Goal: Transaction & Acquisition: Purchase product/service

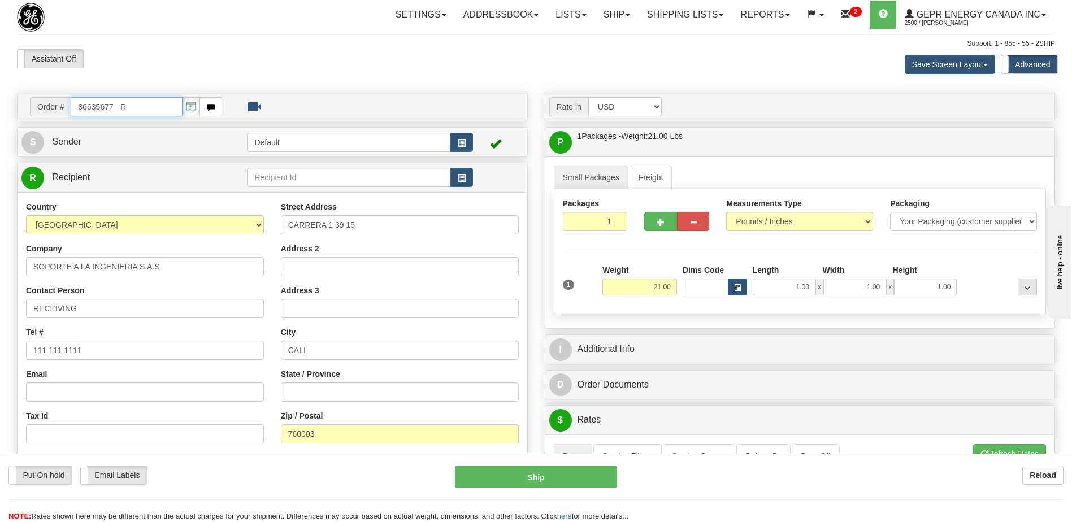
drag, startPoint x: 162, startPoint y: 106, endPoint x: 0, endPoint y: 78, distance: 164.5
click at [0, 88] on html "Training Course Close Toggle navigation Settings Shipping Preferences New Sende…" at bounding box center [536, 261] width 1072 height 522
paste input "0086707177"
click at [87, 106] on input "0086707177" at bounding box center [126, 106] width 111 height 19
type input "86707177"
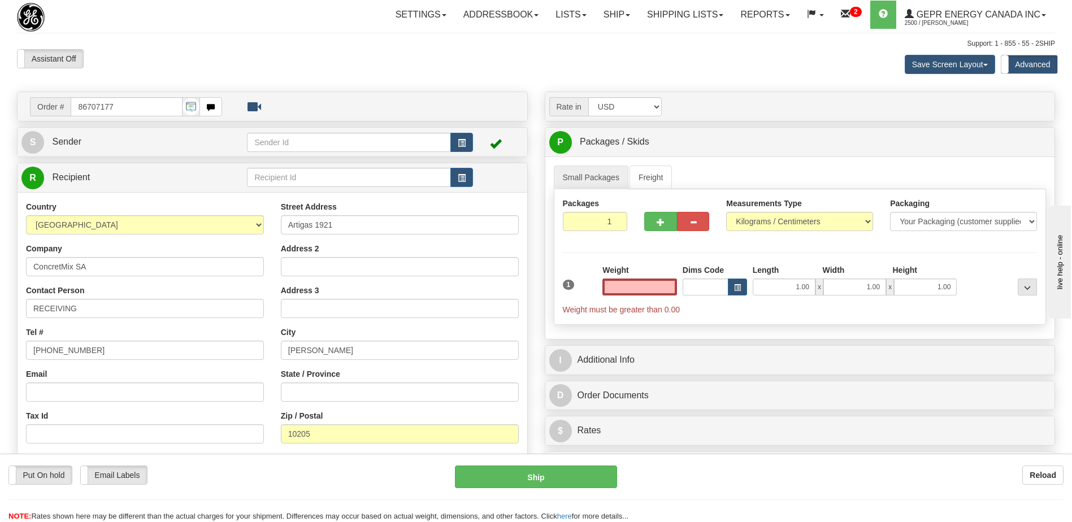
type input "0.00"
drag, startPoint x: 77, startPoint y: 310, endPoint x: 0, endPoint y: 302, distance: 77.9
click at [0, 303] on html "Training Course Close Toggle navigation Settings Shipping Preferences New Sende…" at bounding box center [536, 261] width 1072 height 522
paste input "Marcos Palacios"
type input "Attn: Marcos Palacios"
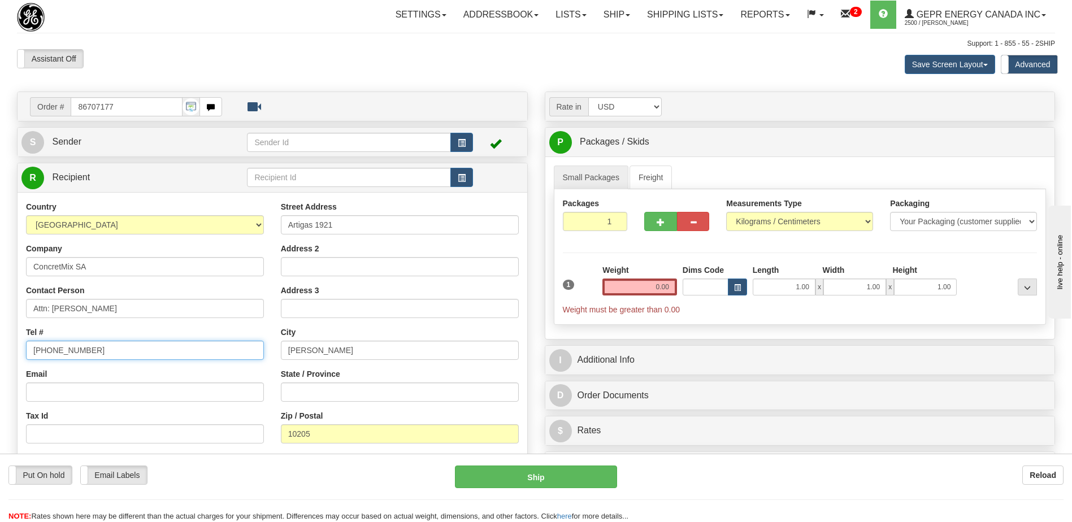
drag, startPoint x: 94, startPoint y: 351, endPoint x: -2, endPoint y: 350, distance: 96.6
click at [0, 350] on html "Training Course Close Toggle navigation Settings Shipping Preferences New Sende…" at bounding box center [536, 261] width 1072 height 522
paste input "0981194655"
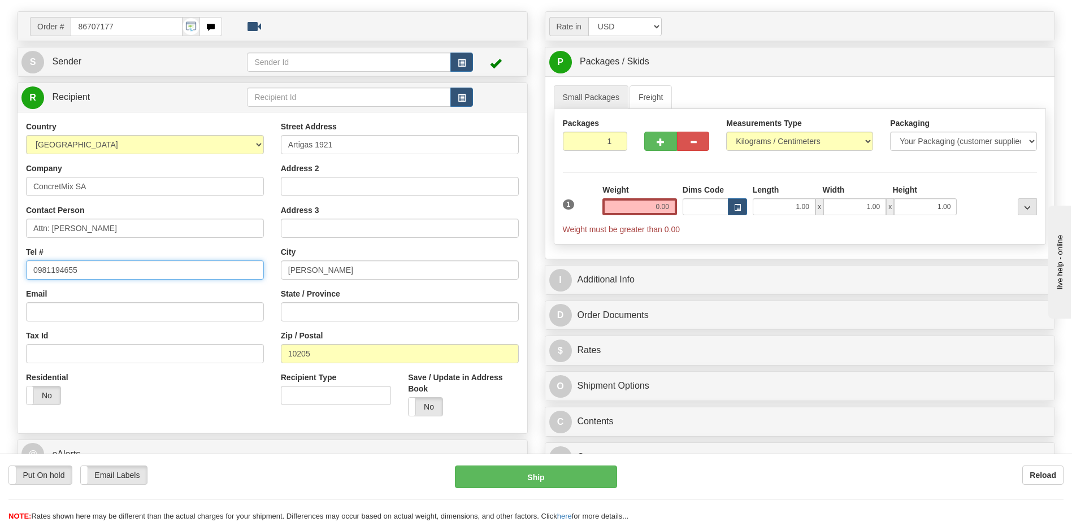
scroll to position [339, 0]
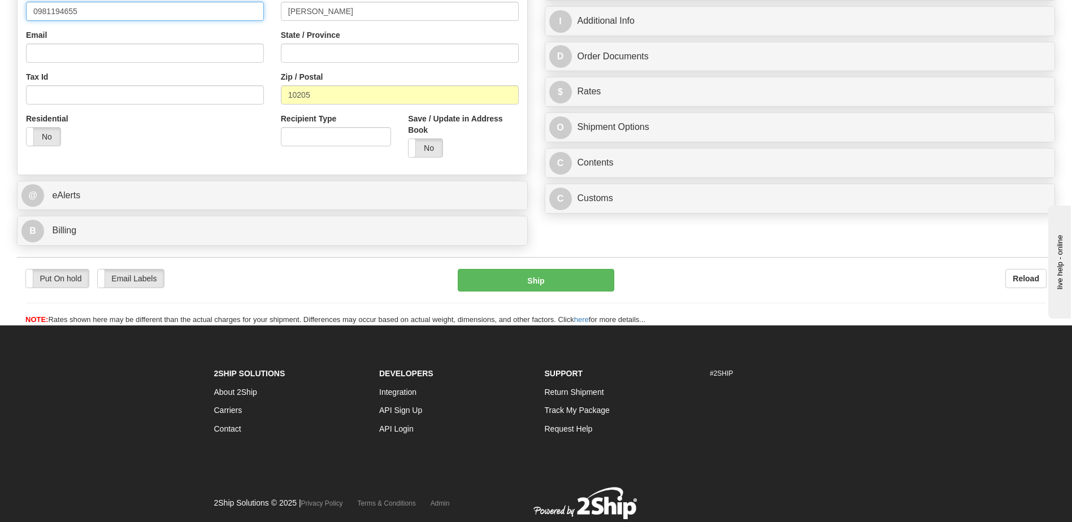
type input "0981194655"
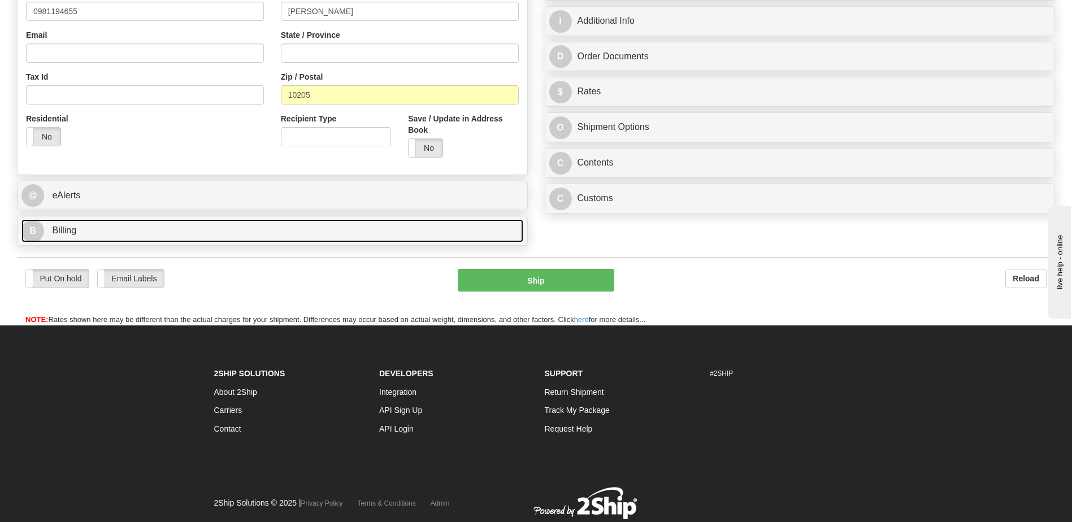
click at [95, 232] on link "B Billing" at bounding box center [272, 230] width 502 height 23
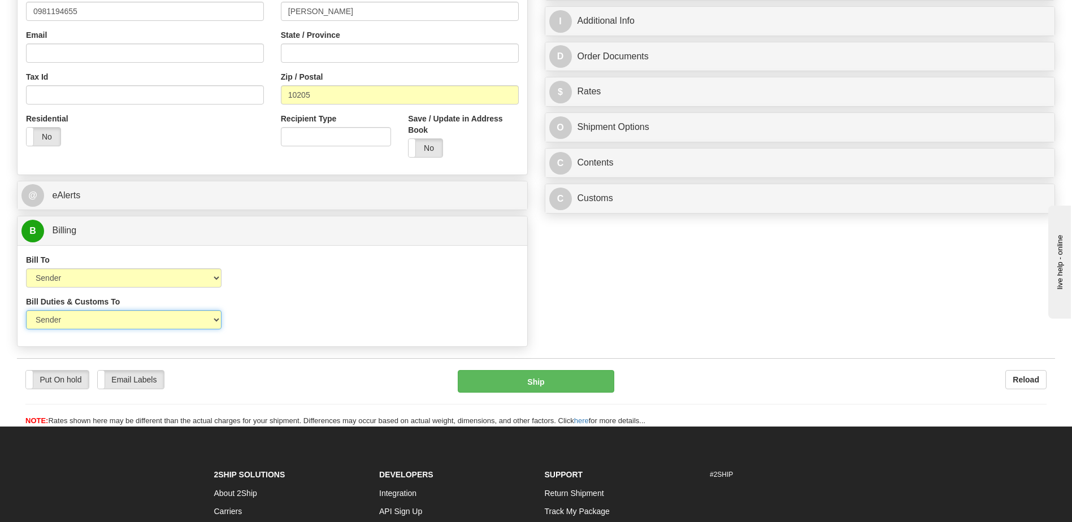
click at [194, 325] on select "Sender Recipient Third Party" at bounding box center [124, 319] width 196 height 19
select select "2"
click at [26, 310] on select "Sender Recipient Third Party" at bounding box center [124, 319] width 196 height 19
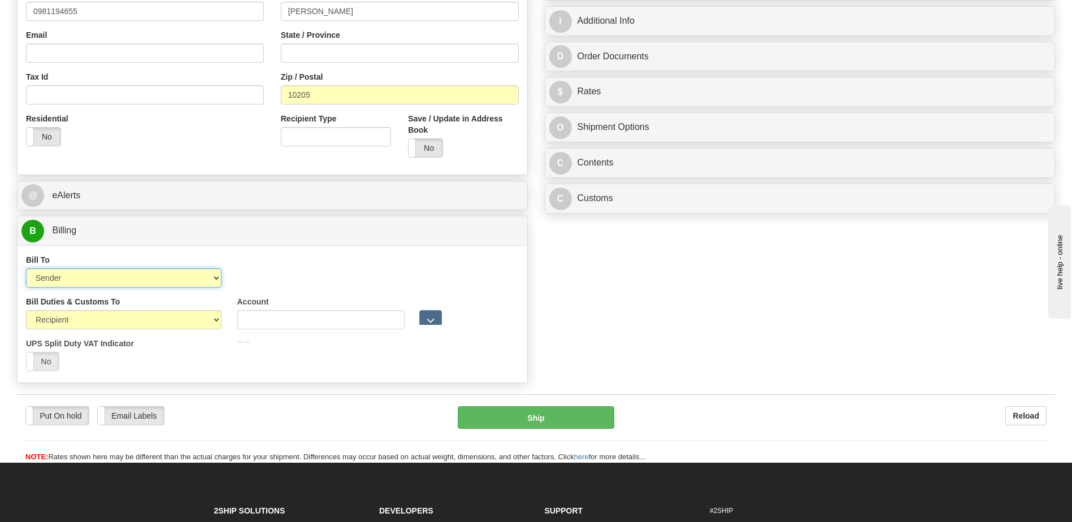
click at [158, 281] on select "Sender Recipient Third Party Collect" at bounding box center [124, 277] width 196 height 19
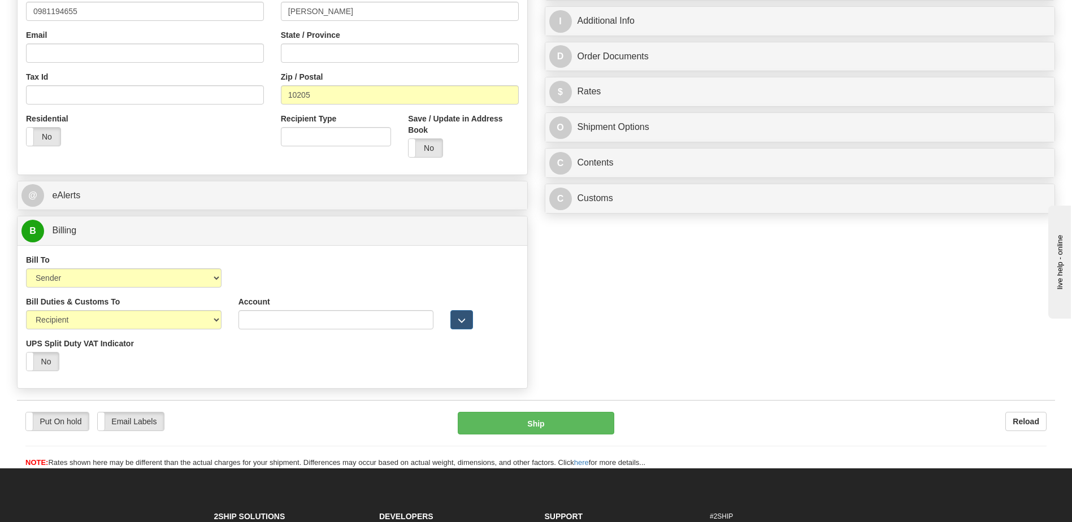
click at [770, 380] on div "Order # 86707177 S Sender" at bounding box center [535, 74] width 1055 height 642
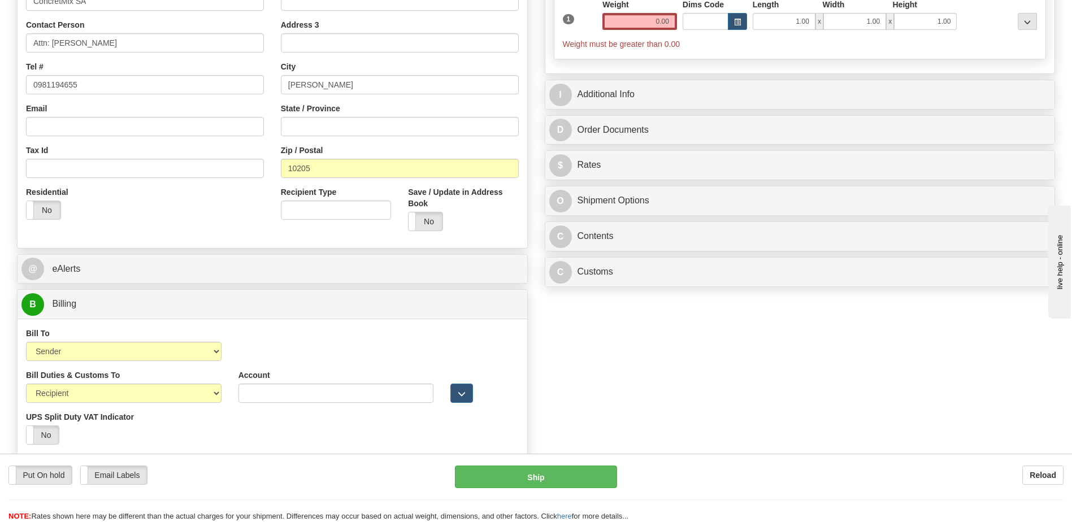
scroll to position [57, 0]
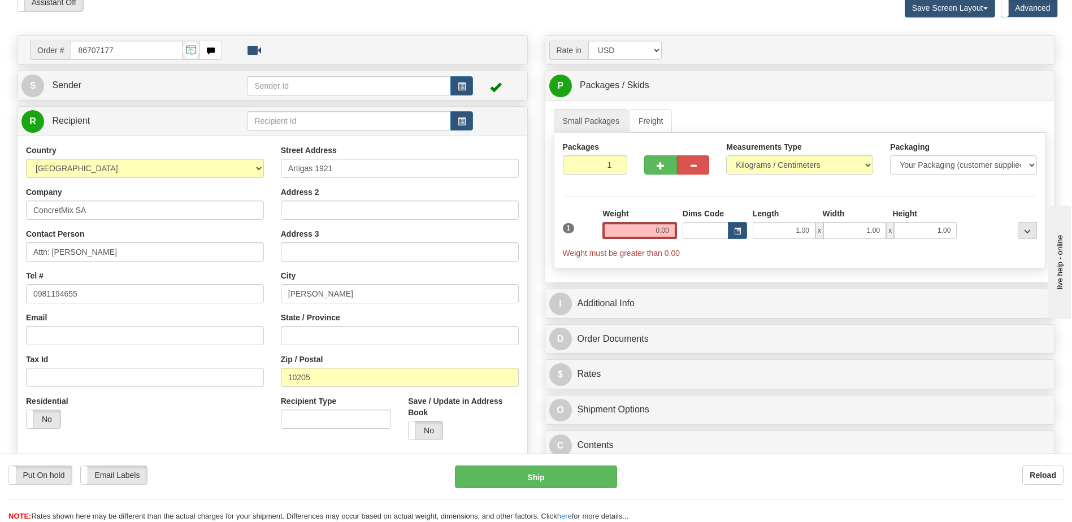
click at [246, 418] on div "Residential Yes No" at bounding box center [145, 417] width 255 height 42
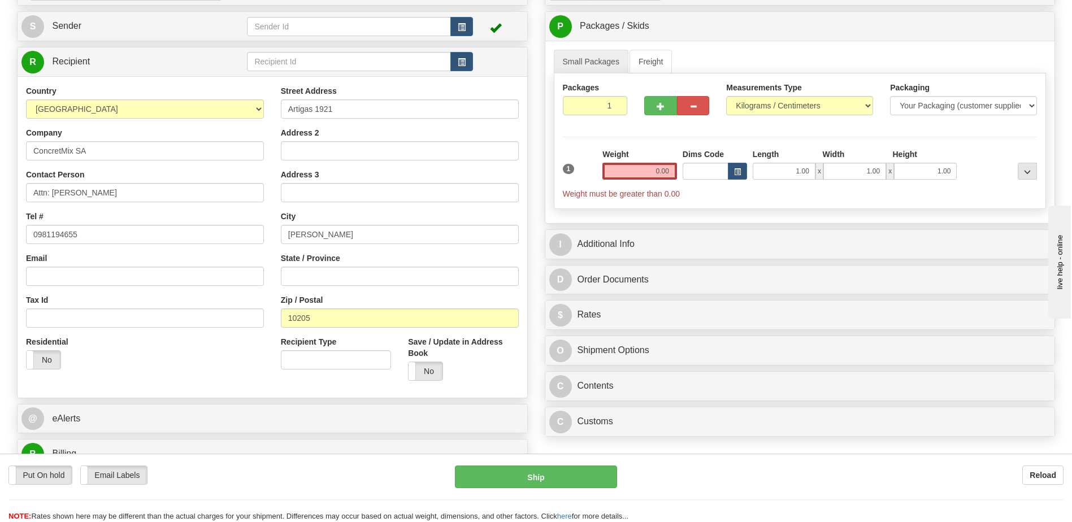
scroll to position [113, 0]
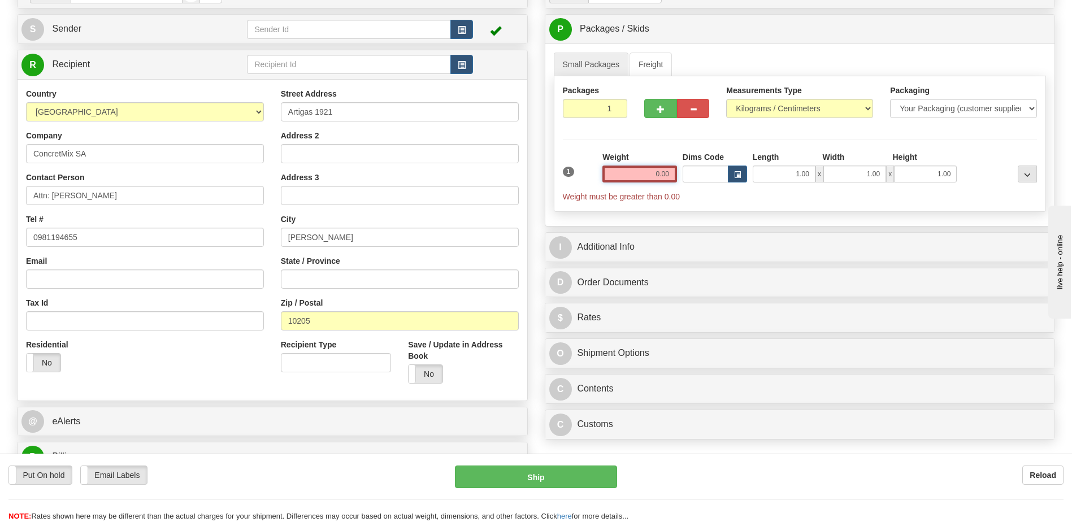
click at [661, 175] on input "0.00" at bounding box center [639, 174] width 75 height 17
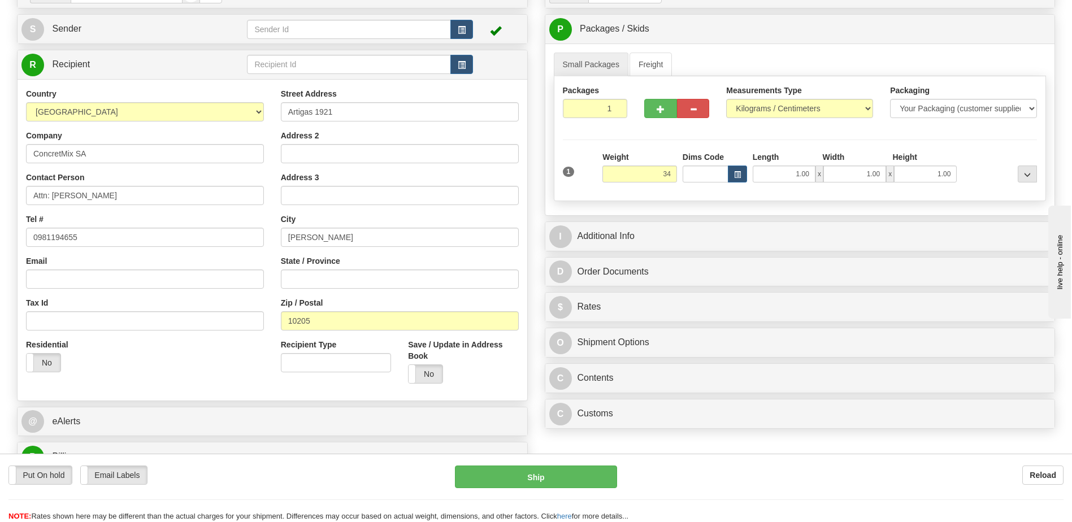
type input "34.00"
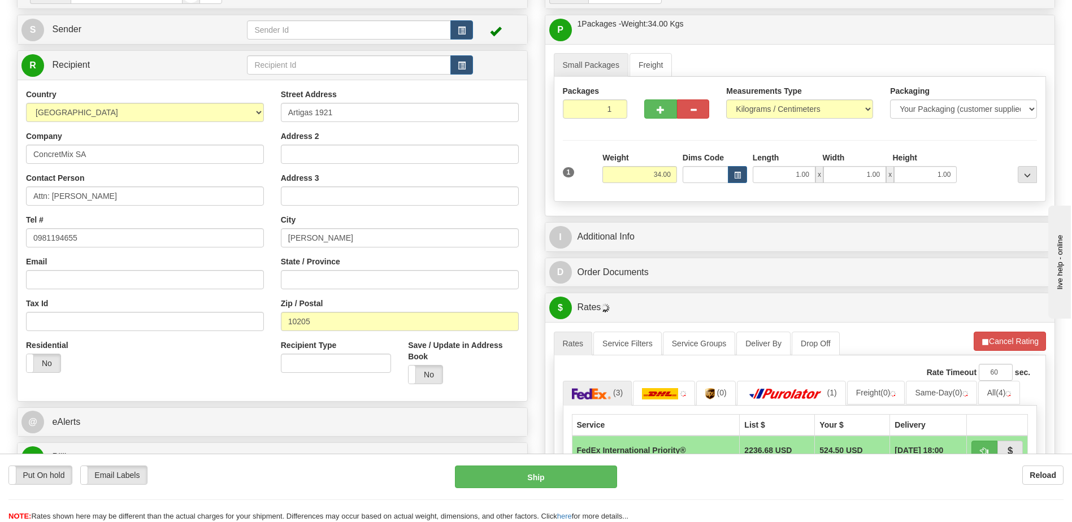
scroll to position [0, 0]
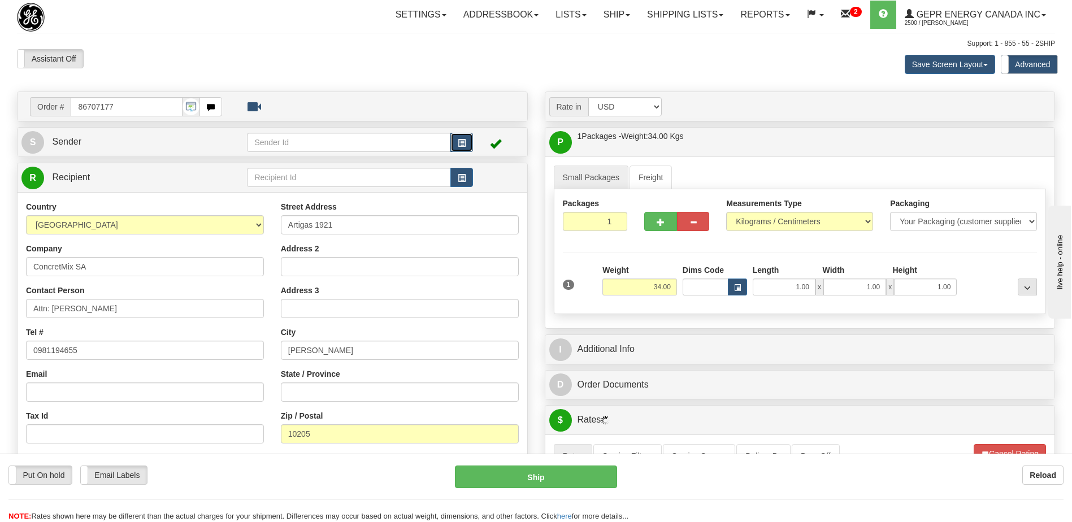
click at [455, 135] on button "button" at bounding box center [461, 142] width 23 height 19
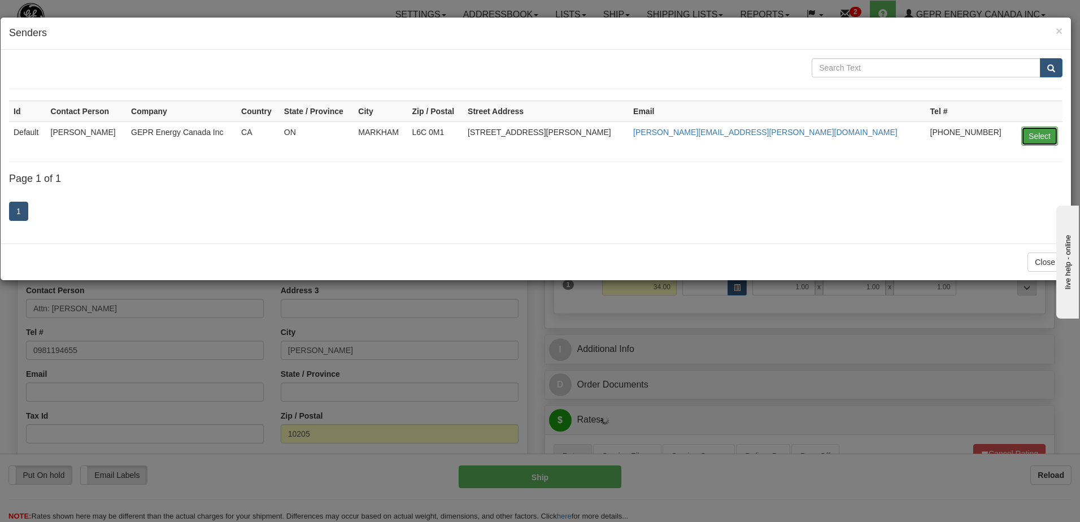
click at [1024, 139] on button "Select" at bounding box center [1040, 136] width 37 height 19
type input "Default"
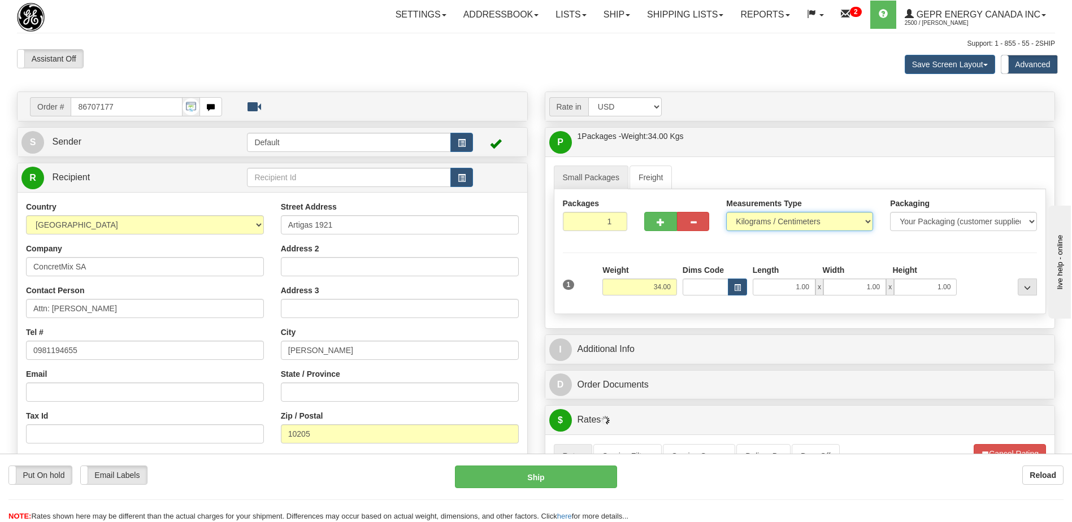
click at [781, 228] on select "Pounds / Inches Kilograms / Centimeters" at bounding box center [799, 221] width 147 height 19
select select "0"
click at [726, 212] on select "Pounds / Inches Kilograms / Centimeters" at bounding box center [799, 221] width 147 height 19
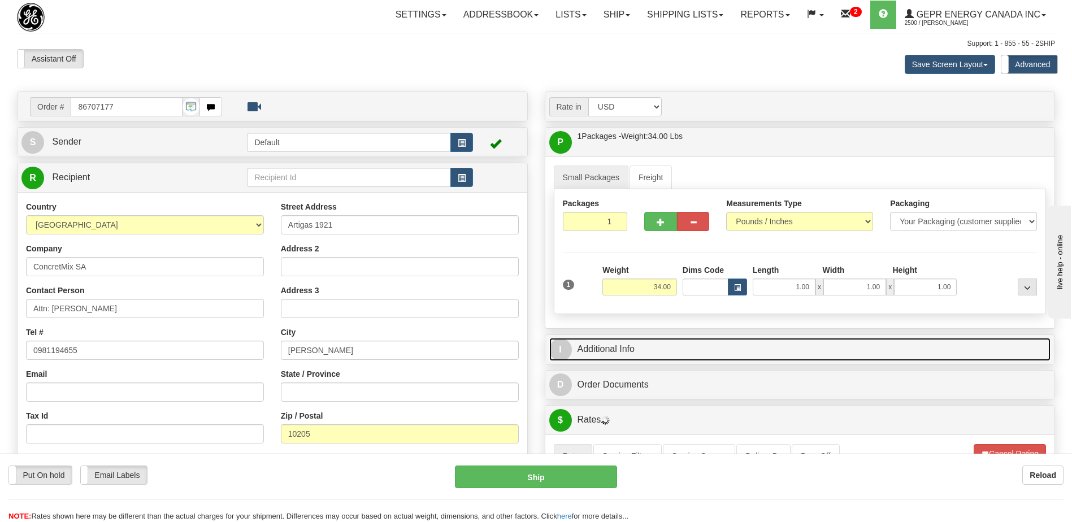
click at [727, 347] on link "I Additional Info" at bounding box center [800, 349] width 502 height 23
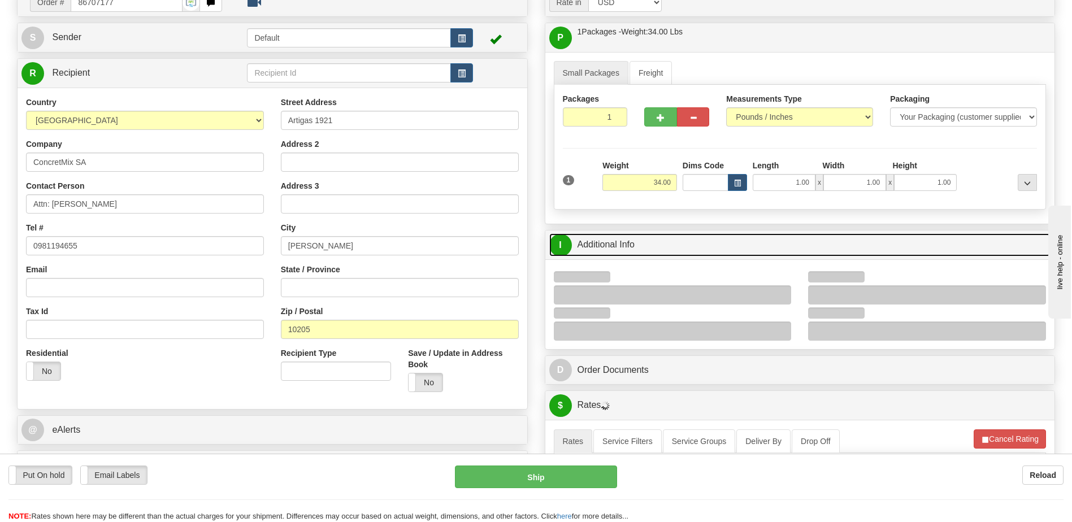
scroll to position [226, 0]
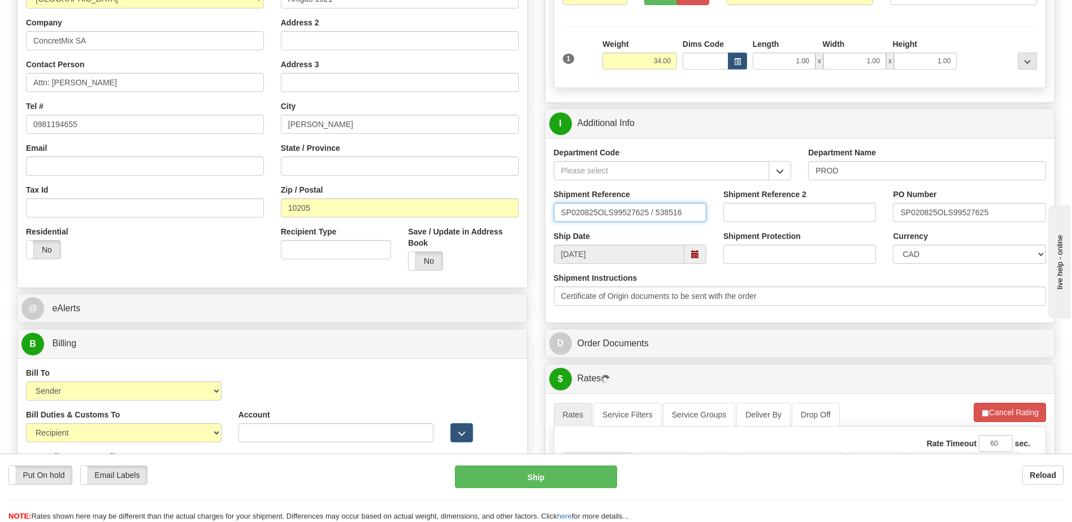
drag, startPoint x: 690, startPoint y: 216, endPoint x: 291, endPoint y: 242, distance: 400.4
type input "5399005835"
click at [958, 257] on select "CAD USD EUR ZAR RON ANG ARN AUD AUS AWG BBD BFR BGN BHD BMD BND BRC BRL CHP CKZ…" at bounding box center [969, 254] width 153 height 19
select select "1"
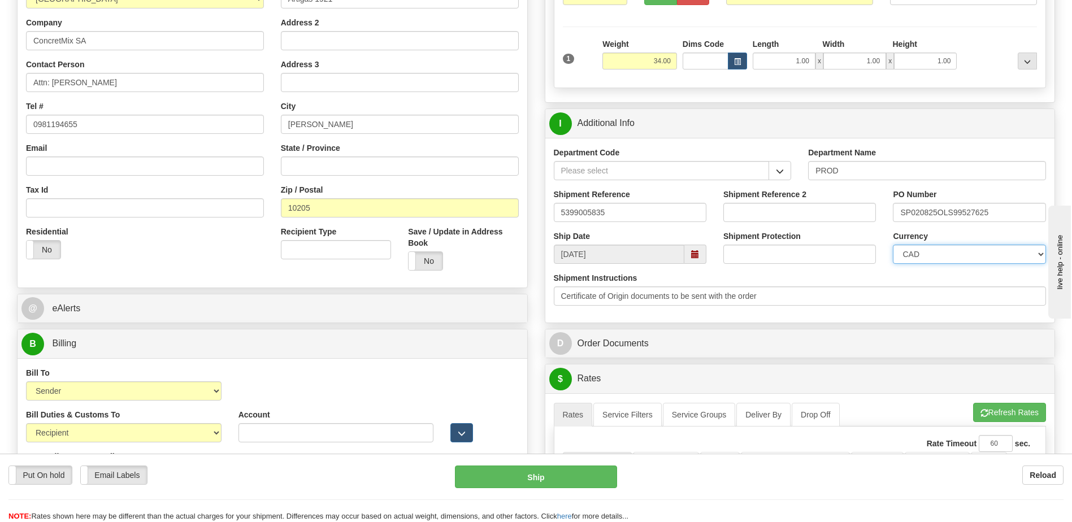
click at [893, 245] on select "CAD USD EUR ZAR RON ANG ARN AUD AUS AWG BBD BFR BGN BHD BMD BND BRC BRL CHP CKZ…" at bounding box center [969, 254] width 153 height 19
drag, startPoint x: 1004, startPoint y: 213, endPoint x: 736, endPoint y: 208, distance: 268.4
click at [736, 208] on div "Shipment Reference 5399005835 Shipment Reference 2 PO Number SP020825OLS99527625" at bounding box center [800, 210] width 510 height 42
type input "420199976"
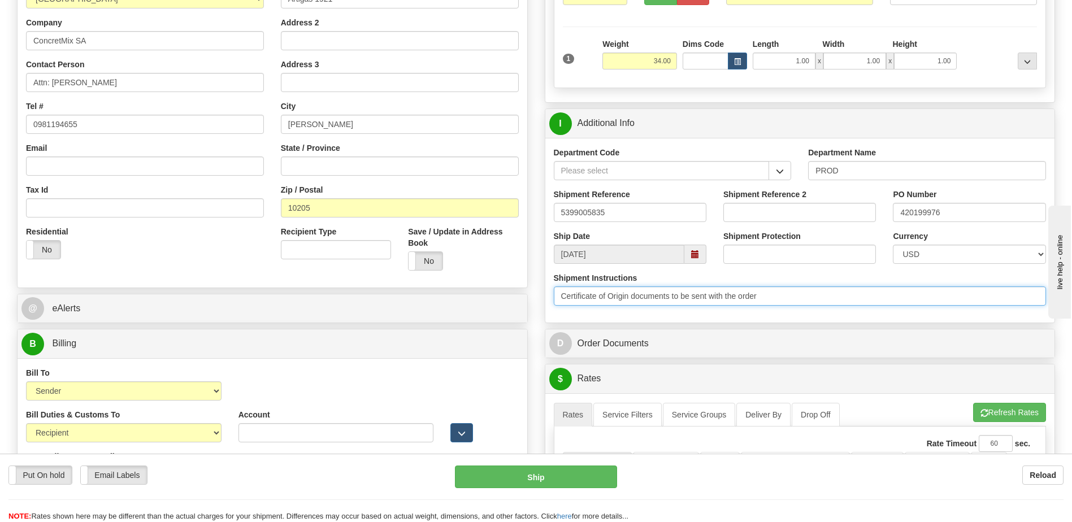
drag, startPoint x: 808, startPoint y: 302, endPoint x: 271, endPoint y: 330, distance: 538.1
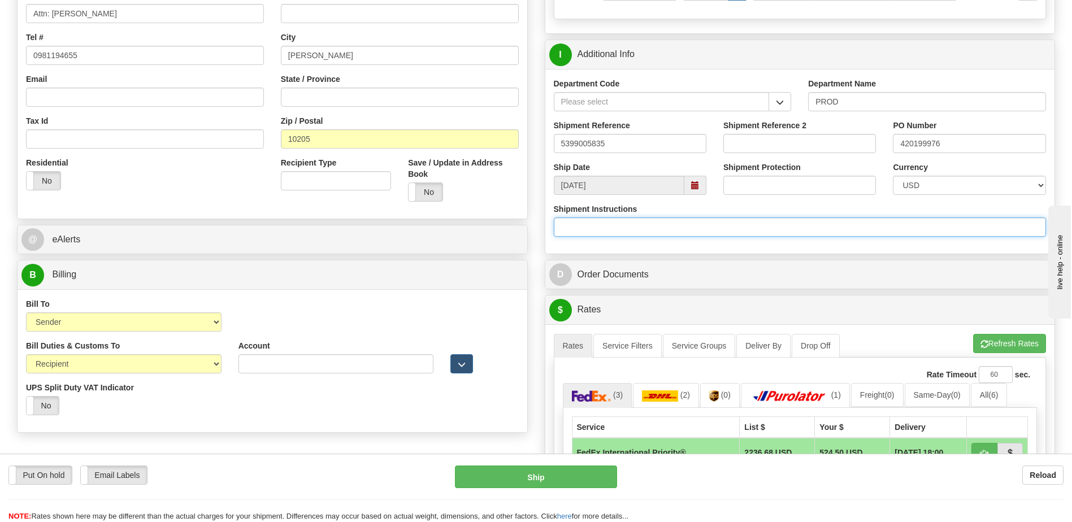
scroll to position [396, 0]
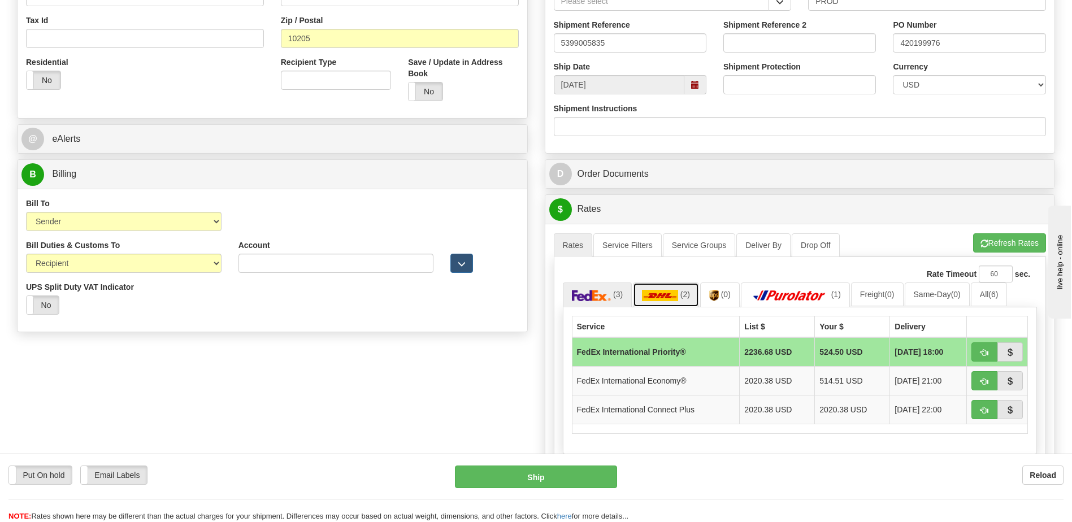
click at [675, 292] on img at bounding box center [660, 295] width 36 height 11
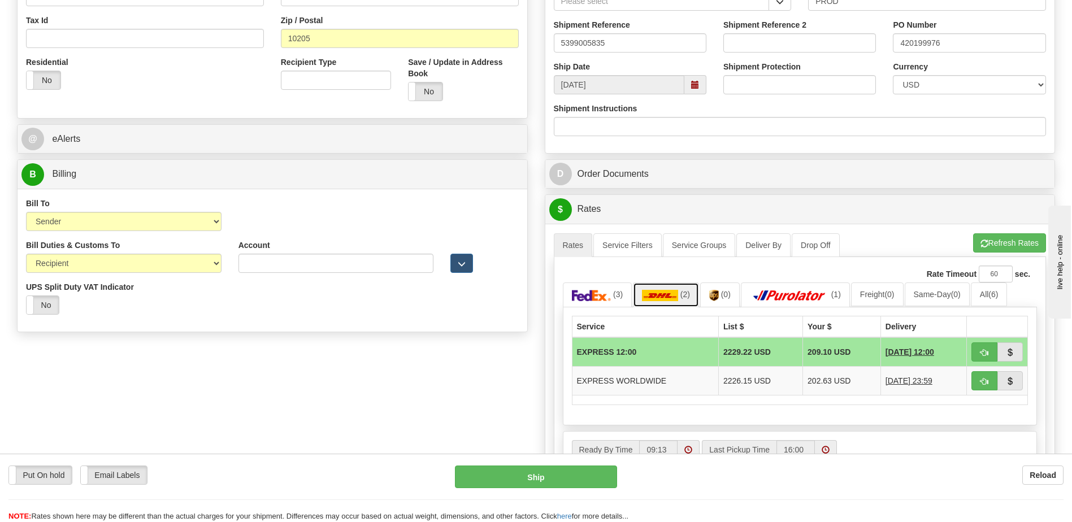
click at [679, 297] on link "(2)" at bounding box center [666, 295] width 66 height 24
click at [977, 384] on button "button" at bounding box center [984, 380] width 26 height 19
type input "P"
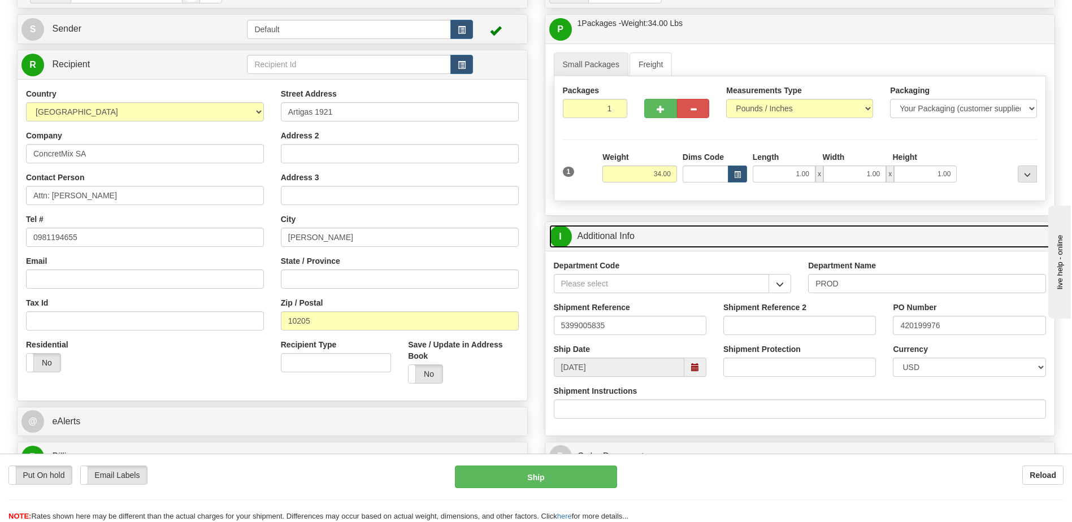
click at [641, 238] on link "I Additional Info" at bounding box center [800, 236] width 502 height 23
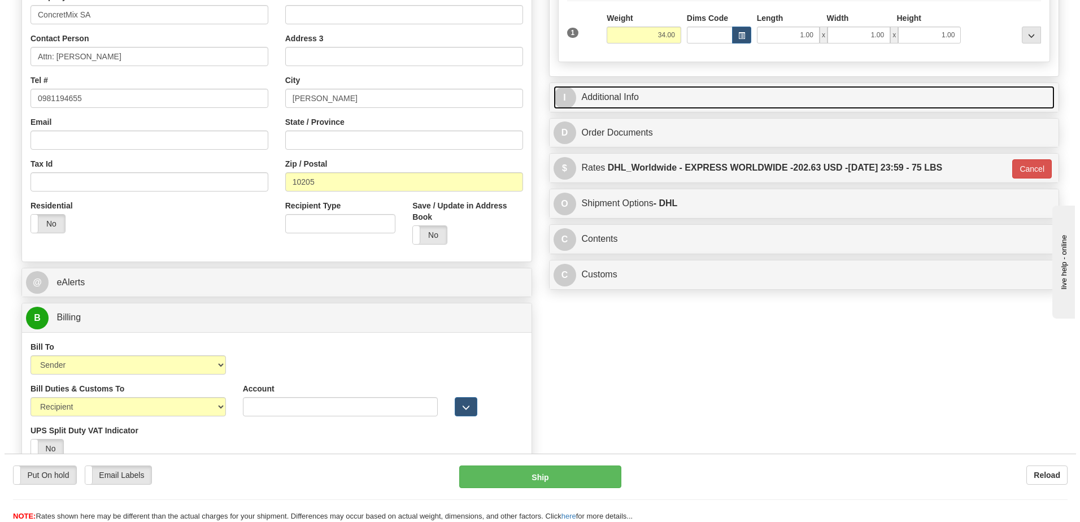
scroll to position [339, 0]
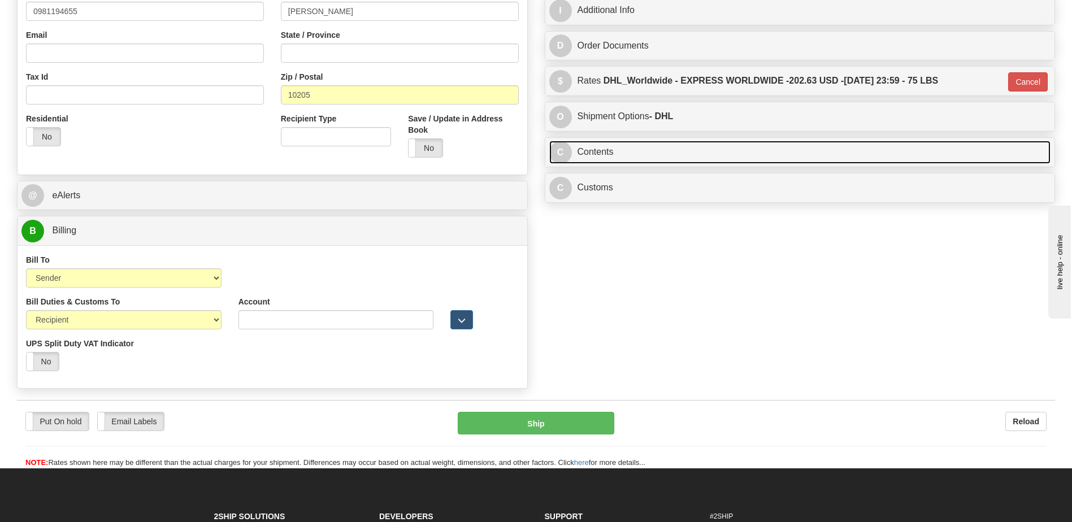
click at [636, 155] on link "C Contents" at bounding box center [800, 152] width 502 height 23
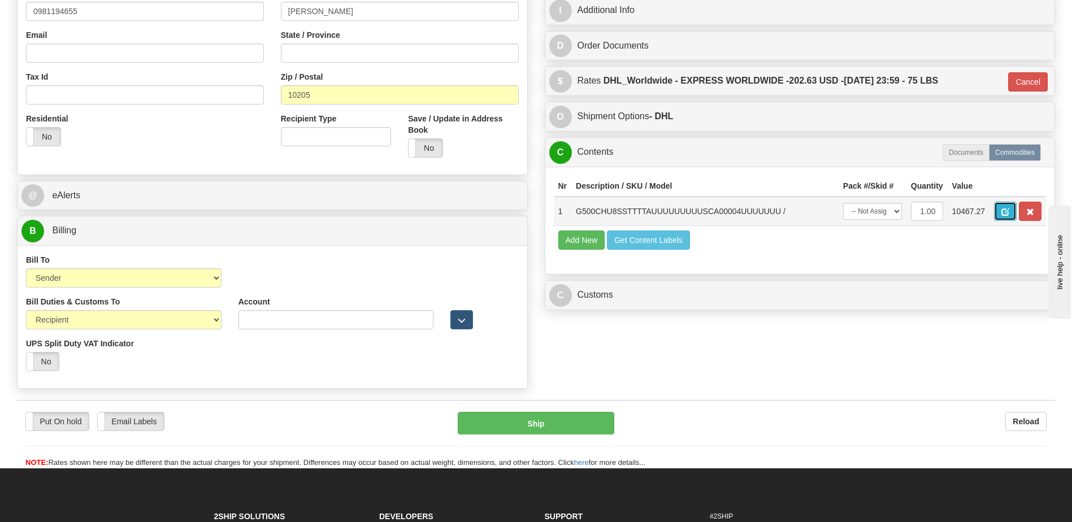
click at [1001, 213] on button "button" at bounding box center [1005, 211] width 23 height 19
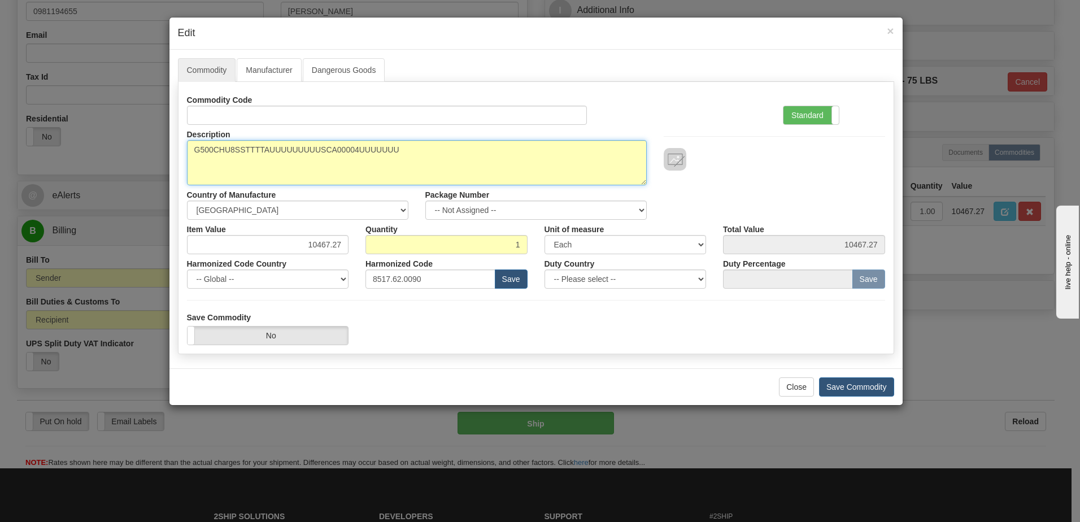
click at [195, 150] on textarea "G500CHU8SSTTTTAUUUUUUUUUSCA00004UUUUUUU" at bounding box center [417, 162] width 460 height 45
paste textarea "Substation Gateway"
type textarea "Substation Gateway P/N G500CHU8SSTTTTAUUUUUUUUUSCA00004UUUUUUU"
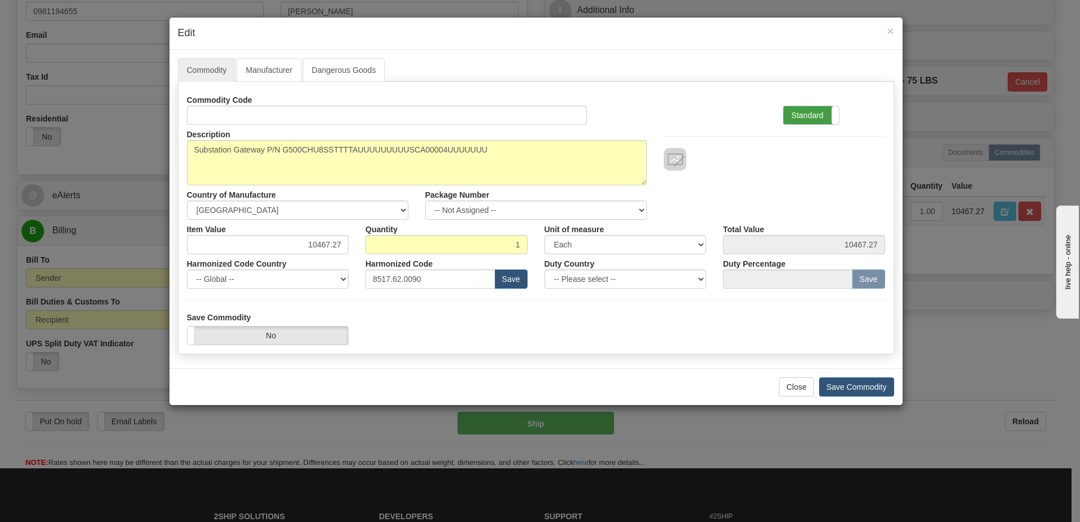
click at [820, 115] on label "Standard" at bounding box center [811, 115] width 55 height 18
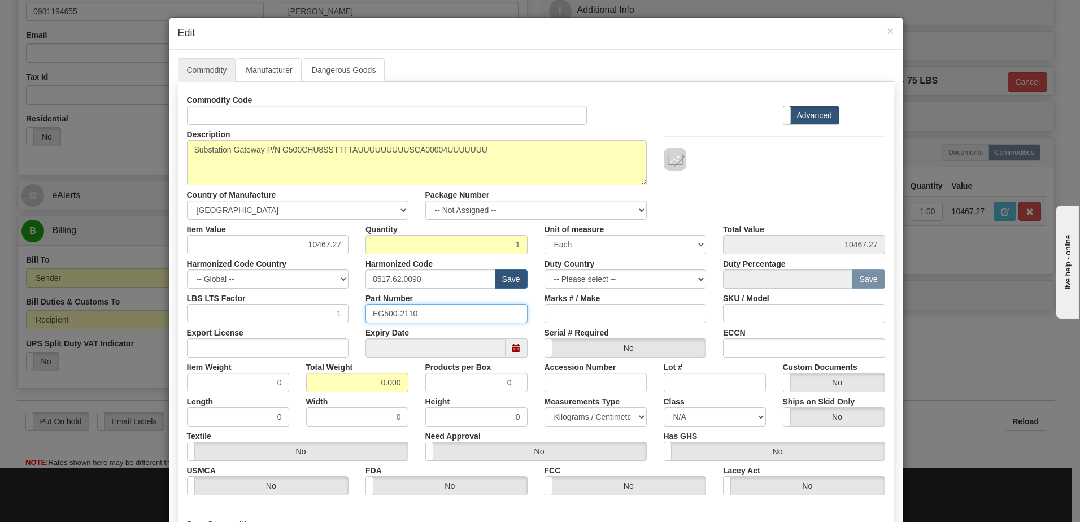
drag, startPoint x: 431, startPoint y: 311, endPoint x: 191, endPoint y: 302, distance: 240.3
click at [214, 301] on div "LBS LTS Factor 1 Part Number EG500-2110 Marks # / Make SKU / Model" at bounding box center [536, 306] width 715 height 34
drag, startPoint x: 346, startPoint y: 377, endPoint x: 508, endPoint y: 381, distance: 162.2
click at [508, 381] on div "Item Weight 0 Total Weight 0.000 Products per Box 0 Accession Number Lot # Cust…" at bounding box center [536, 375] width 715 height 34
type input "1"
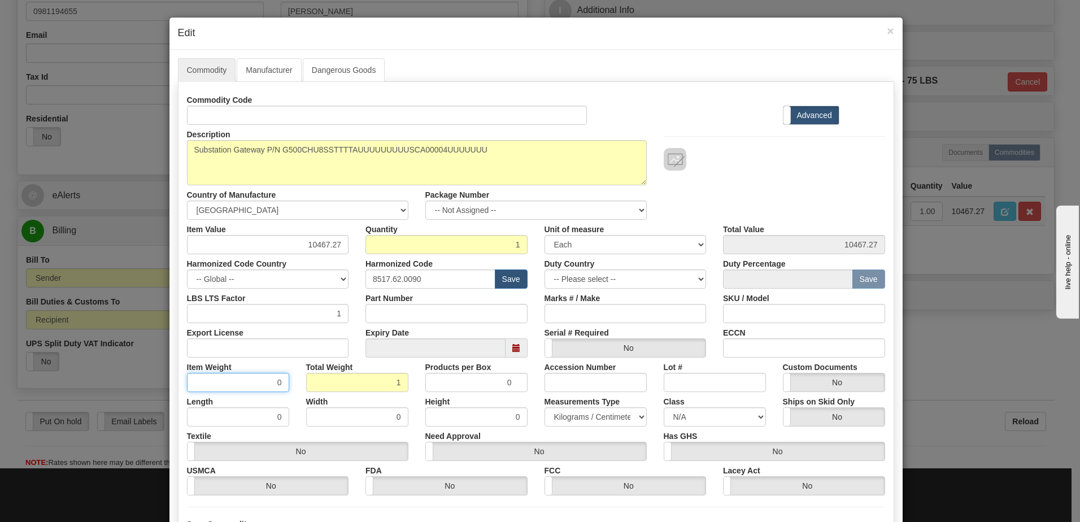
type input "1.0000"
click at [245, 387] on input "1.0000" at bounding box center [238, 382] width 102 height 19
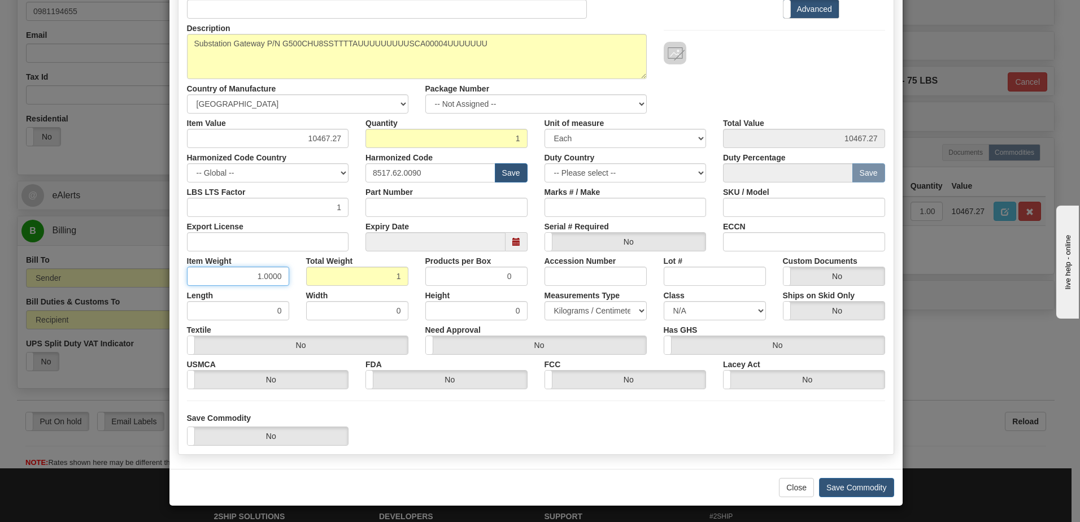
scroll to position [107, 0]
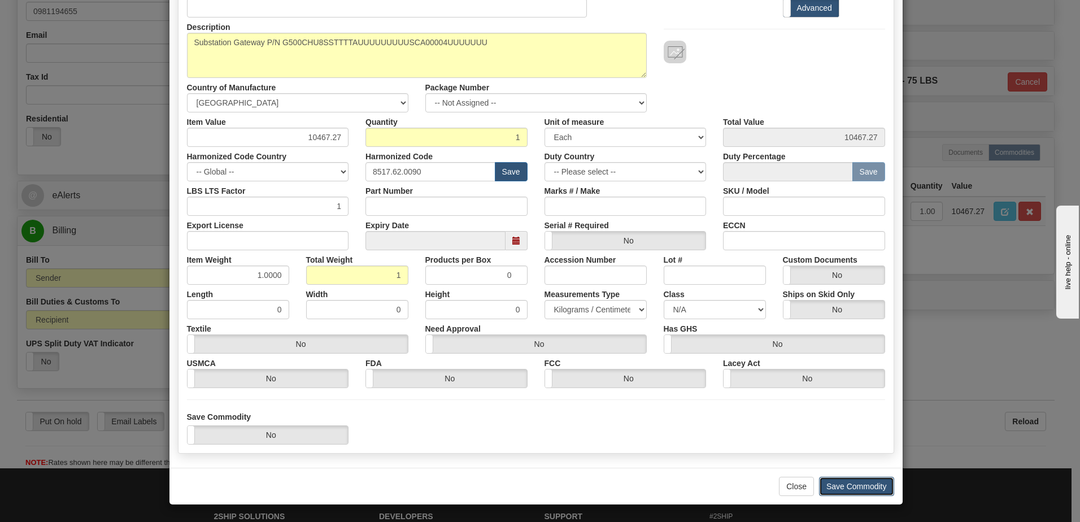
click at [876, 484] on button "Save Commodity" at bounding box center [856, 486] width 75 height 19
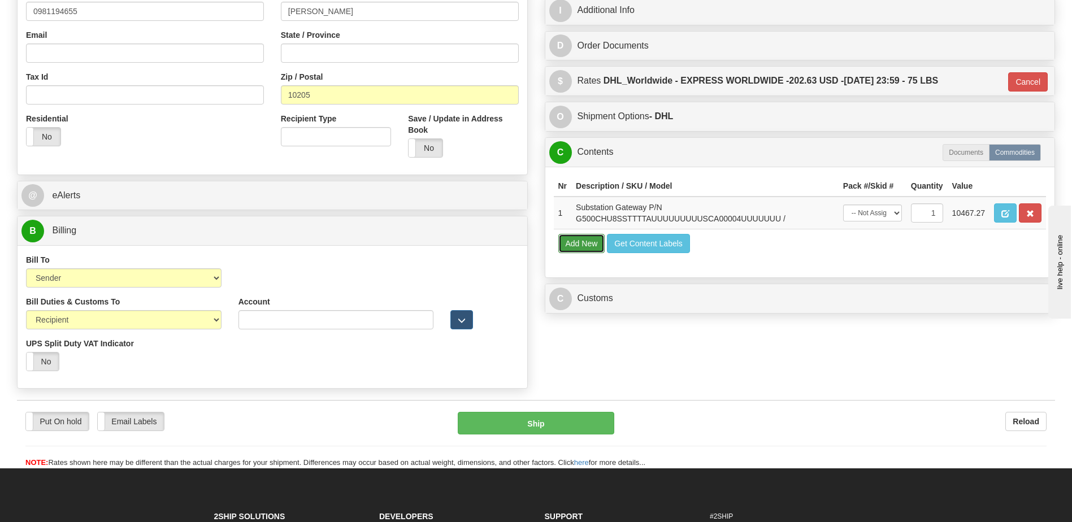
click at [584, 247] on button "Add New" at bounding box center [581, 243] width 47 height 19
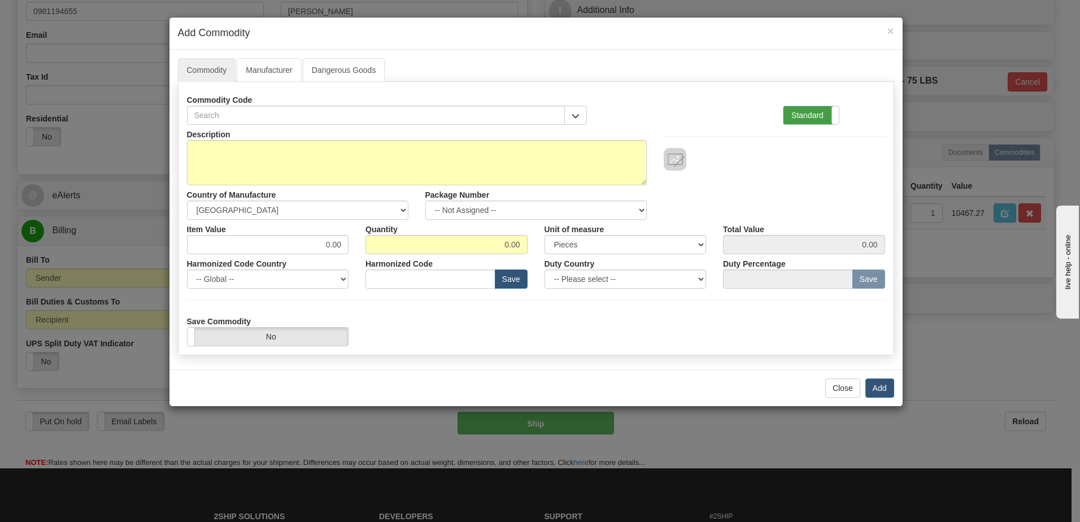
click at [803, 120] on label "Standard" at bounding box center [811, 115] width 55 height 18
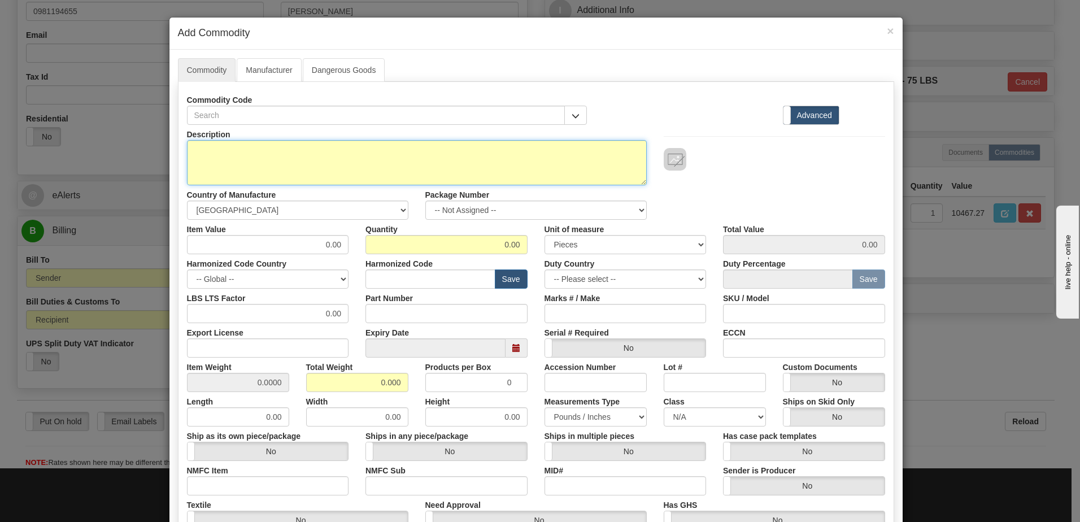
click at [252, 166] on textarea "Description" at bounding box center [417, 162] width 460 height 45
type textarea "FREIGHT"
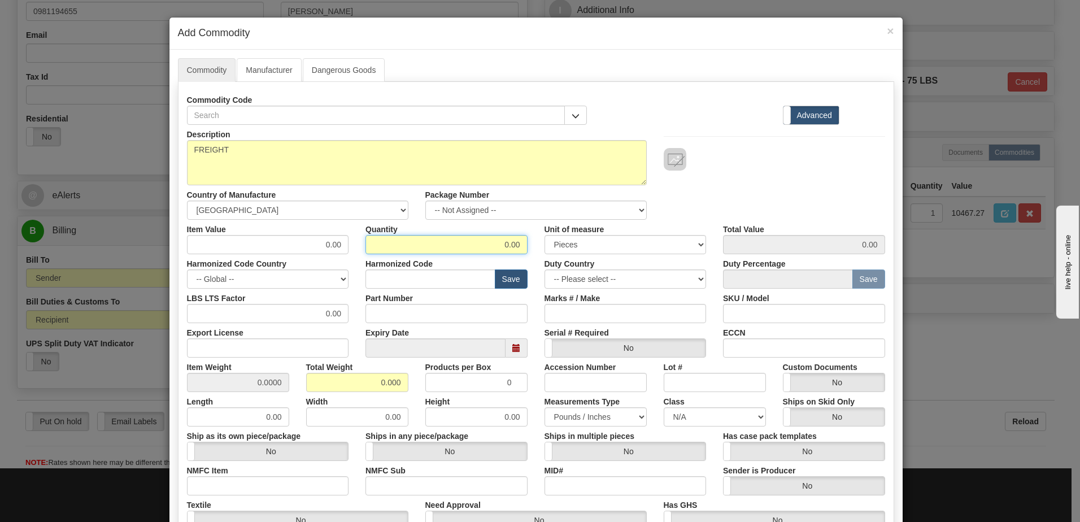
drag, startPoint x: 488, startPoint y: 246, endPoint x: 550, endPoint y: 248, distance: 62.2
click at [549, 248] on div "Item Value 0.00 Quantity 0.00 Unit of measure 3 Thousand Square Inches Adjustme…" at bounding box center [536, 237] width 715 height 34
type input "1"
click at [311, 386] on input "0.000" at bounding box center [357, 382] width 102 height 19
drag, startPoint x: 319, startPoint y: 383, endPoint x: 418, endPoint y: 384, distance: 98.9
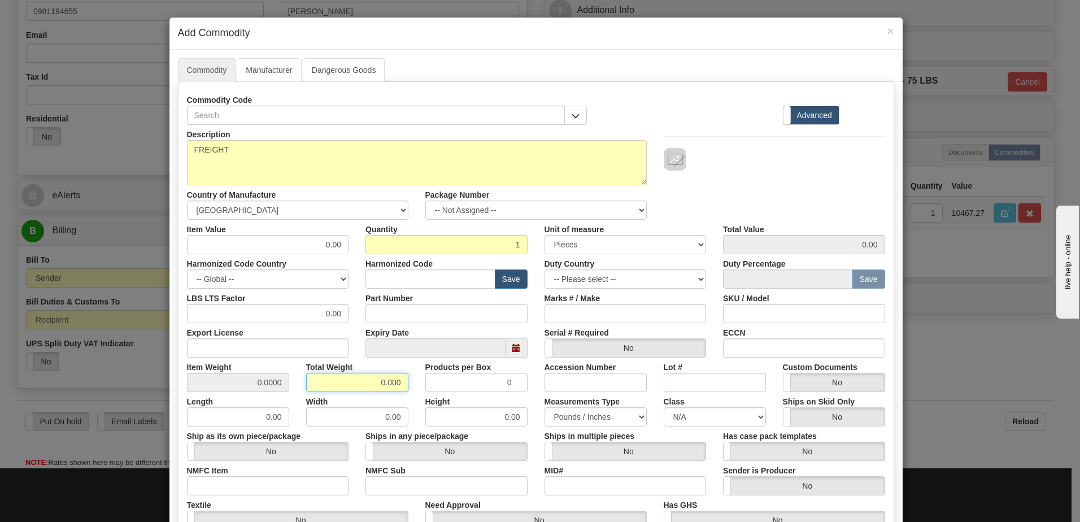
click at [418, 384] on div "Item Weight 0.0000 Total Weight 0.000 Products per Box 0 Accession Number Lot #…" at bounding box center [536, 375] width 715 height 34
type input "1"
type input "1.0000"
click at [234, 386] on input "1.0000" at bounding box center [238, 382] width 102 height 19
drag, startPoint x: 321, startPoint y: 244, endPoint x: 457, endPoint y: 231, distance: 136.3
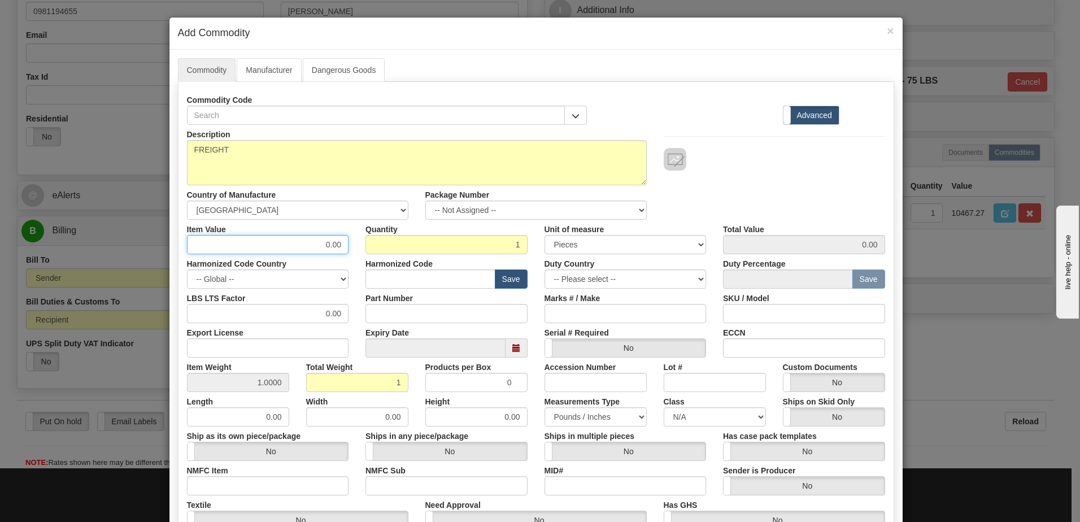
click at [457, 231] on div "Item Value 0.00 Quantity 1 Unit of measure 3 Thousand Square Inches Adjustments…" at bounding box center [536, 237] width 715 height 34
type input "164.47"
drag, startPoint x: 457, startPoint y: 235, endPoint x: 690, endPoint y: 201, distance: 236.4
click at [457, 235] on input "1" at bounding box center [447, 244] width 162 height 19
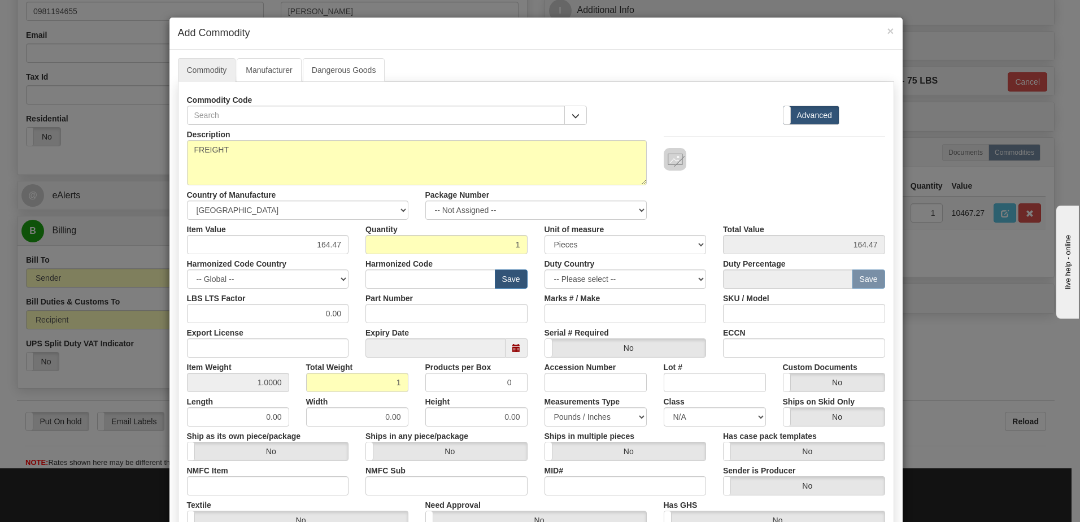
click at [748, 177] on div "Description FREIGHT Country of Manufacture -- Unknown -- AFGHANISTAN ALAND ISLA…" at bounding box center [536, 172] width 715 height 95
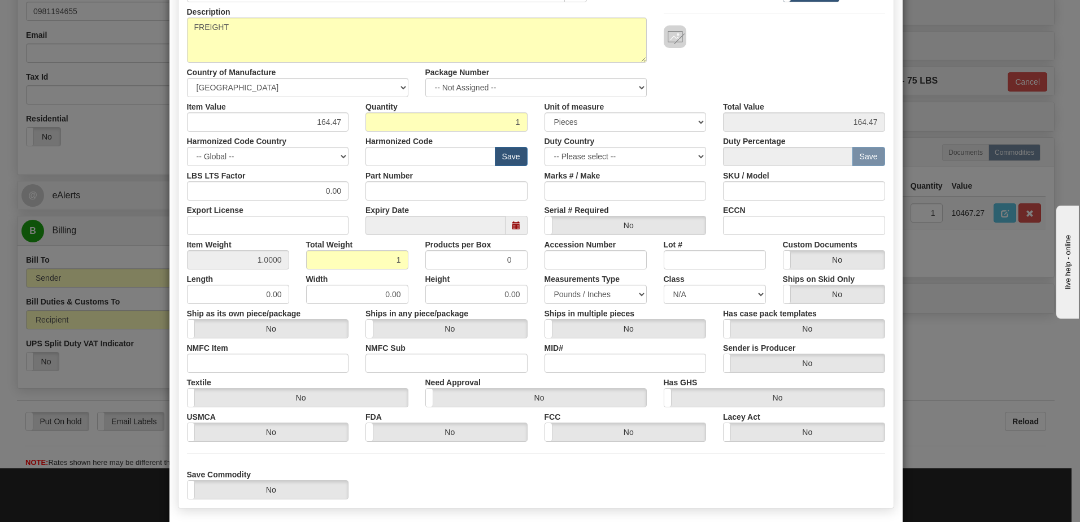
scroll to position [177, 0]
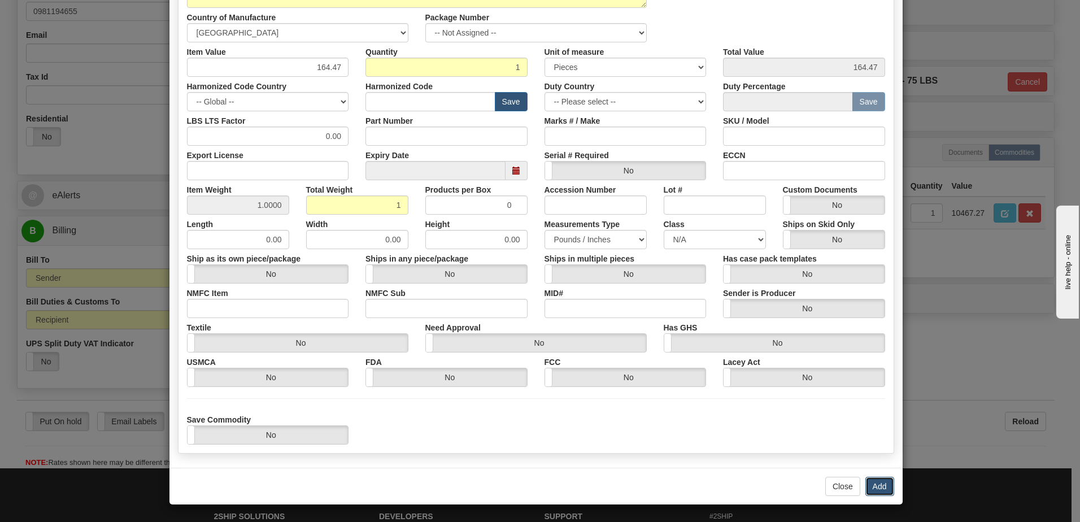
click at [871, 486] on button "Add" at bounding box center [880, 486] width 29 height 19
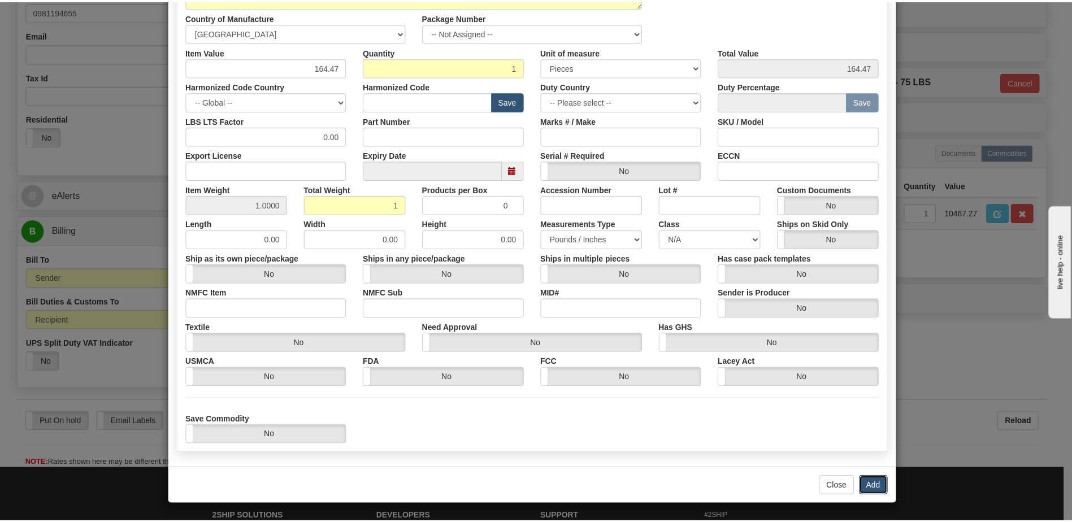
scroll to position [0, 0]
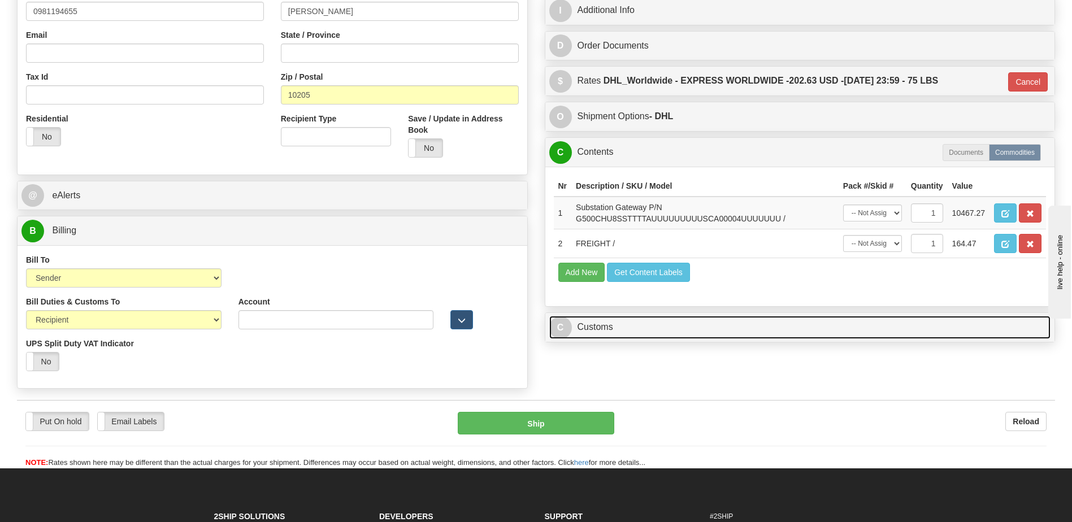
click at [591, 328] on link "C Customs" at bounding box center [800, 327] width 502 height 23
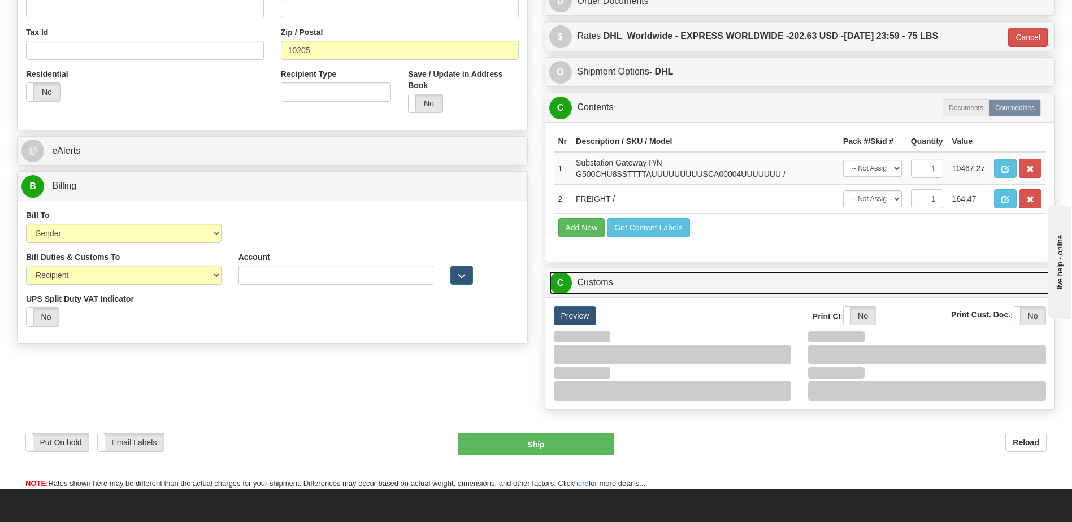
scroll to position [509, 0]
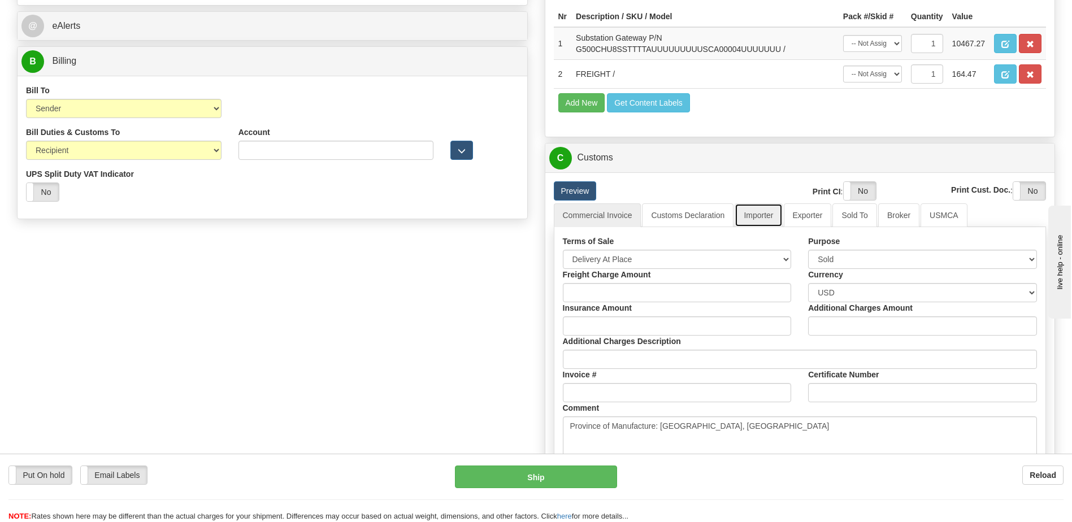
click at [757, 214] on link "Importer" at bounding box center [758, 215] width 47 height 24
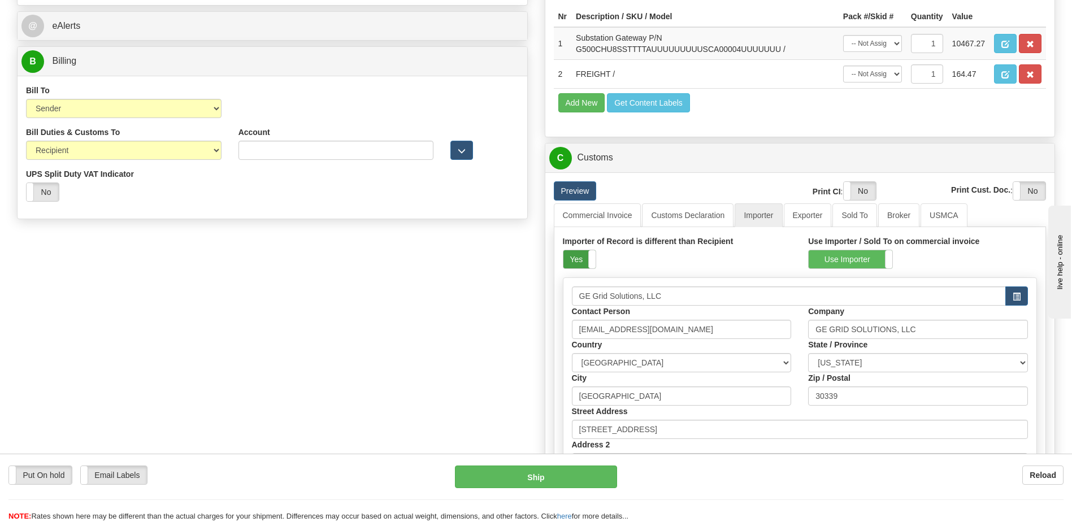
drag, startPoint x: 579, startPoint y: 259, endPoint x: 585, endPoint y: 256, distance: 6.8
click at [579, 259] on label "Yes" at bounding box center [579, 259] width 32 height 18
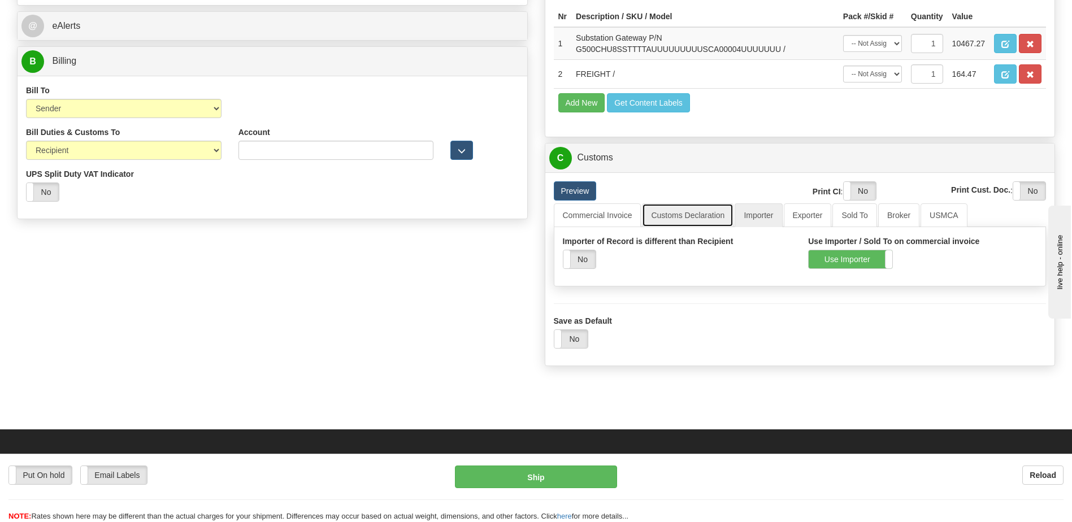
click at [688, 216] on link "Customs Declaration" at bounding box center [688, 215] width 92 height 24
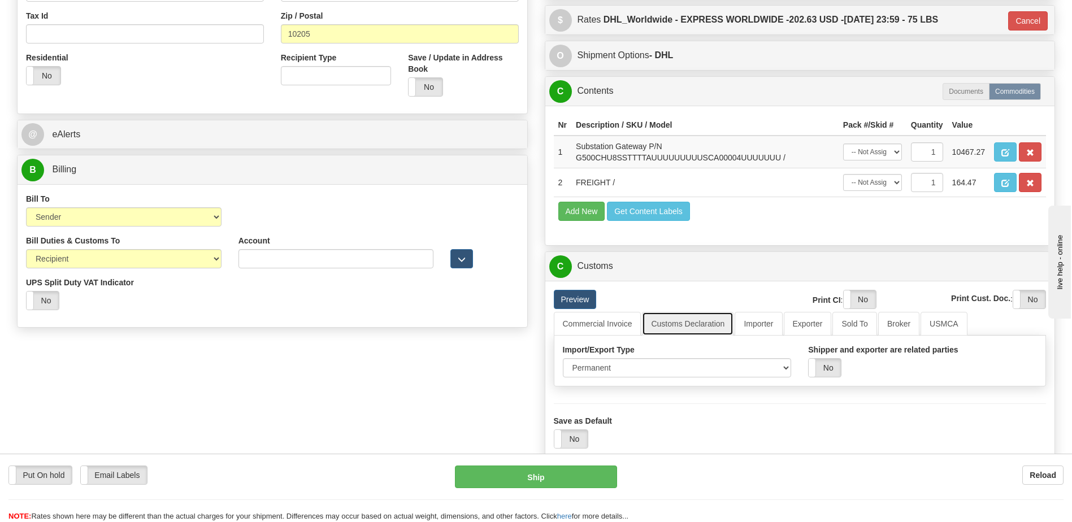
scroll to position [283, 0]
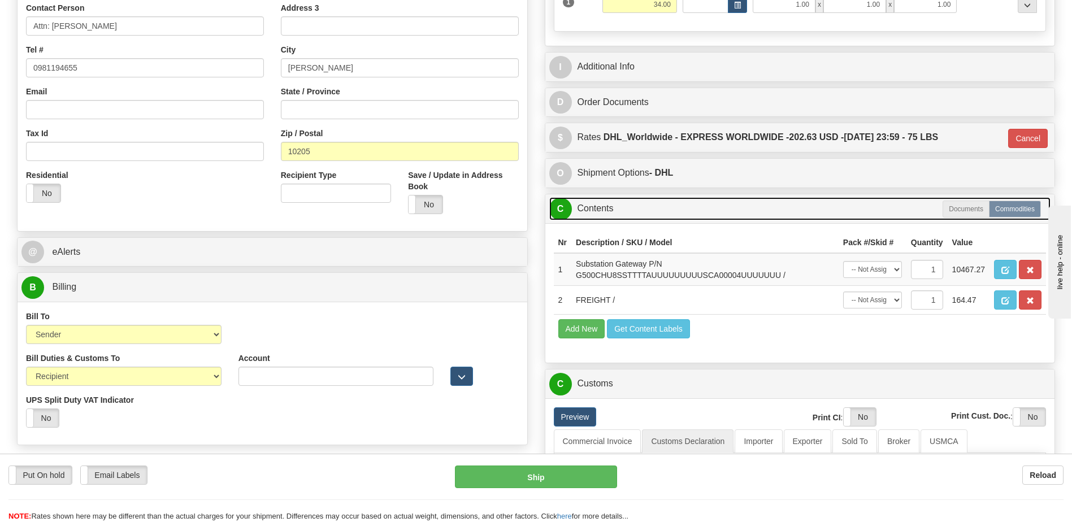
click at [660, 212] on link "C Contents" at bounding box center [800, 208] width 502 height 23
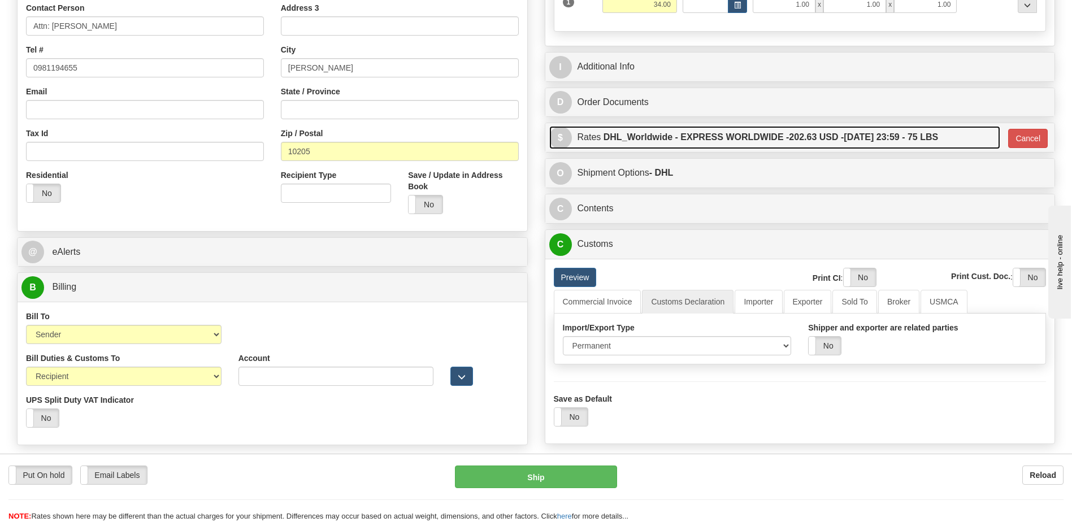
drag, startPoint x: 804, startPoint y: 128, endPoint x: 806, endPoint y: 136, distance: 8.2
click at [804, 128] on label "DHL_Worldwide - EXPRESS WORLDWIDE - 202.63 USD - 10/14/2025 23:59 - 75 LBS" at bounding box center [770, 137] width 335 height 23
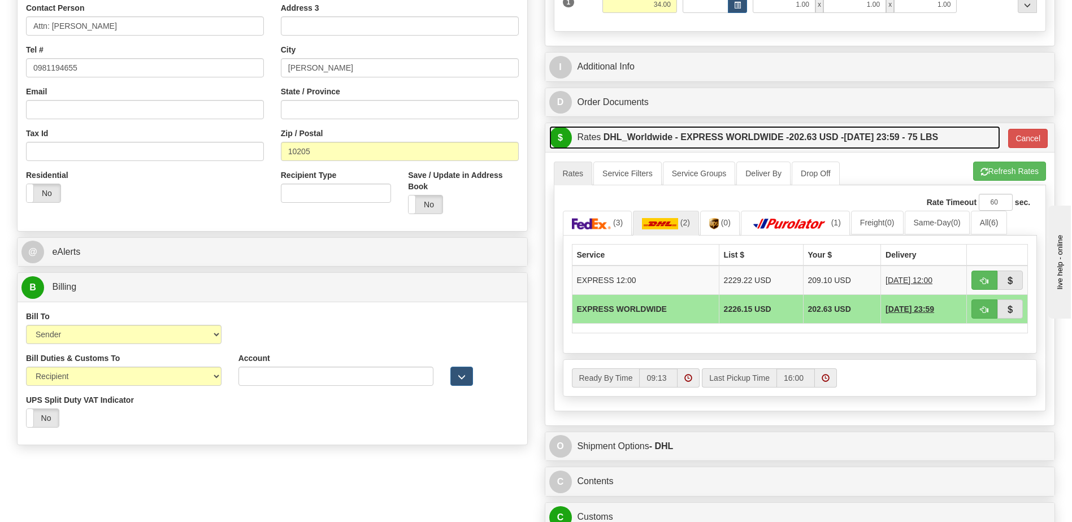
click at [807, 142] on span "202.63 USD -" at bounding box center [816, 137] width 55 height 10
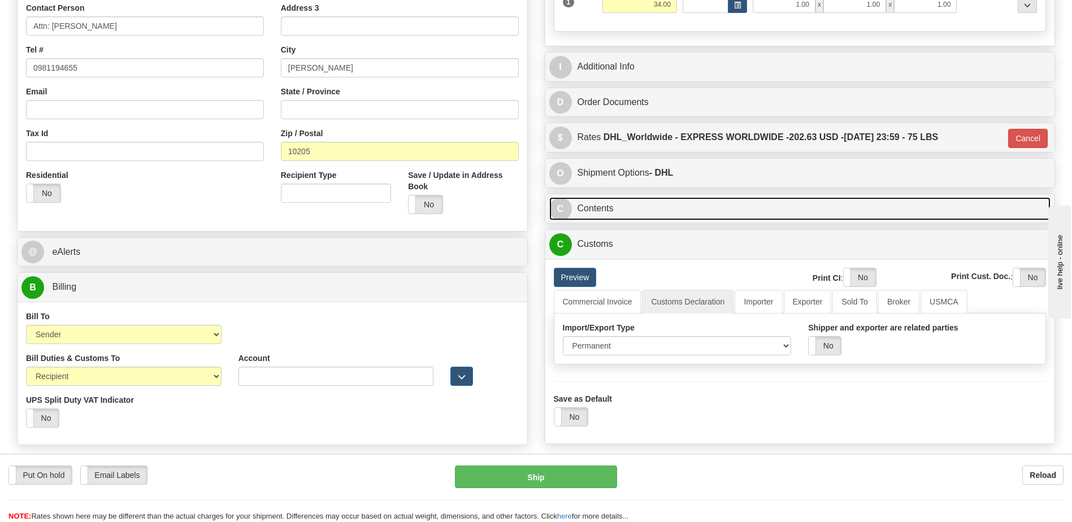
click at [638, 203] on link "C Contents" at bounding box center [800, 208] width 502 height 23
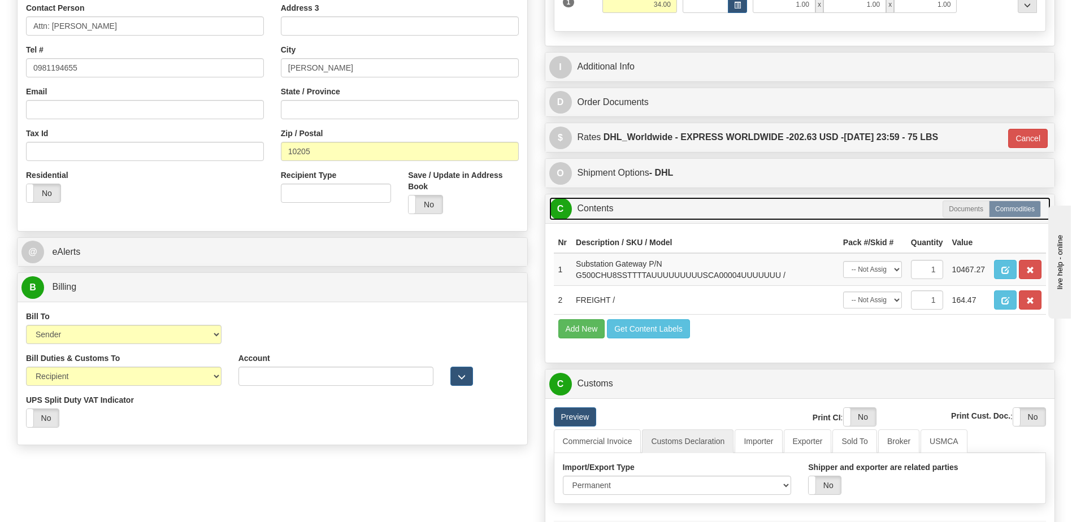
click at [638, 203] on link "C Contents" at bounding box center [800, 208] width 502 height 23
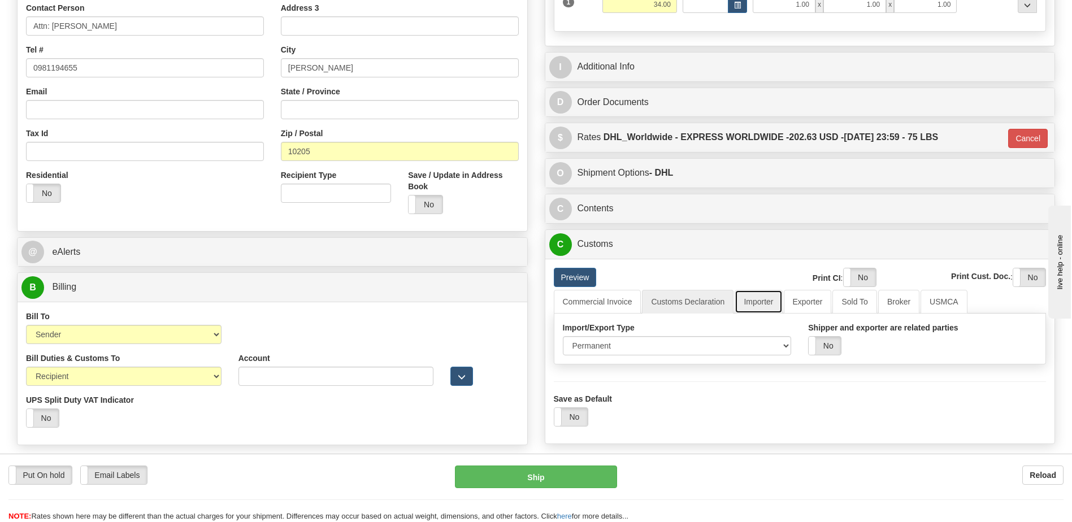
click at [760, 301] on link "Importer" at bounding box center [758, 302] width 47 height 24
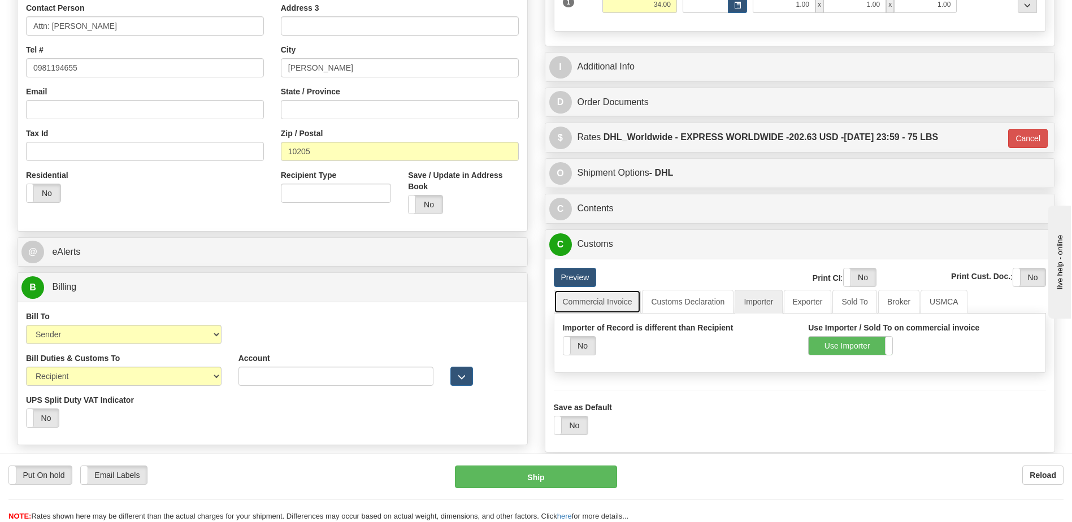
click at [639, 306] on link "Commercial Invoice" at bounding box center [598, 302] width 88 height 24
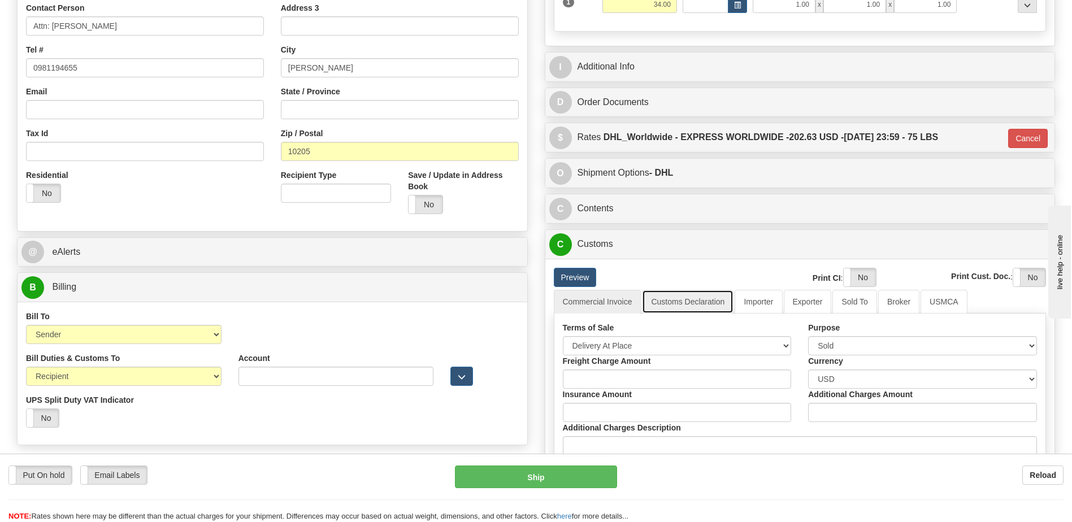
click at [672, 302] on link "Customs Declaration" at bounding box center [688, 302] width 92 height 24
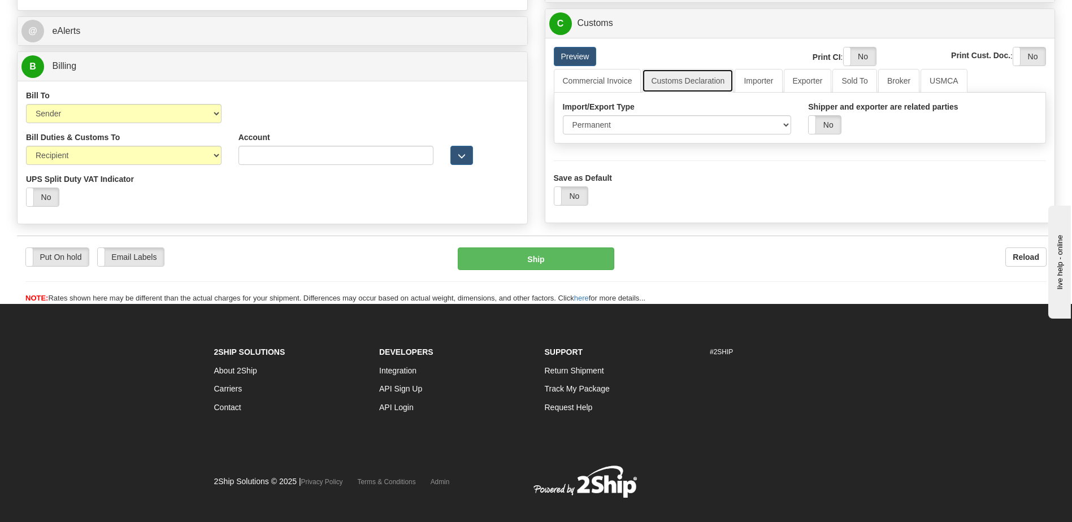
scroll to position [509, 0]
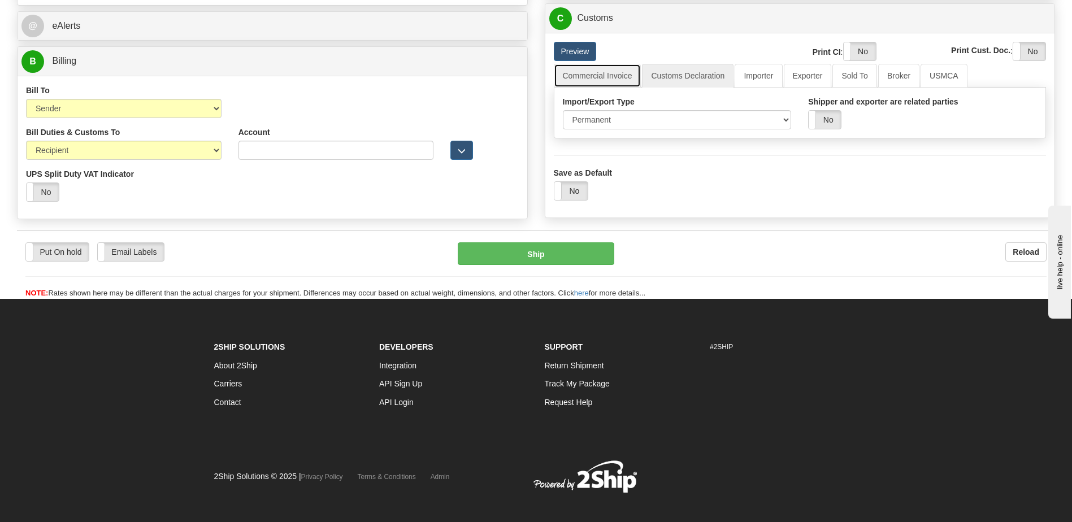
click at [602, 79] on link "Commercial Invoice" at bounding box center [598, 76] width 88 height 24
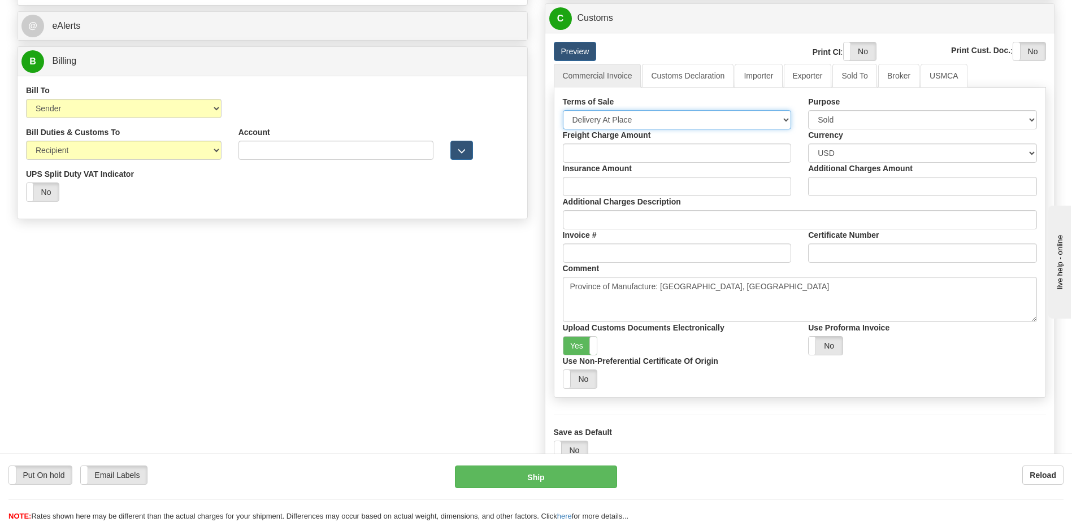
click at [603, 120] on select "Free Carrier Free On Board Ex Works Delivered Duty Unpaid Delivered Duty Paid C…" at bounding box center [677, 119] width 229 height 19
select select "7"
click at [563, 110] on select "Free Carrier Free On Board Ex Works Delivered Duty Unpaid Delivered Duty Paid C…" at bounding box center [677, 119] width 229 height 19
click at [584, 347] on label "Yes" at bounding box center [580, 346] width 34 height 18
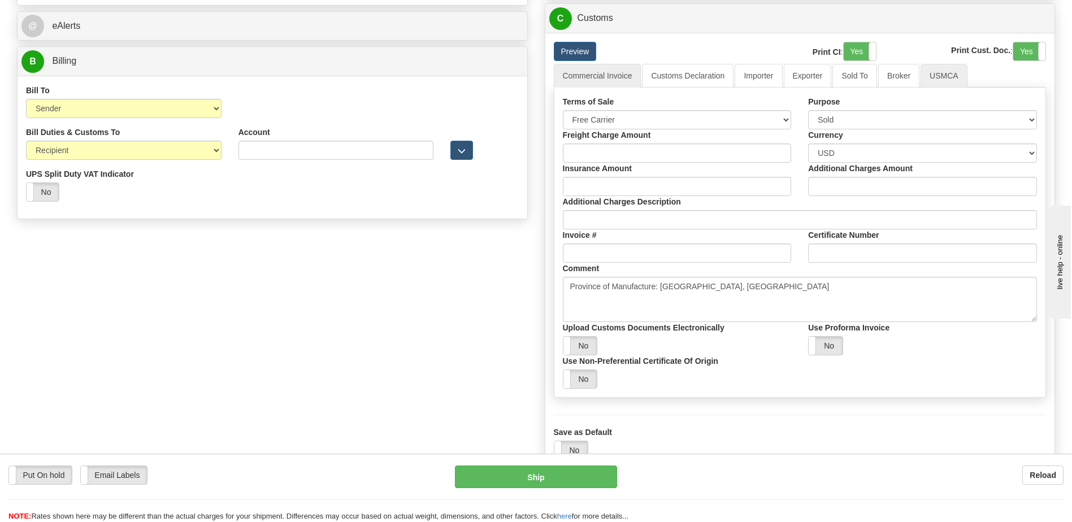
drag, startPoint x: 853, startPoint y: 54, endPoint x: 926, endPoint y: 75, distance: 75.7
click at [854, 54] on label "Yes" at bounding box center [860, 51] width 32 height 18
click at [1024, 51] on label "Yes" at bounding box center [1029, 51] width 32 height 18
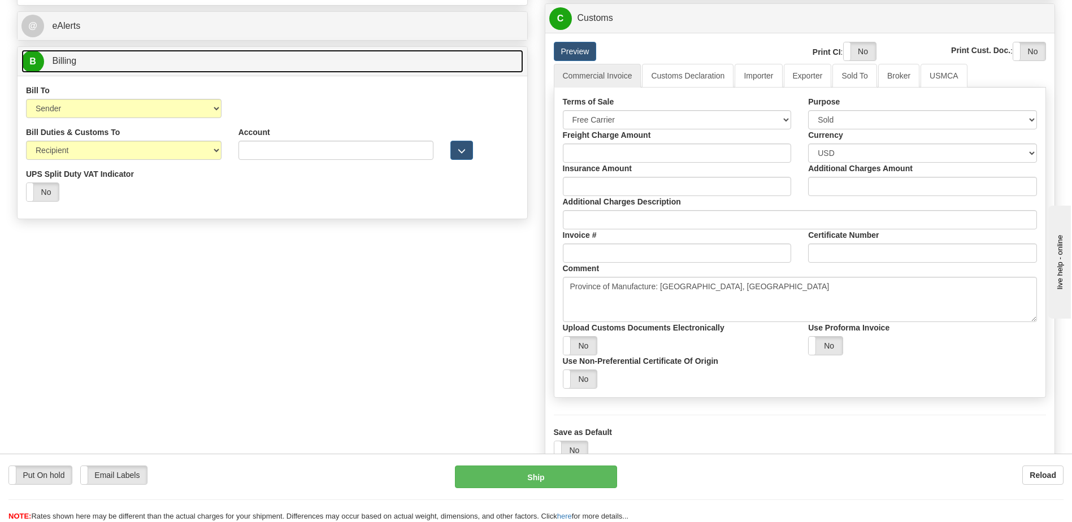
click at [119, 62] on link "B Billing" at bounding box center [272, 61] width 502 height 23
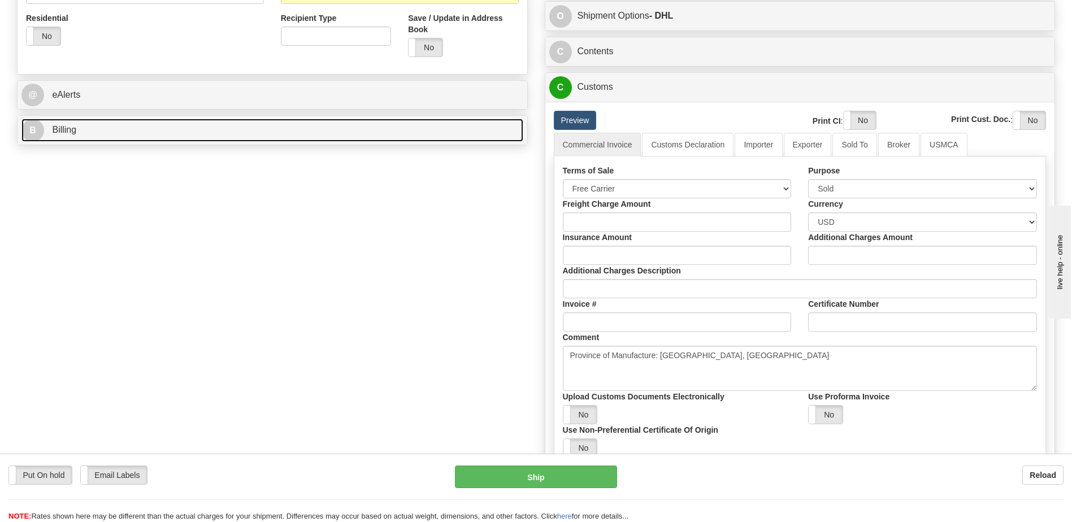
scroll to position [396, 0]
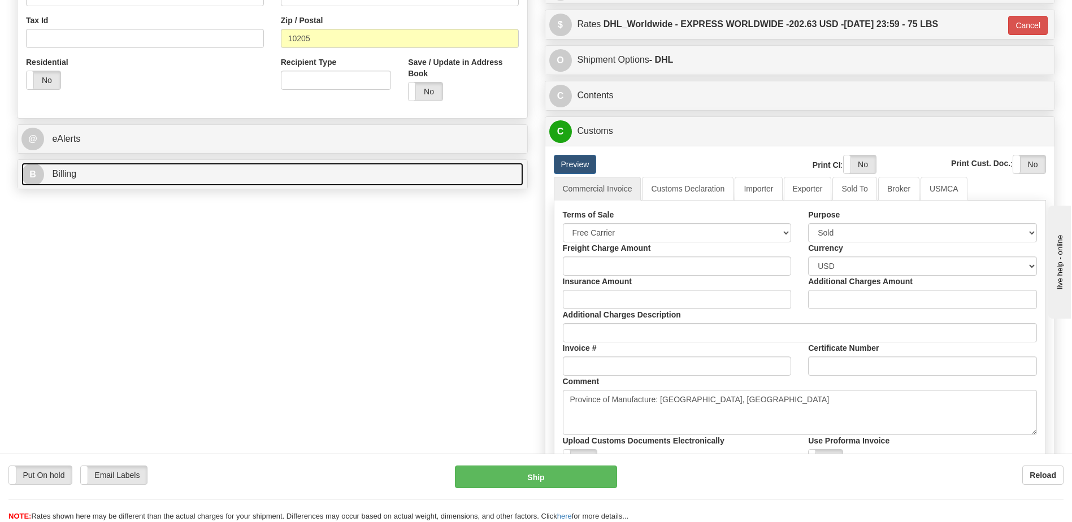
click at [100, 176] on link "B Billing" at bounding box center [272, 174] width 502 height 23
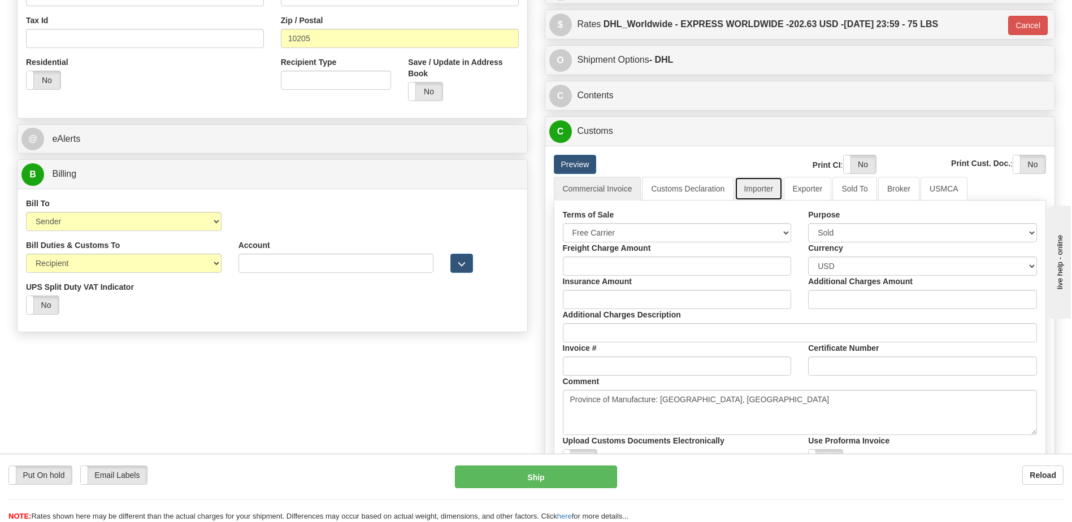
click at [769, 192] on link "Importer" at bounding box center [758, 189] width 47 height 24
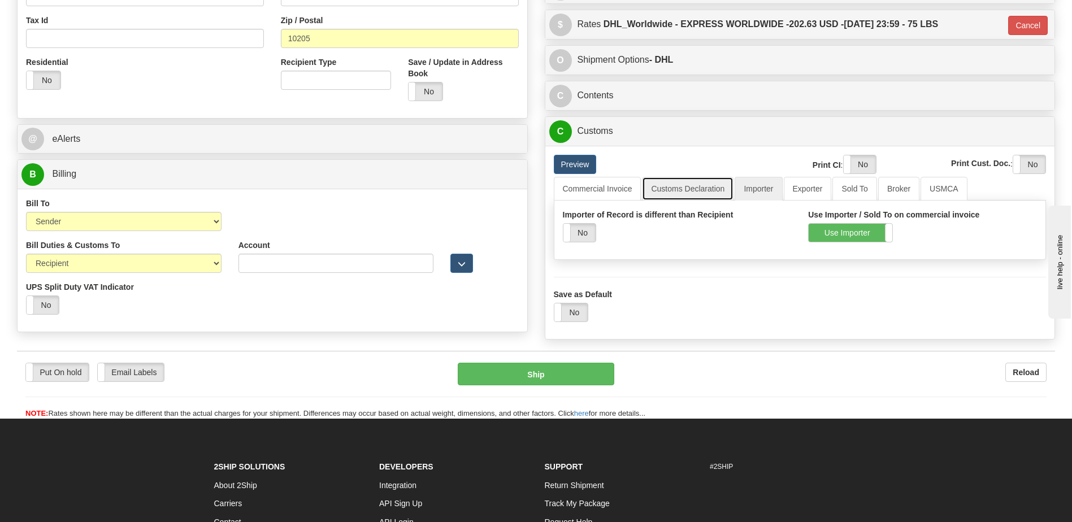
click at [707, 189] on link "Customs Declaration" at bounding box center [688, 189] width 92 height 24
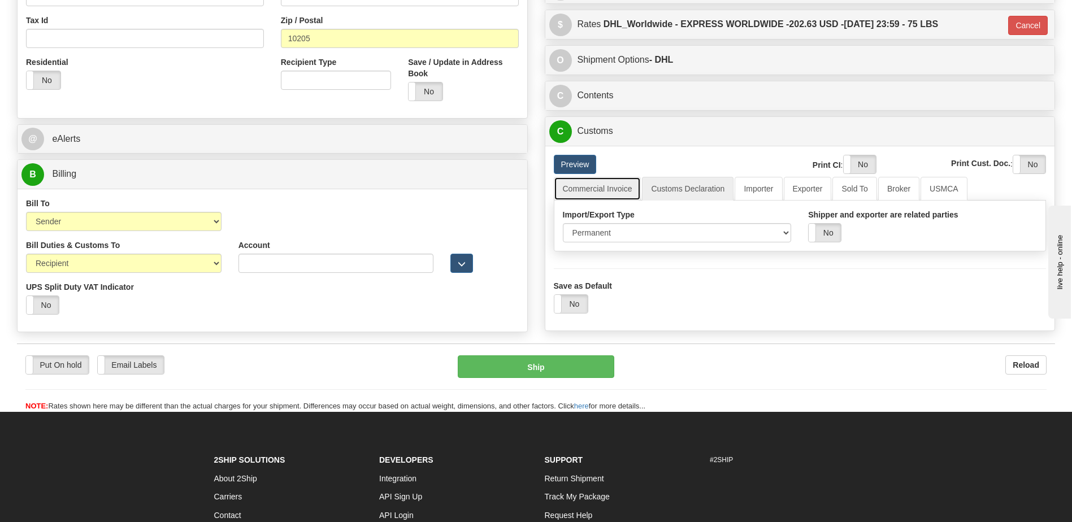
click at [610, 188] on link "Commercial Invoice" at bounding box center [598, 189] width 88 height 24
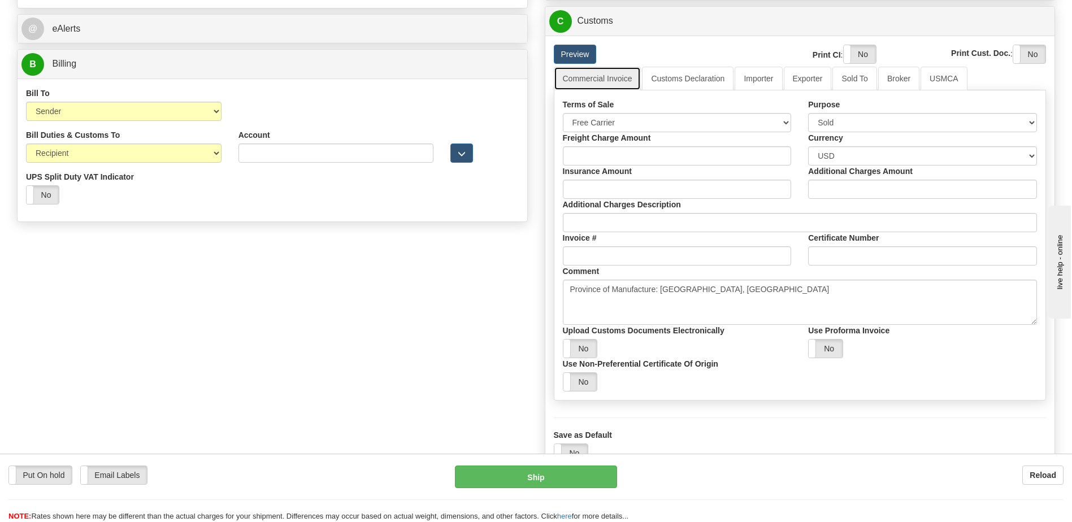
scroll to position [509, 0]
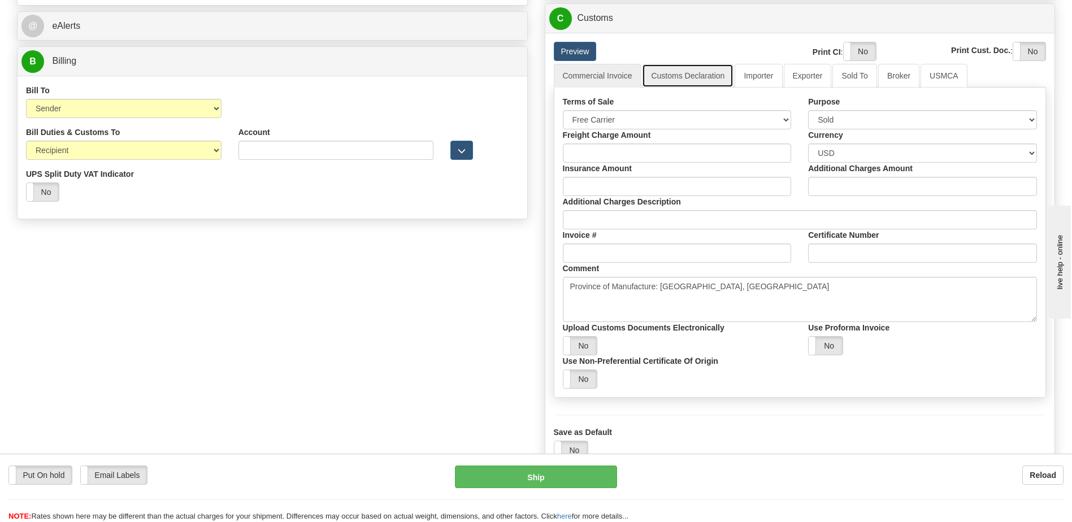
click at [688, 75] on link "Customs Declaration" at bounding box center [688, 76] width 92 height 24
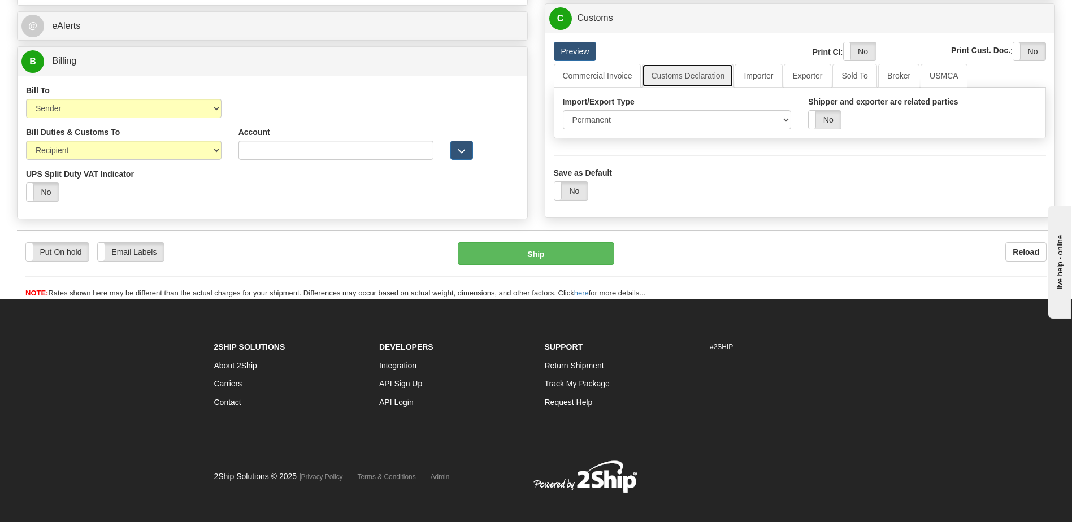
scroll to position [503, 0]
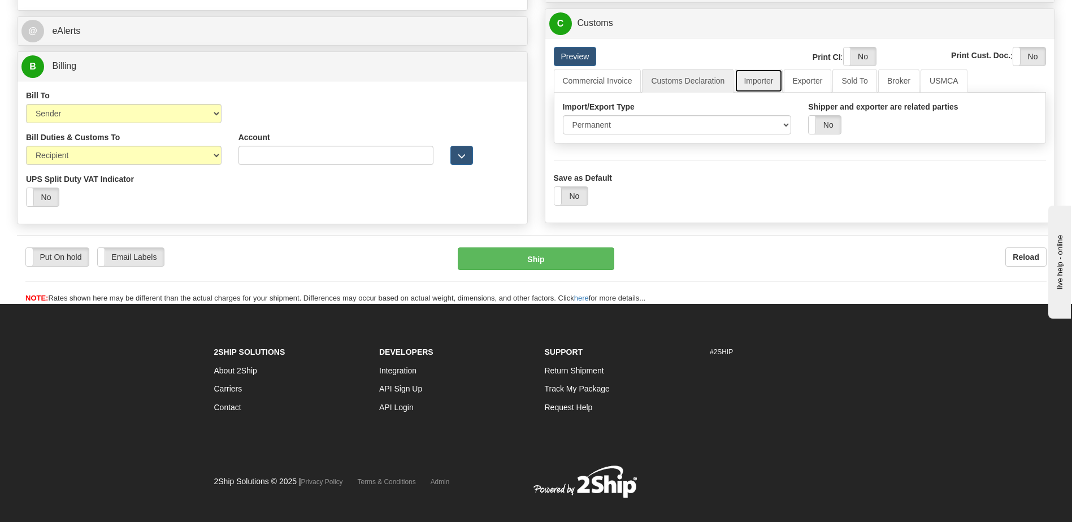
click at [752, 80] on link "Importer" at bounding box center [758, 81] width 47 height 24
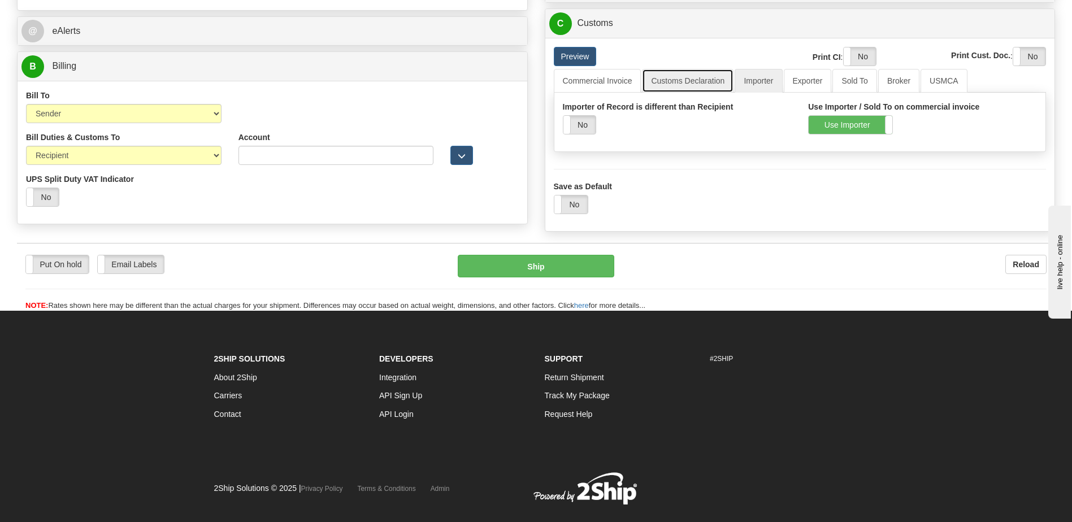
click at [693, 82] on link "Customs Declaration" at bounding box center [688, 81] width 92 height 24
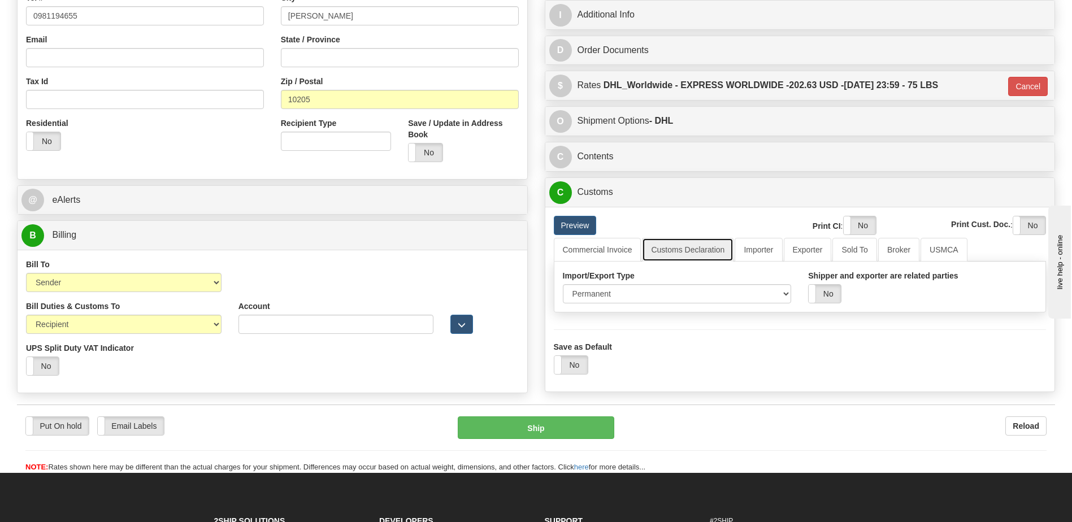
scroll to position [334, 0]
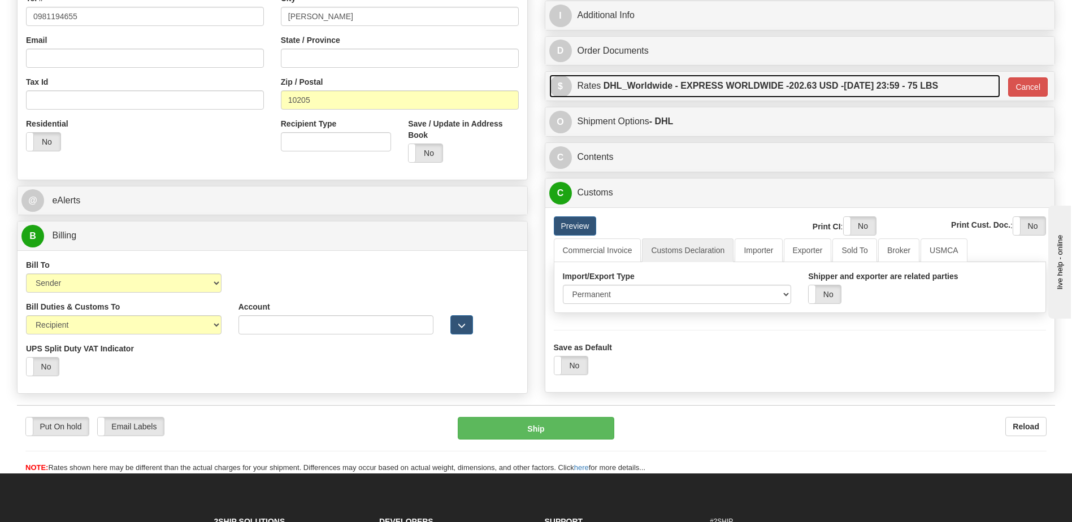
click at [698, 92] on label "DHL_Worldwide - EXPRESS WORLDWIDE - 202.63 USD - 10/14/2025 23:59 - 75 LBS" at bounding box center [770, 86] width 335 height 23
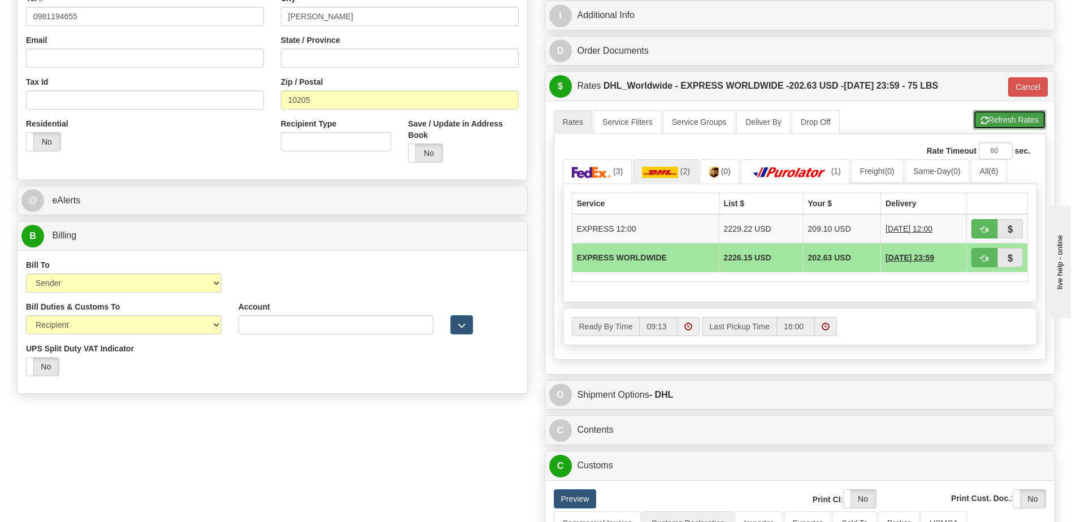
click at [987, 124] on button "Refresh Rates" at bounding box center [1009, 119] width 73 height 19
type input "P"
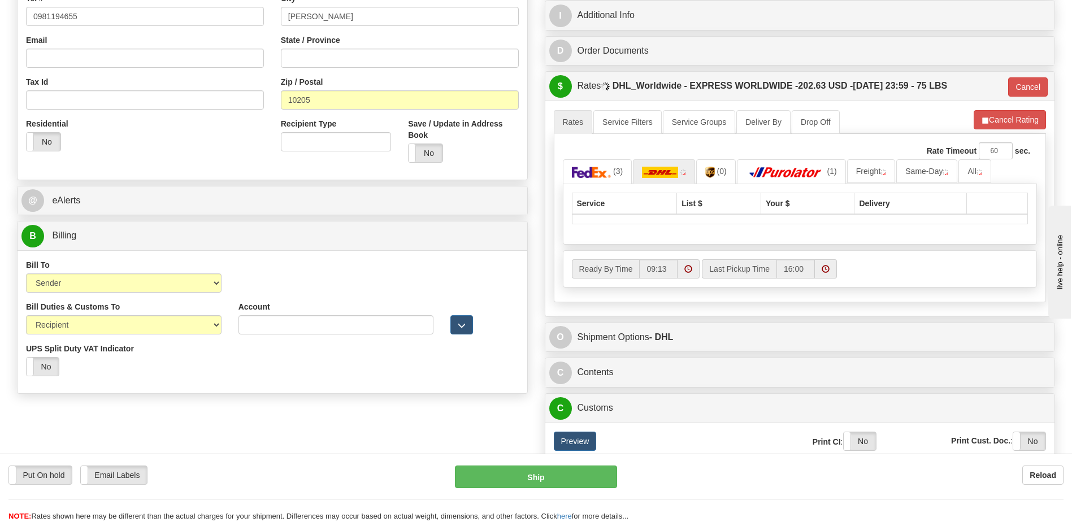
click at [809, 66] on div "Rate in Account Currency ARN AWG AUD AUS BHD BBD BFR BMD BRC BRL GBP UKL BND BG…" at bounding box center [800, 186] width 528 height 856
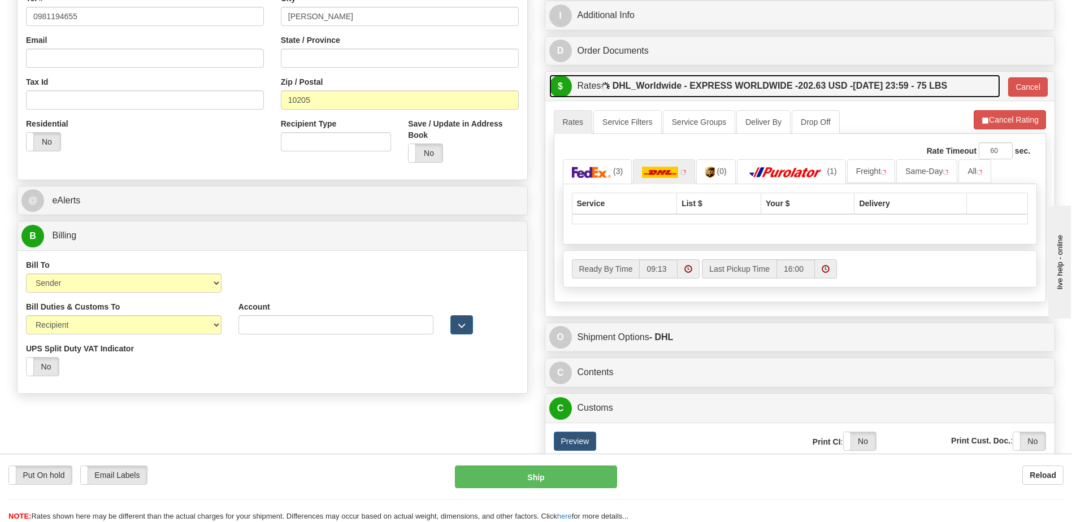
click at [800, 93] on label "DHL_Worldwide - EXPRESS WORLDWIDE - 202.63 USD - 10/14/2025 23:59 - 75 LBS" at bounding box center [780, 86] width 335 height 23
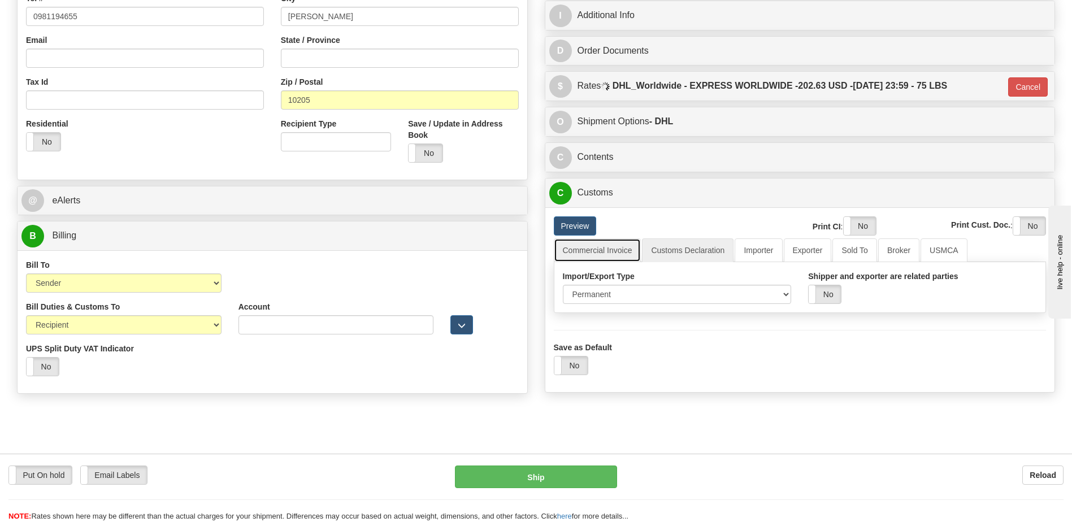
click at [614, 251] on link "Commercial Invoice" at bounding box center [598, 250] width 88 height 24
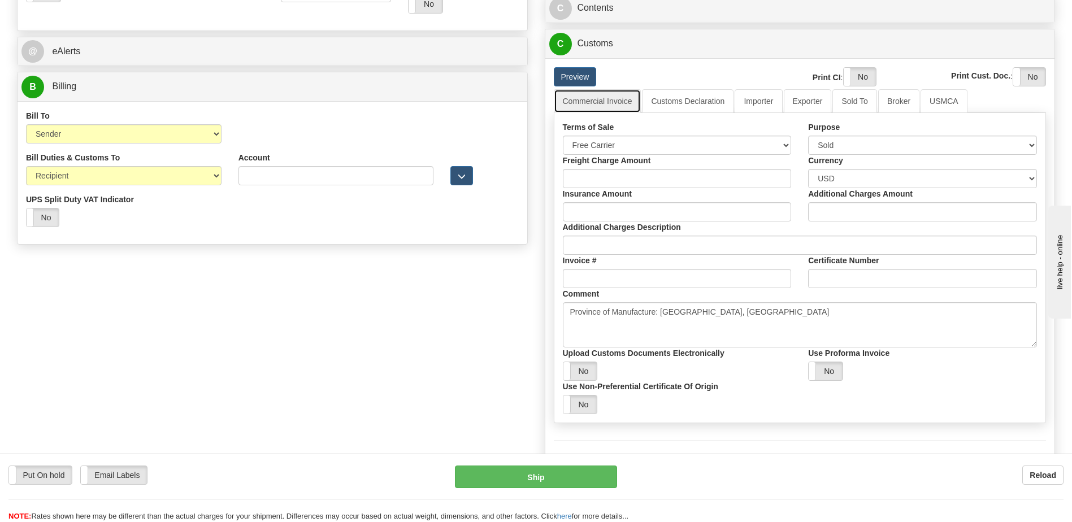
scroll to position [390, 0]
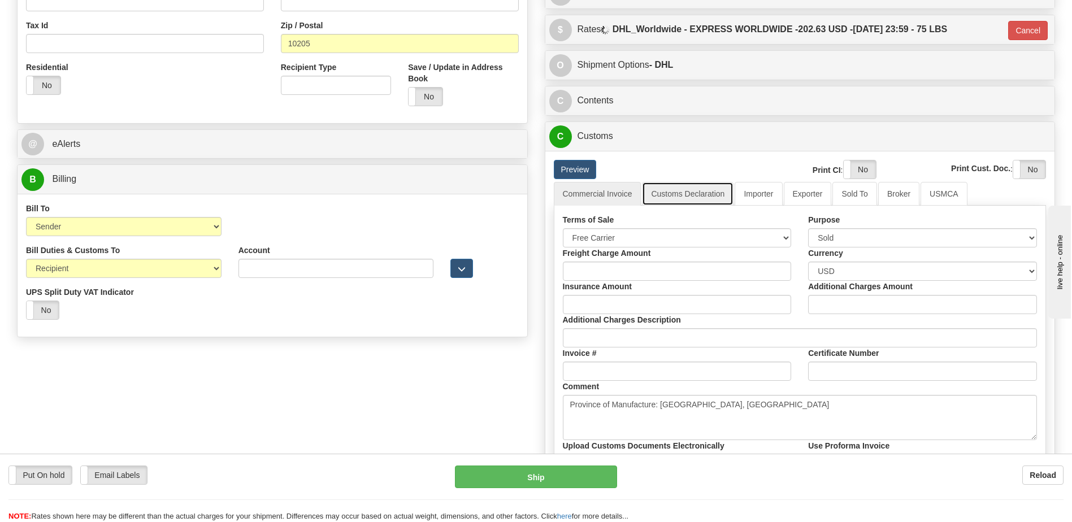
click at [698, 196] on link "Customs Declaration" at bounding box center [688, 194] width 92 height 24
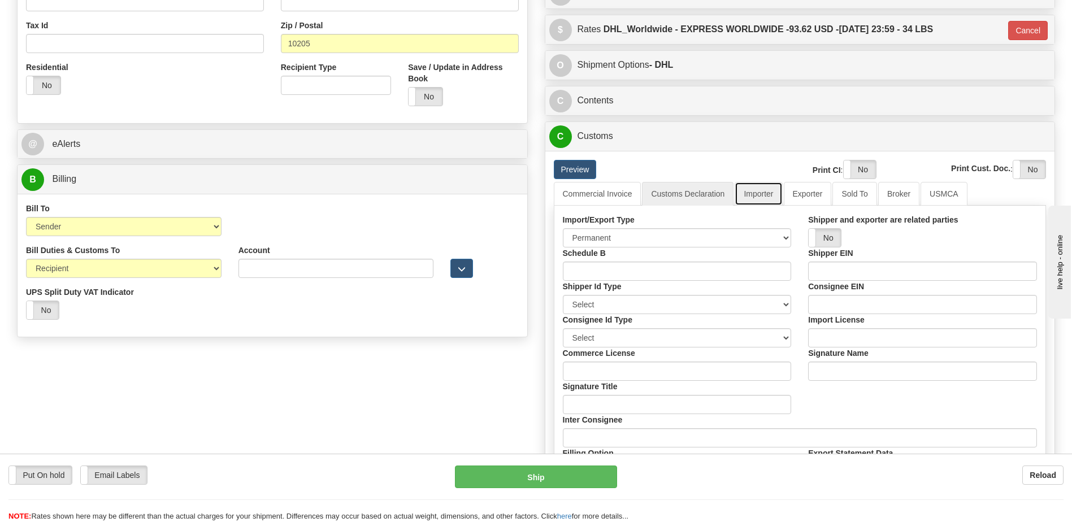
click at [766, 198] on link "Importer" at bounding box center [758, 194] width 47 height 24
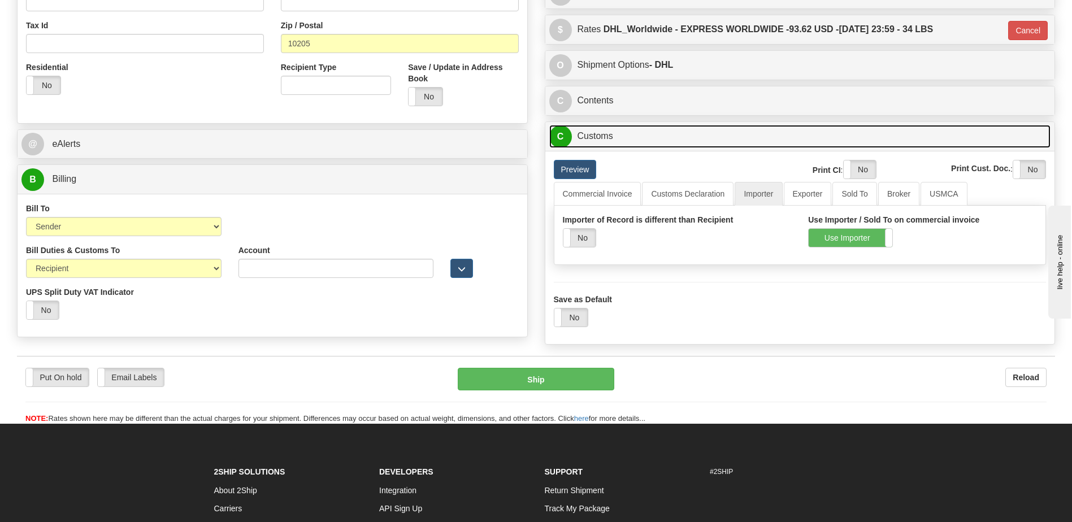
click at [654, 141] on link "C Customs" at bounding box center [800, 136] width 502 height 23
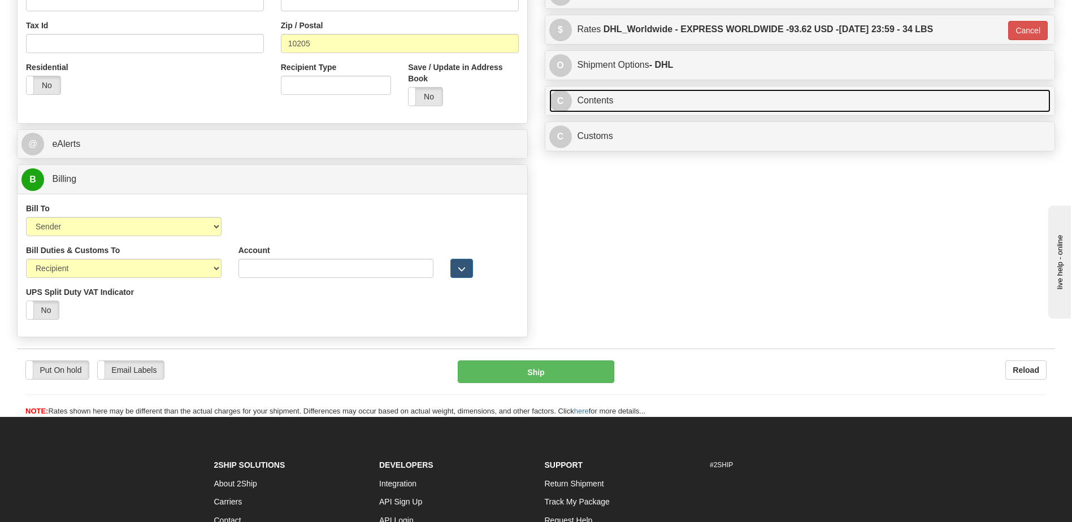
click at [657, 112] on link "C Contents" at bounding box center [800, 100] width 502 height 23
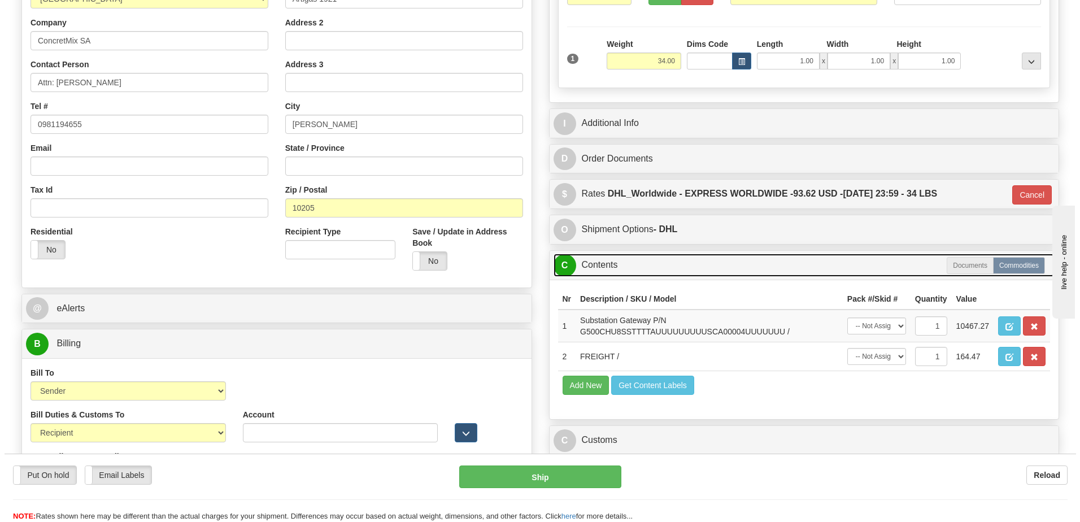
scroll to position [221, 0]
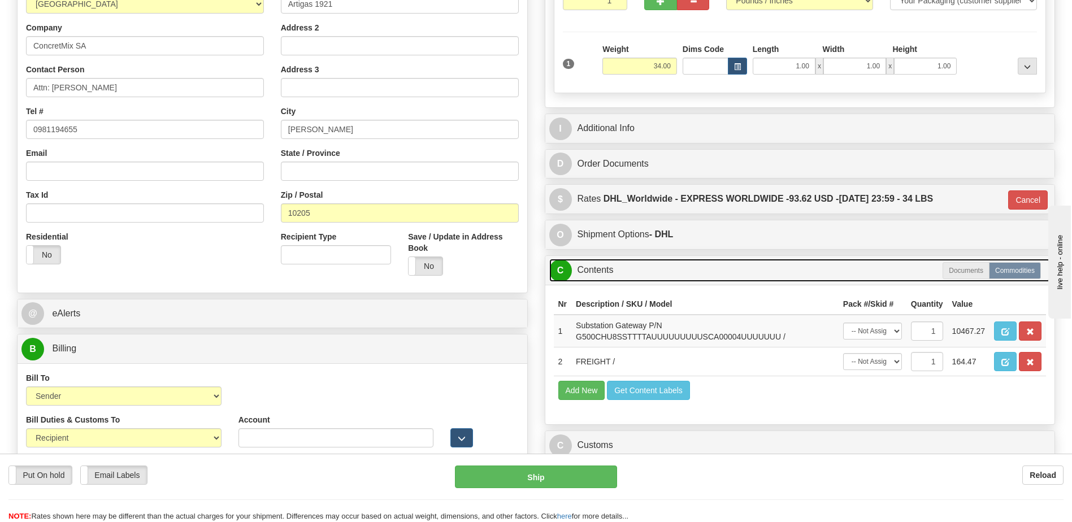
click at [668, 276] on link "C Contents" at bounding box center [800, 270] width 502 height 23
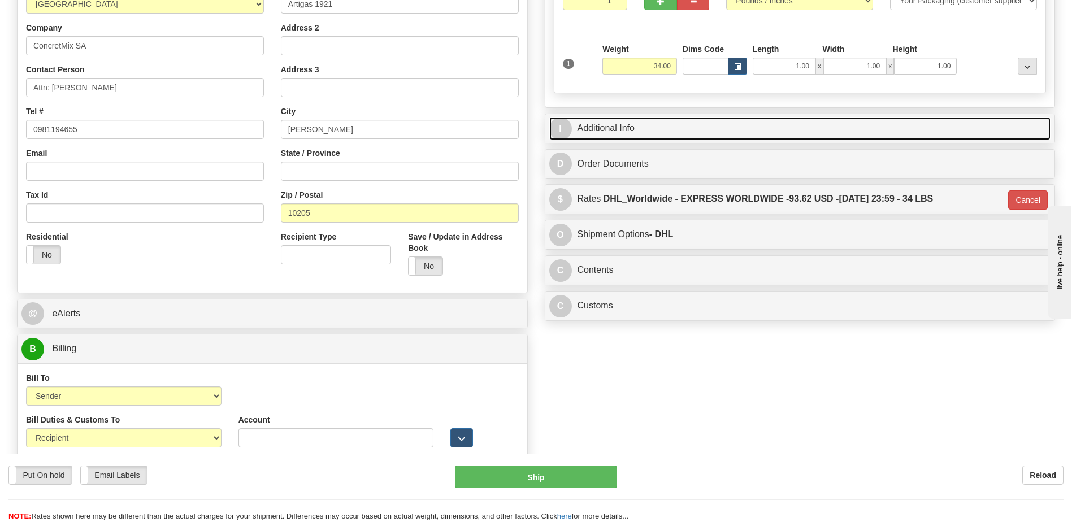
click at [640, 131] on link "I Additional Info" at bounding box center [800, 128] width 502 height 23
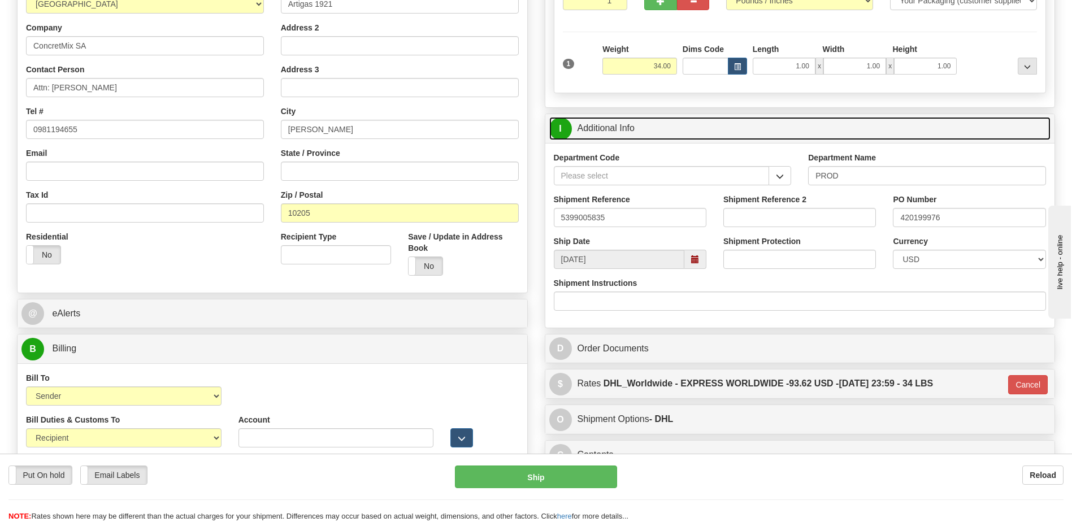
click at [628, 129] on link "I Additional Info" at bounding box center [800, 128] width 502 height 23
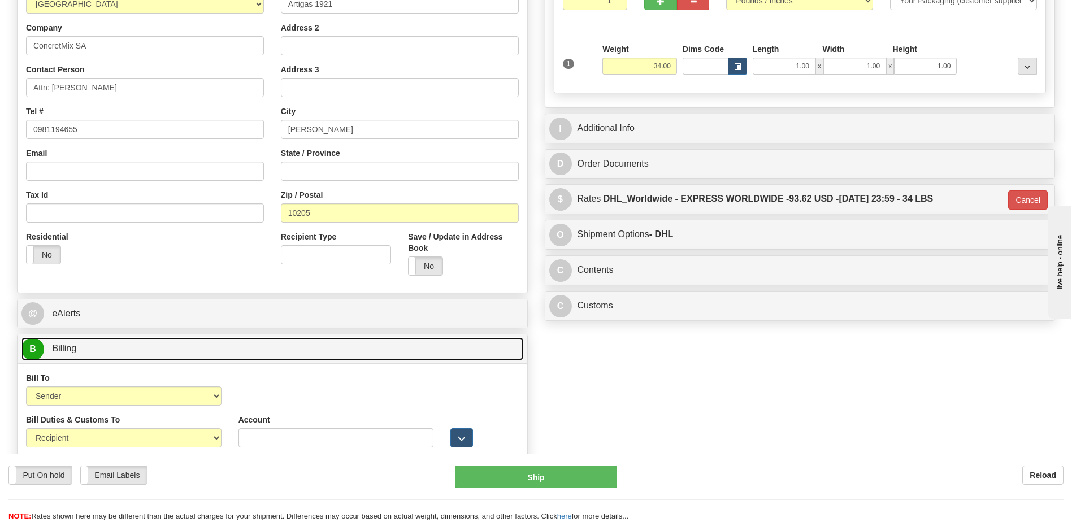
click at [259, 353] on link "B Billing" at bounding box center [272, 348] width 502 height 23
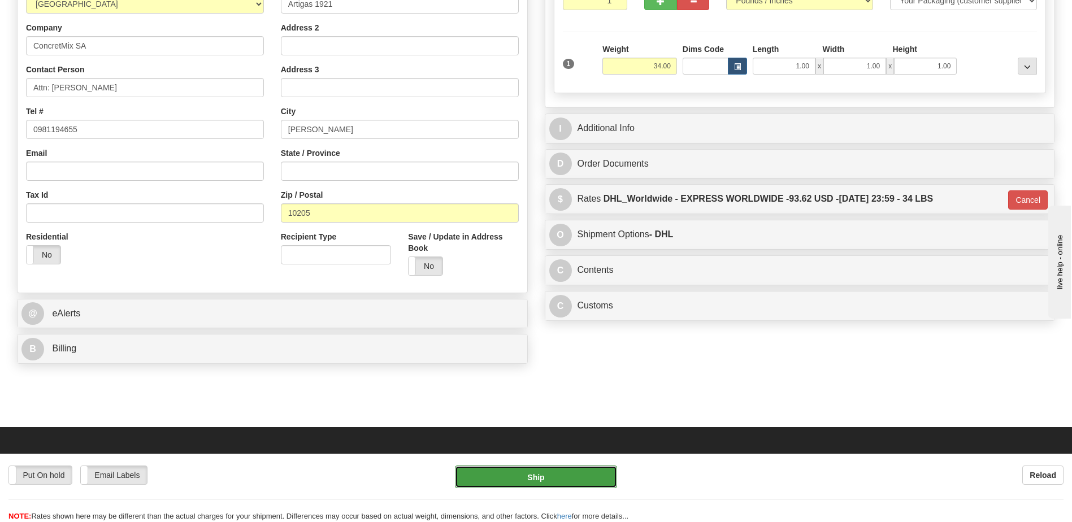
click at [501, 475] on button "Ship" at bounding box center [536, 477] width 162 height 23
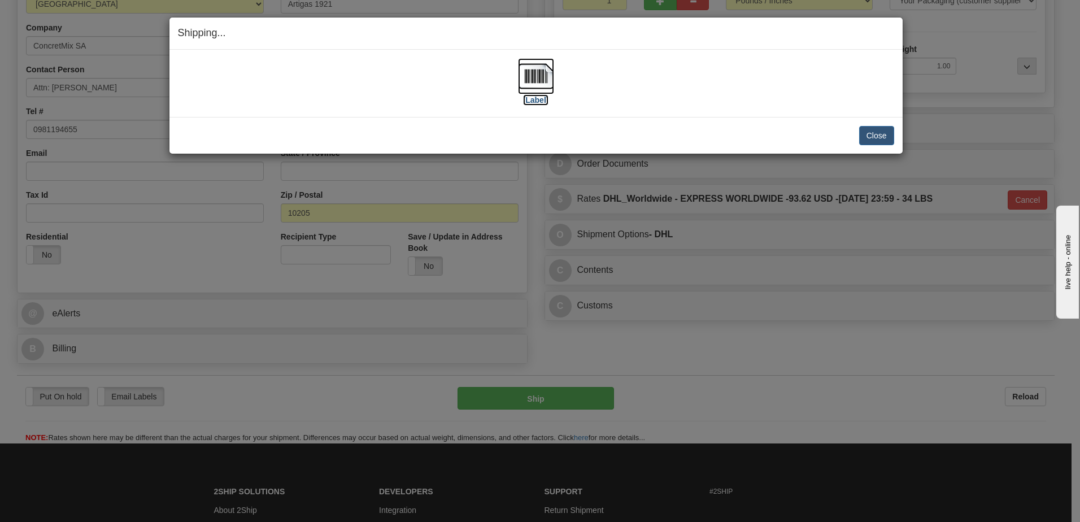
click at [535, 79] on img at bounding box center [536, 76] width 36 height 36
click at [866, 136] on button "Close" at bounding box center [876, 135] width 35 height 19
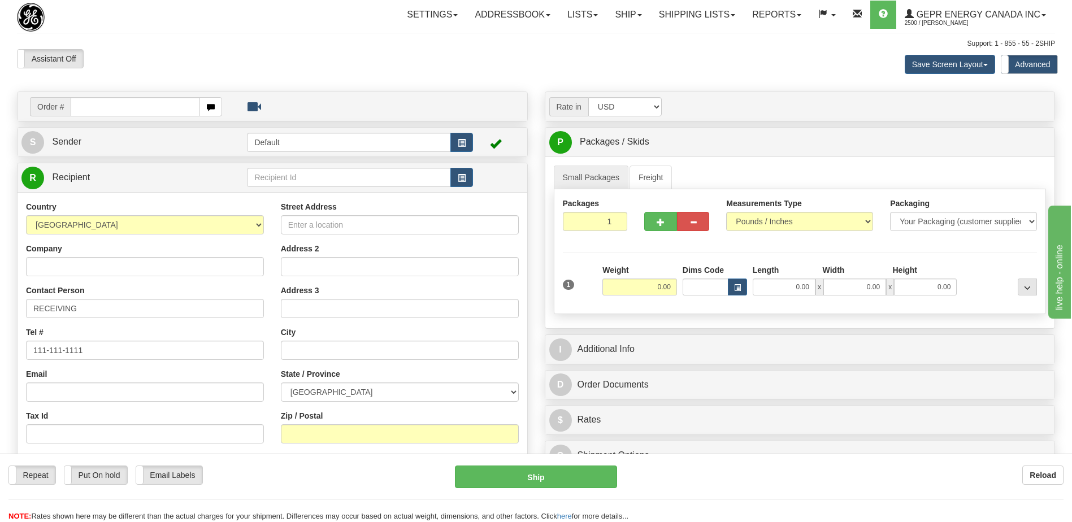
click at [475, 68] on div "Assistant On Assistant Off Do a return Do a return Previous Next Save Screen La…" at bounding box center [535, 64] width 1055 height 31
drag, startPoint x: 355, startPoint y: 481, endPoint x: 347, endPoint y: 477, distance: 8.6
click at [354, 481] on div "Repeat Repeat Put On hold Put On hold Print Order Slip Print Order Slip Email L…" at bounding box center [222, 475] width 429 height 19
click at [247, 62] on div "Assistant On Assistant Off Do a return Do a return" at bounding box center [228, 58] width 440 height 19
click at [498, 11] on link "Addressbook" at bounding box center [512, 15] width 93 height 28
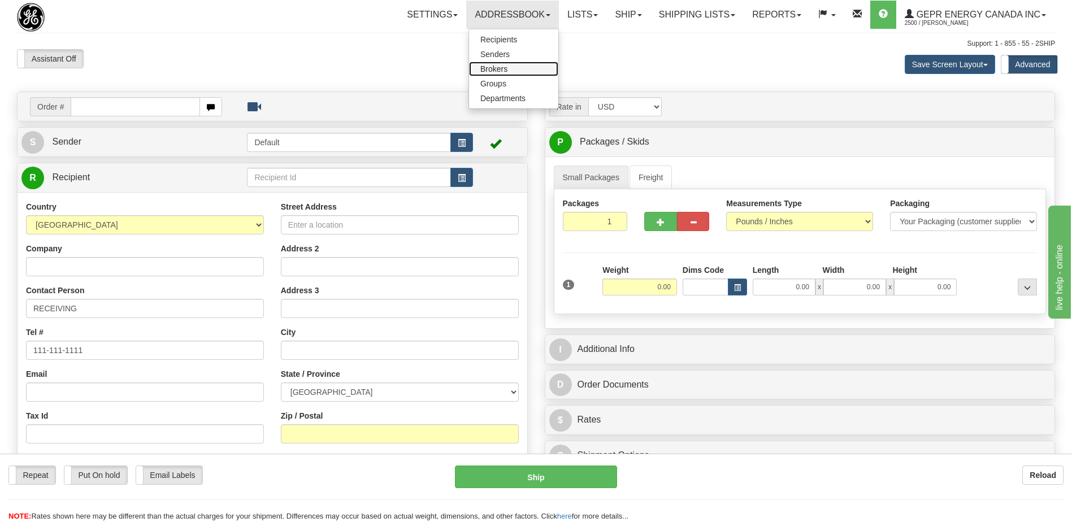
click at [487, 70] on span "Brokers" at bounding box center [493, 68] width 27 height 9
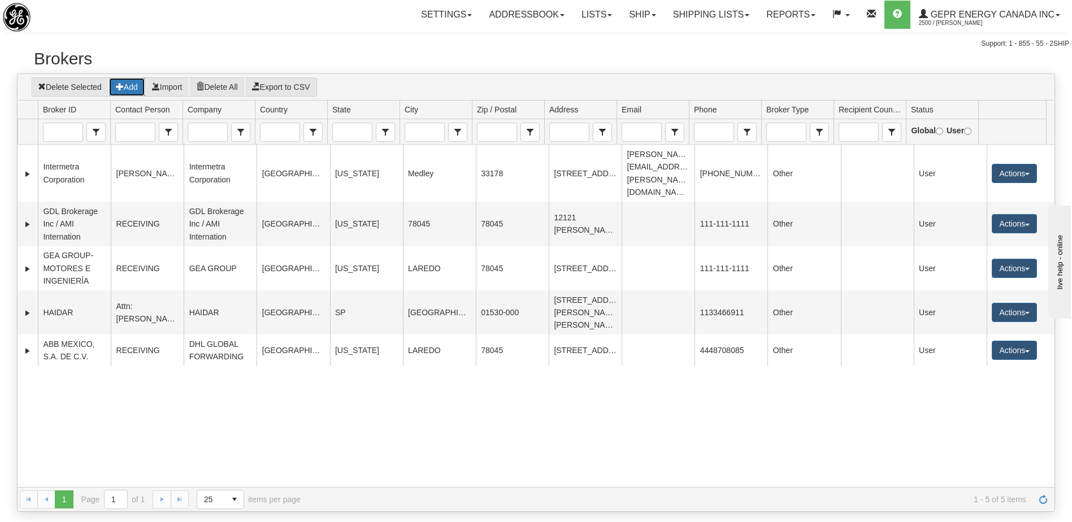
click at [131, 86] on button "Add" at bounding box center [126, 86] width 37 height 19
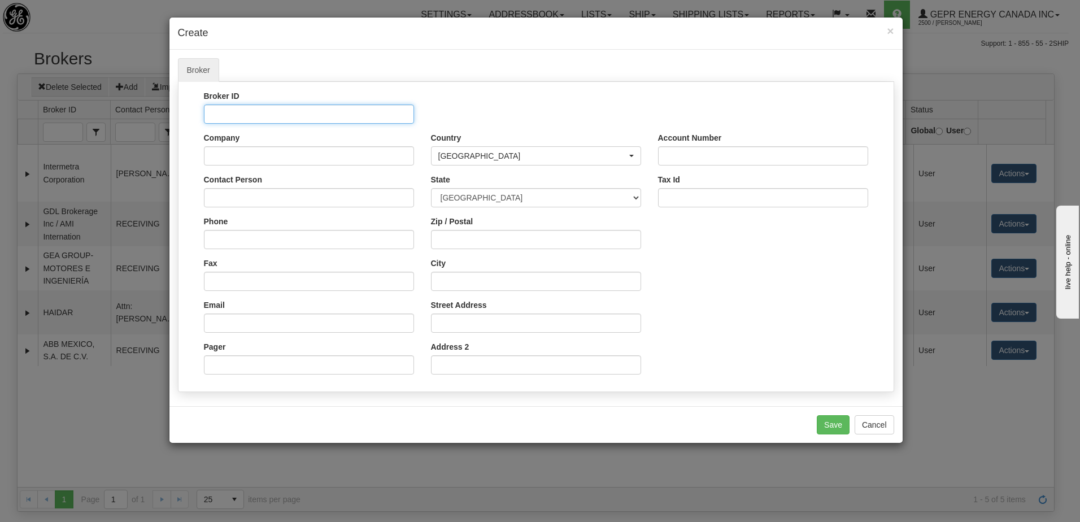
click at [223, 116] on input "Broker ID" at bounding box center [309, 114] width 210 height 19
paste input "AIR LIQUID"
type input "AIR LIQUID"
click at [232, 158] on input "Company" at bounding box center [309, 155] width 210 height 19
paste input "AIR LIQUID"
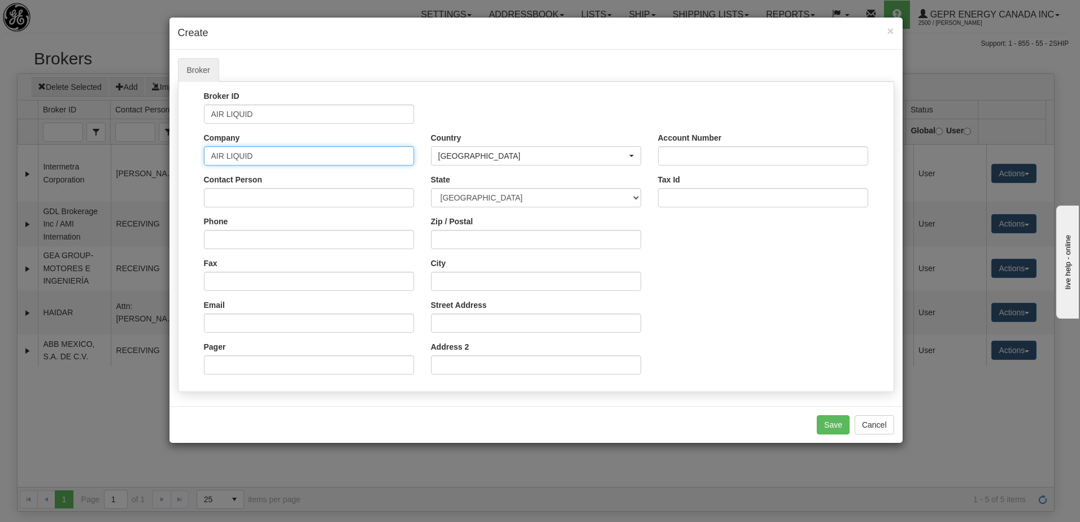
drag, startPoint x: 263, startPoint y: 157, endPoint x: 160, endPoint y: 156, distance: 102.3
click at [160, 156] on div "× Create Broker FTP Broker ID AIR LIQUID Company AIR LIQUID Contact Person Phon…" at bounding box center [540, 261] width 1080 height 522
paste input "text"
drag, startPoint x: 277, startPoint y: 159, endPoint x: 19, endPoint y: 158, distance: 258.8
click at [19, 158] on div "× Create Broker FTP Broker ID AIR LIQUID Company AIR LIQU Contact Person Phone …" at bounding box center [540, 261] width 1080 height 522
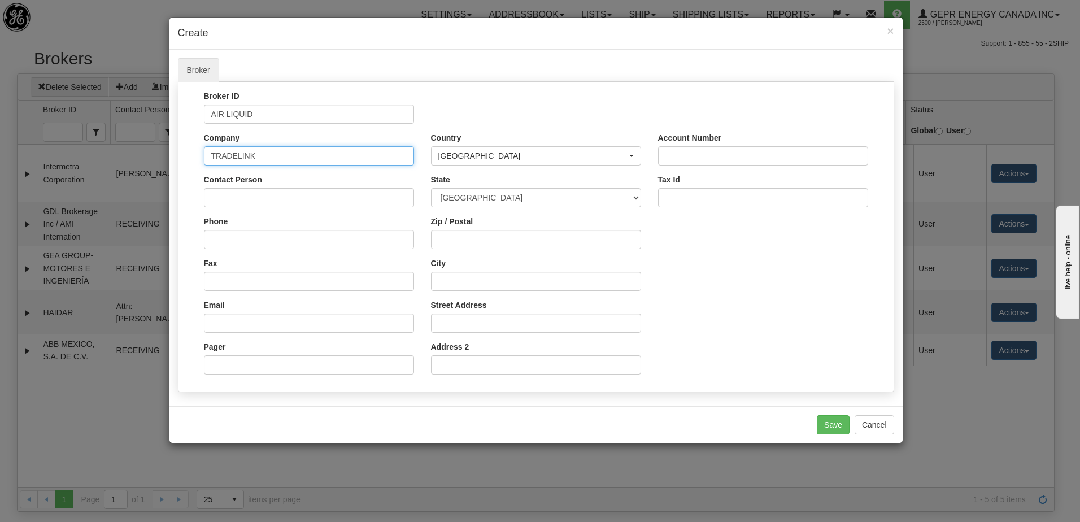
type input "TRADELINK"
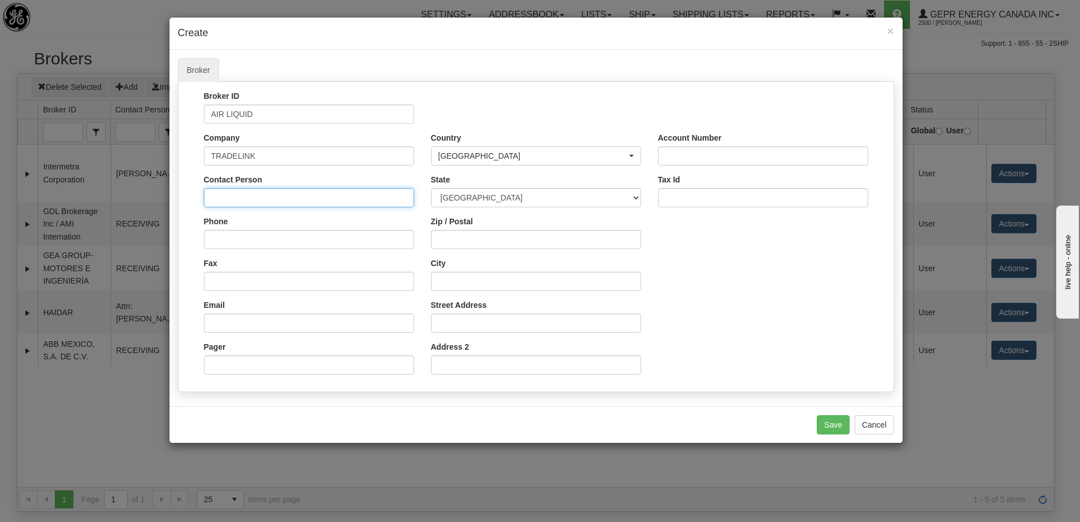
click at [228, 201] on input "Contact Person" at bounding box center [309, 197] width 210 height 19
type input "DAVID"
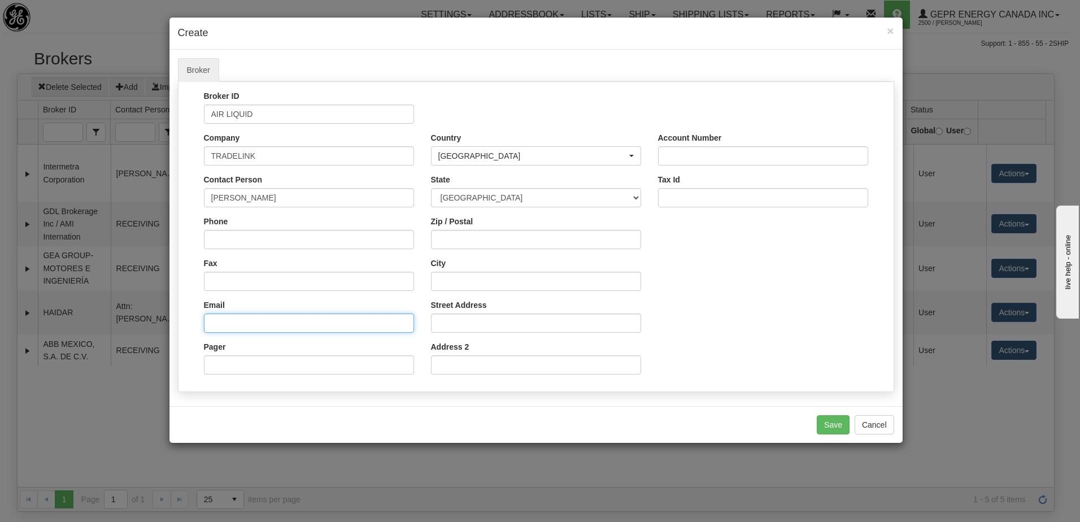
click at [255, 325] on input "Email" at bounding box center [309, 323] width 210 height 19
type input "t"
type input "david@tradelinksynergy.com"
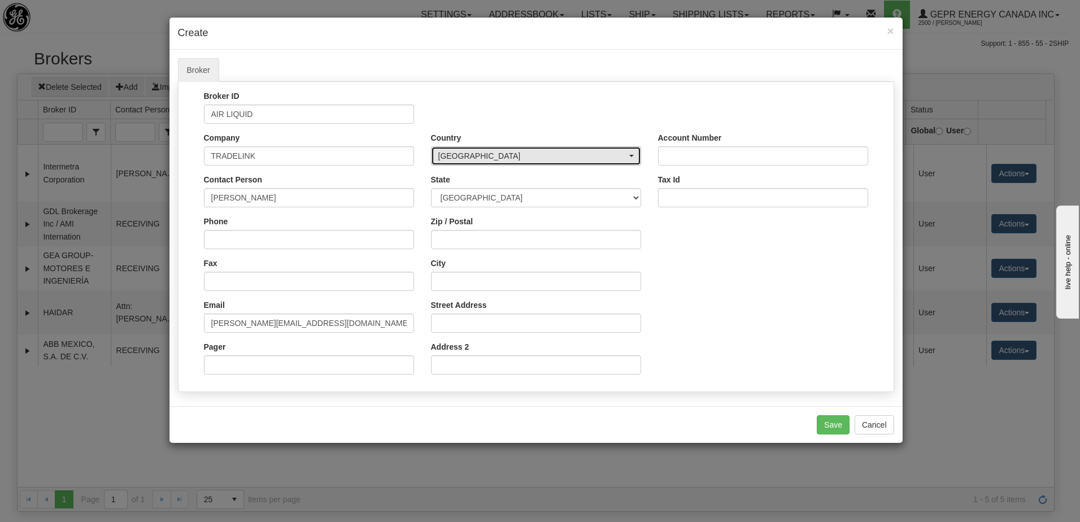
click at [471, 154] on div "[GEOGRAPHIC_DATA]" at bounding box center [532, 155] width 189 height 11
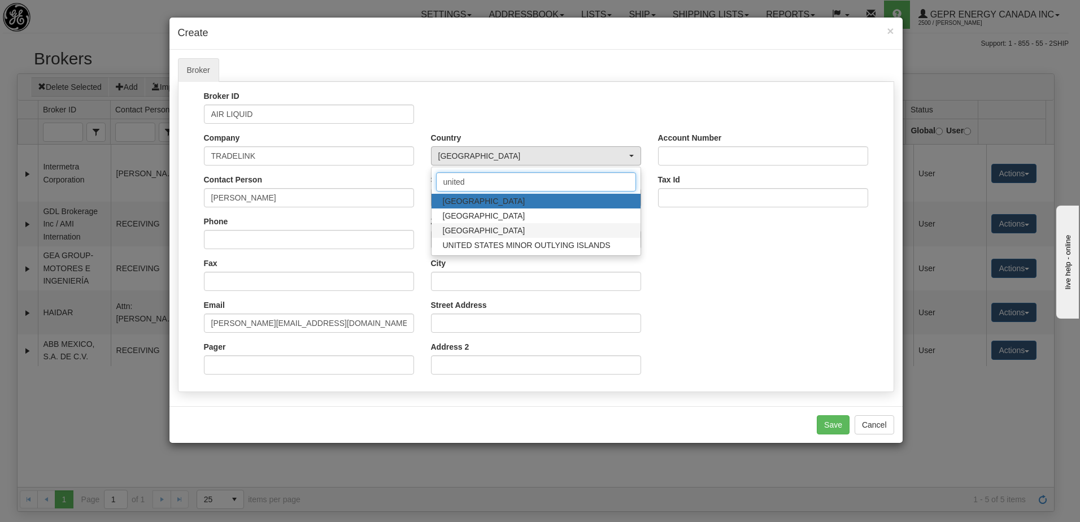
type input "united"
click at [475, 225] on span "[GEOGRAPHIC_DATA]" at bounding box center [484, 230] width 82 height 11
select select "US"
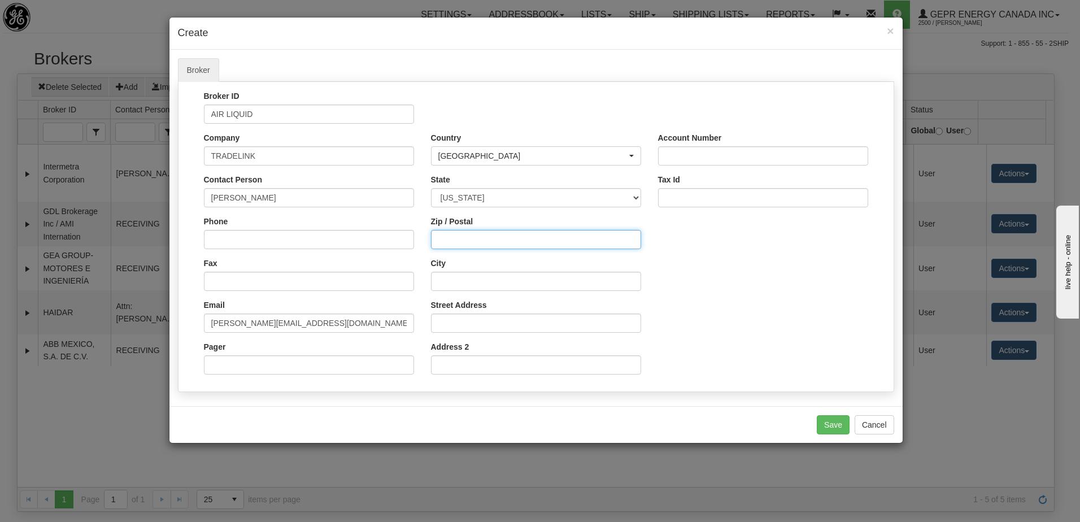
click at [461, 243] on input "Zip / Postal" at bounding box center [536, 239] width 210 height 19
type input "78045"
click at [475, 286] on input "City" at bounding box center [536, 281] width 210 height 19
type input "LAREDO"
click at [510, 197] on select "ALABAMA ALASKA ARIZONA ARKANSAS Armed Forces America Armed Forces Europe Armed …" at bounding box center [536, 197] width 210 height 19
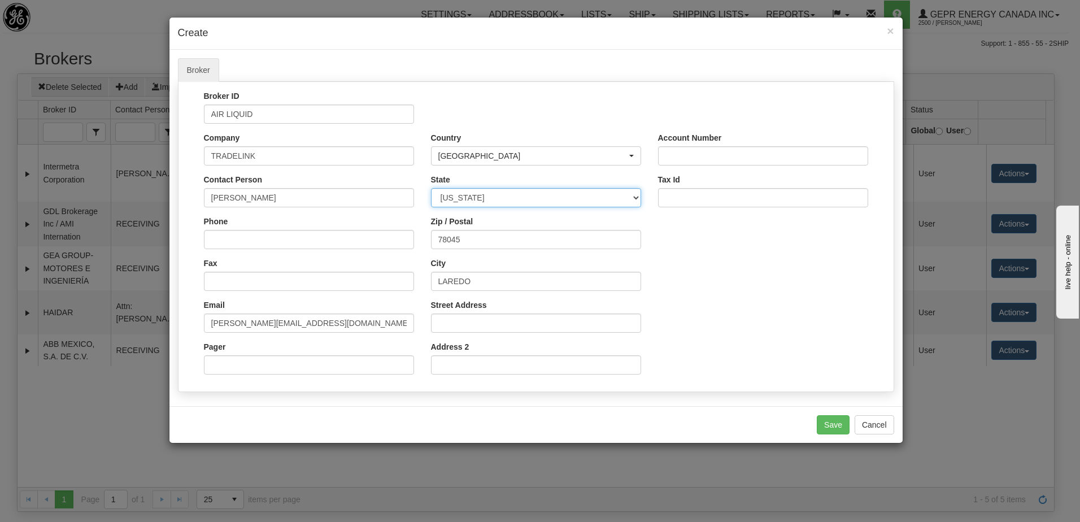
select select "TX"
click at [431, 188] on select "ALABAMA ALASKA ARIZONA ARKANSAS Armed Forces America Armed Forces Europe Armed …" at bounding box center [536, 197] width 210 height 19
click at [745, 290] on div "Broker ID AIR LIQUID Company TRADELINK Contact Person DAVID Phone Fax Email dav…" at bounding box center [536, 236] width 698 height 293
click at [246, 239] on input "Phone" at bounding box center [309, 239] width 210 height 19
type input "111-111-1111"
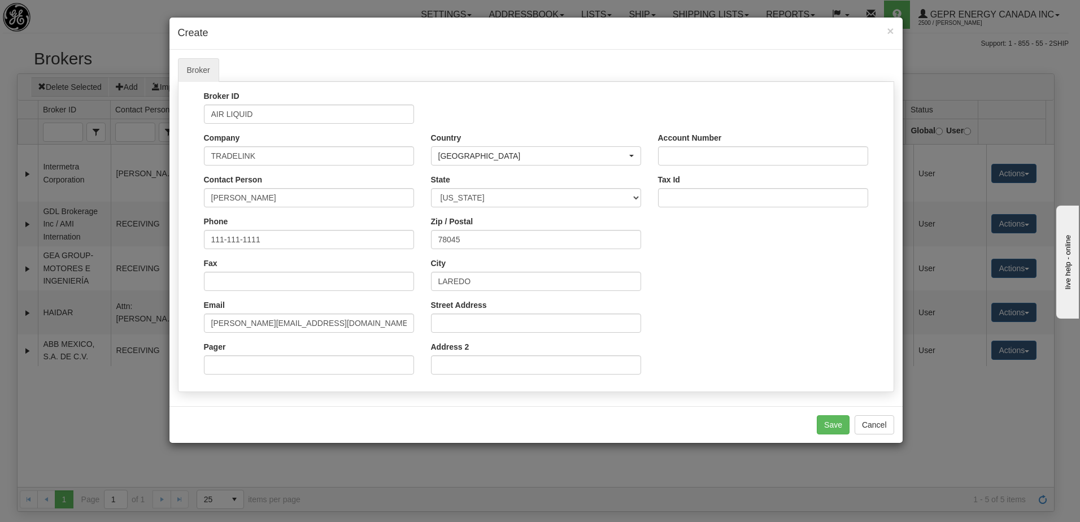
click at [831, 303] on div "Broker ID AIR LIQUID Company TRADELINK Contact Person DAVID Phone 111-111-1111 …" at bounding box center [536, 236] width 698 height 293
click at [462, 324] on input "Street Address" at bounding box center [536, 323] width 210 height 19
type input "13710 IH35 FRONTAGE ROAD"
click at [829, 424] on button "Save" at bounding box center [833, 424] width 33 height 19
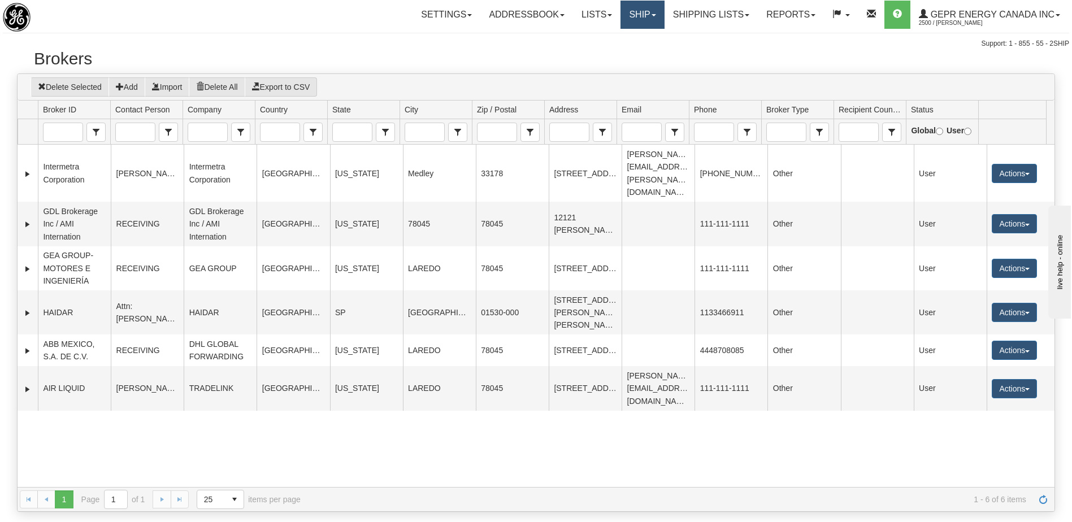
click at [633, 20] on link "Ship" at bounding box center [642, 15] width 44 height 28
click at [593, 41] on span "Ship Screen" at bounding box center [594, 39] width 43 height 9
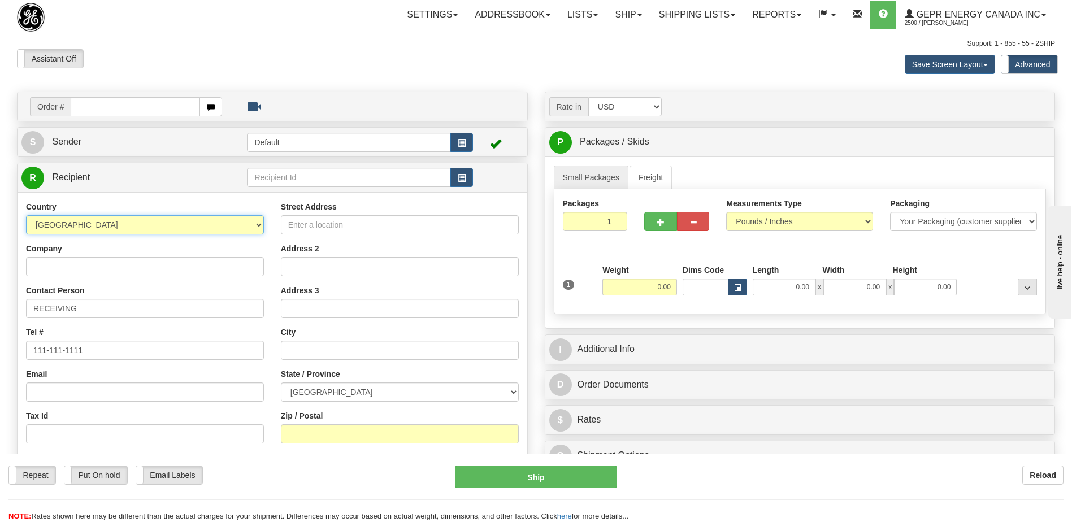
click at [160, 226] on select "AFGHANISTAN ALAND ISLANDS ALBANIA ALGERIA AMERICAN SAMOA ANDORRA ANGOLA ANGUILL…" at bounding box center [145, 224] width 238 height 19
select select "VI"
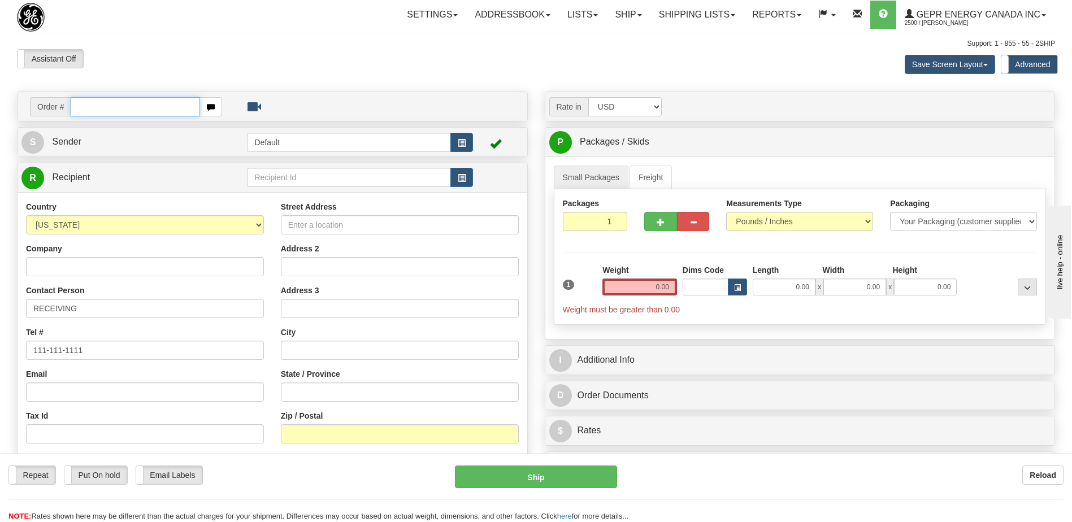
click at [103, 108] on input "text" at bounding box center [135, 106] width 129 height 19
click at [93, 109] on input "text" at bounding box center [135, 106] width 129 height 19
paste input "0086695633"
click at [86, 107] on input "0086695633" at bounding box center [135, 106] width 129 height 19
type input "86695633"
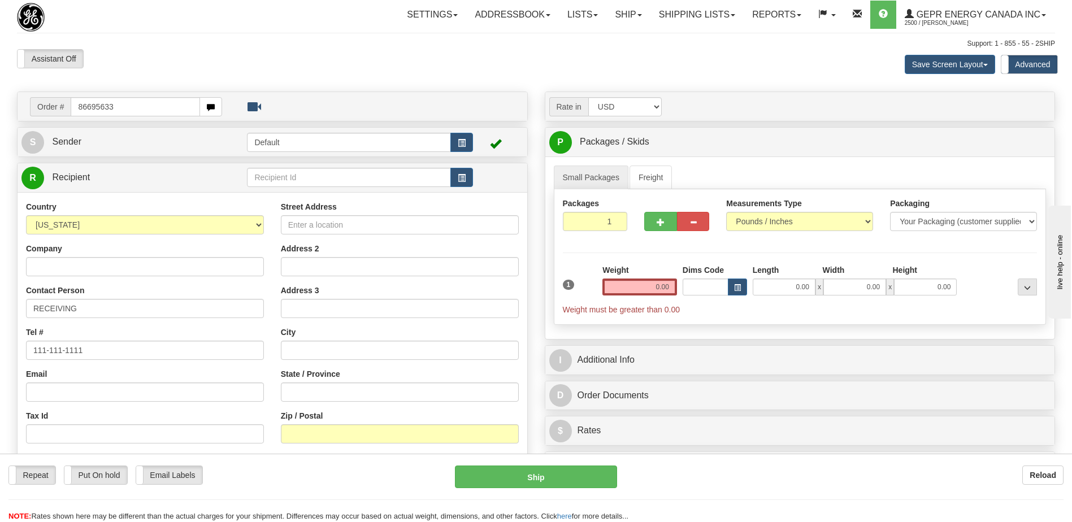
click at [175, 54] on body "Training Course Close Toggle navigation Settings Shipping Preferences New Recip…" at bounding box center [536, 261] width 1072 height 522
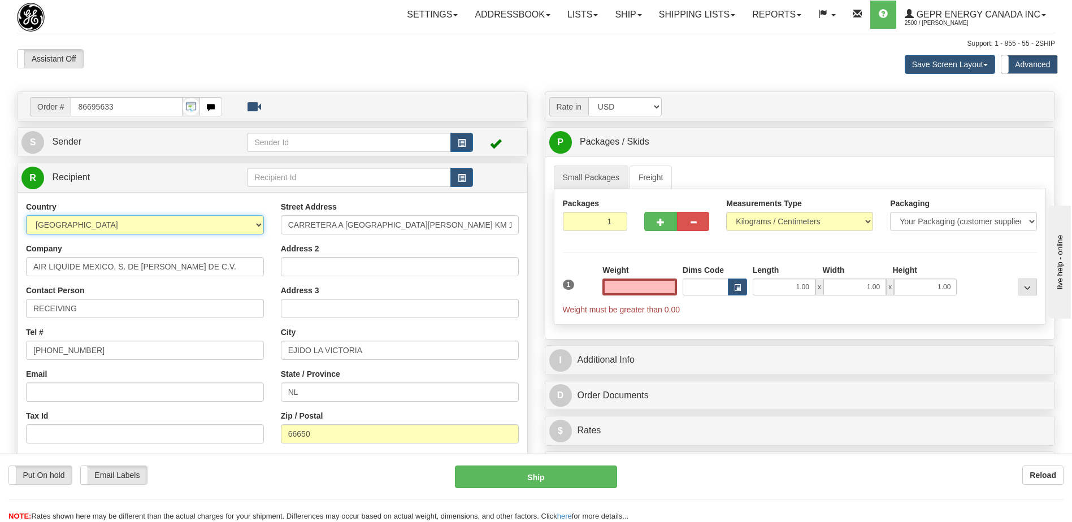
type input "0.00"
click at [176, 225] on select "AFGHANISTAN ALAND ISLANDS ALBANIA ALGERIA AMERICAN SAMOA ANDORRA ANGOLA ANGUILL…" at bounding box center [145, 224] width 238 height 19
select select "US"
click at [26, 215] on select "AFGHANISTAN ALAND ISLANDS ALBANIA ALGERIA AMERICAN SAMOA ANDORRA ANGOLA ANGUILL…" at bounding box center [145, 224] width 238 height 19
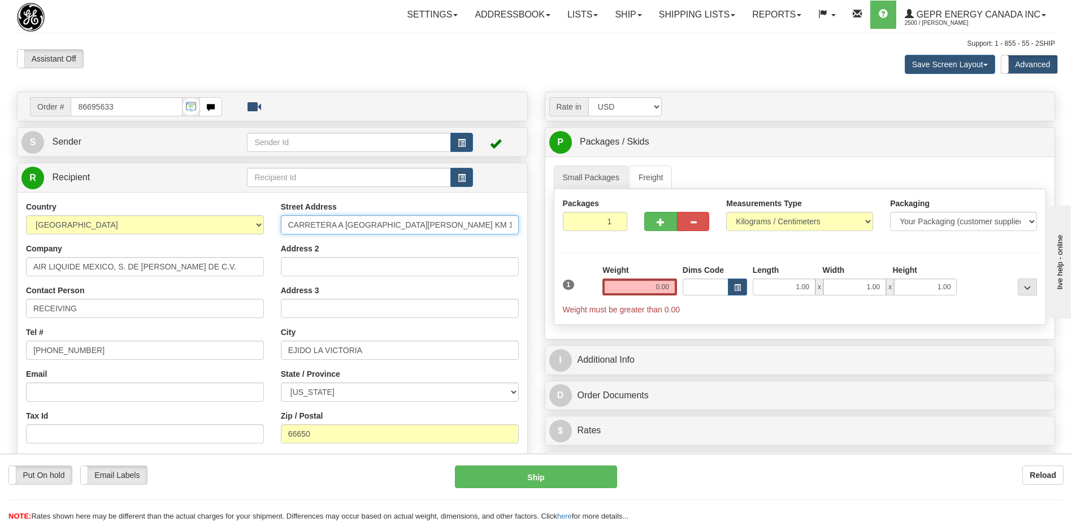
scroll to position [0, 3]
drag, startPoint x: 289, startPoint y: 224, endPoint x: 675, endPoint y: 241, distance: 385.7
click at [675, 92] on div "Order # 86695633" at bounding box center [535, 92] width 1055 height 0
type input "C/O TRADELINK"
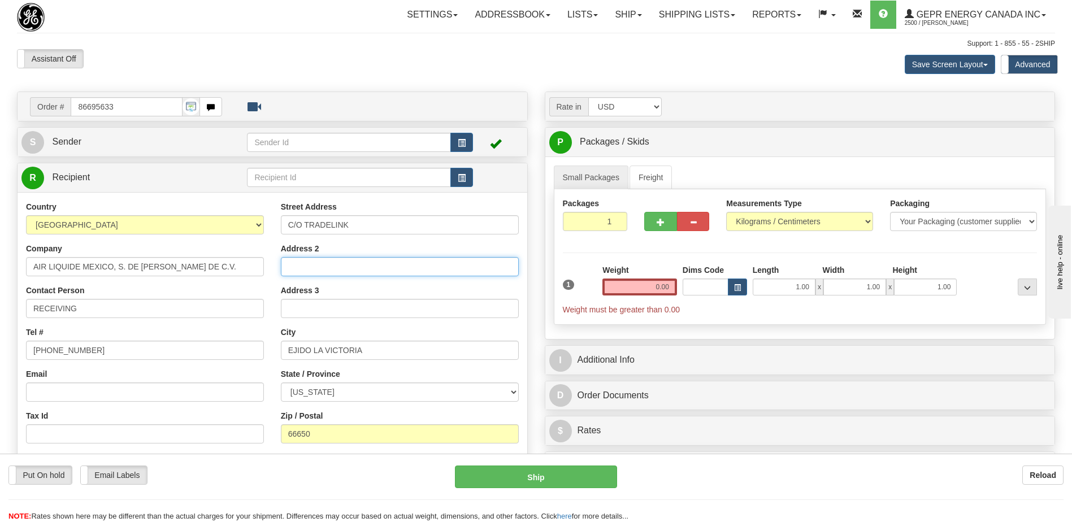
click at [319, 258] on input "Address 2" at bounding box center [400, 266] width 238 height 19
type input "13710 IH35 FRONTAGE RD"
drag, startPoint x: 357, startPoint y: 430, endPoint x: 225, endPoint y: 439, distance: 132.5
click at [225, 439] on div "Country [GEOGRAPHIC_DATA] [GEOGRAPHIC_DATA] [GEOGRAPHIC_DATA] [GEOGRAPHIC_DATA]…" at bounding box center [273, 353] width 510 height 304
drag, startPoint x: 386, startPoint y: 352, endPoint x: 180, endPoint y: 339, distance: 206.6
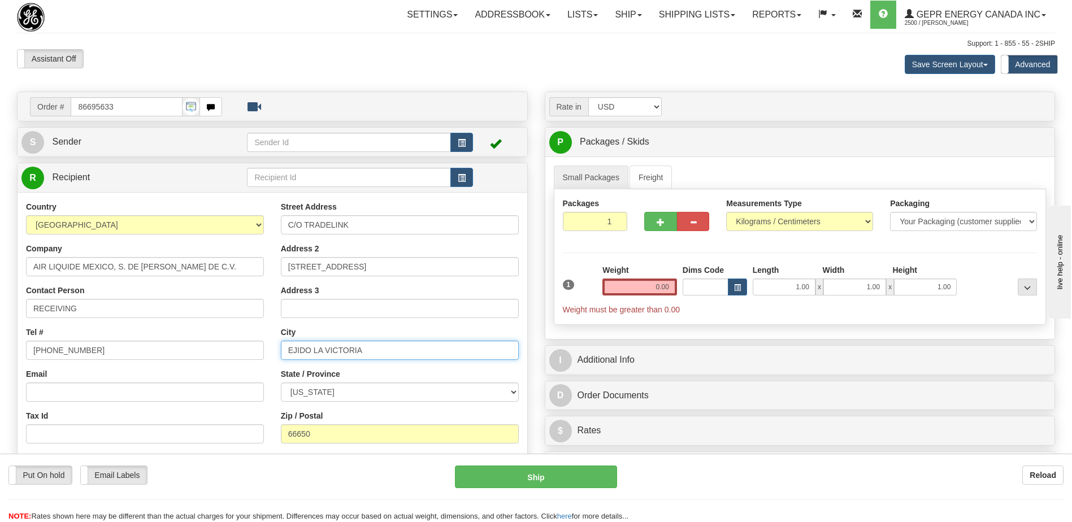
click at [180, 339] on div "Country [GEOGRAPHIC_DATA] [GEOGRAPHIC_DATA] [GEOGRAPHIC_DATA] [GEOGRAPHIC_DATA]…" at bounding box center [273, 353] width 510 height 304
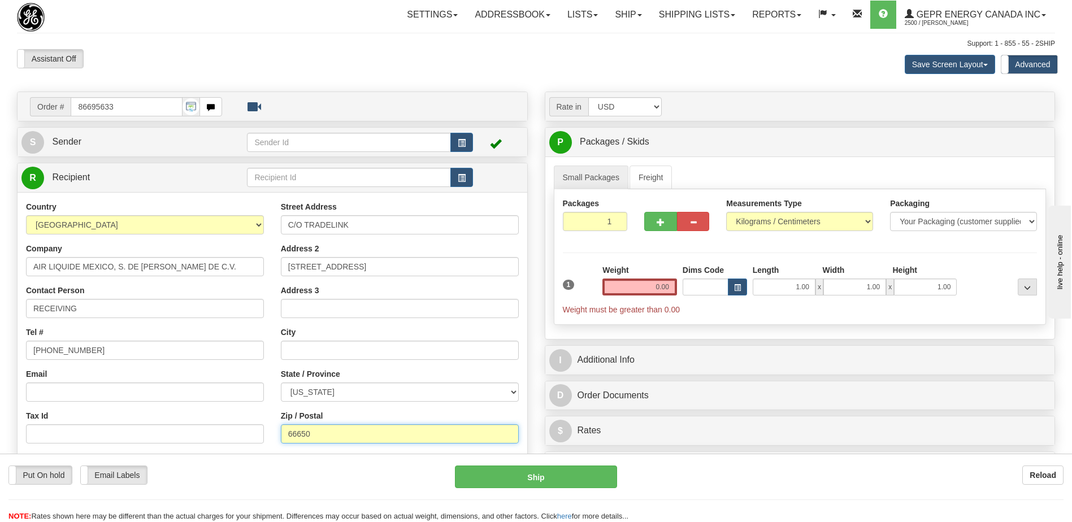
drag, startPoint x: 361, startPoint y: 436, endPoint x: 167, endPoint y: 441, distance: 194.4
click at [168, 441] on div "Country [GEOGRAPHIC_DATA] [GEOGRAPHIC_DATA] [GEOGRAPHIC_DATA] [GEOGRAPHIC_DATA]…" at bounding box center [273, 353] width 510 height 304
type input "78045"
click at [315, 74] on div "Assistant On Assistant Off Do a return Do a return Previous Next Save Screen La…" at bounding box center [535, 64] width 1055 height 31
type input "LAREDO"
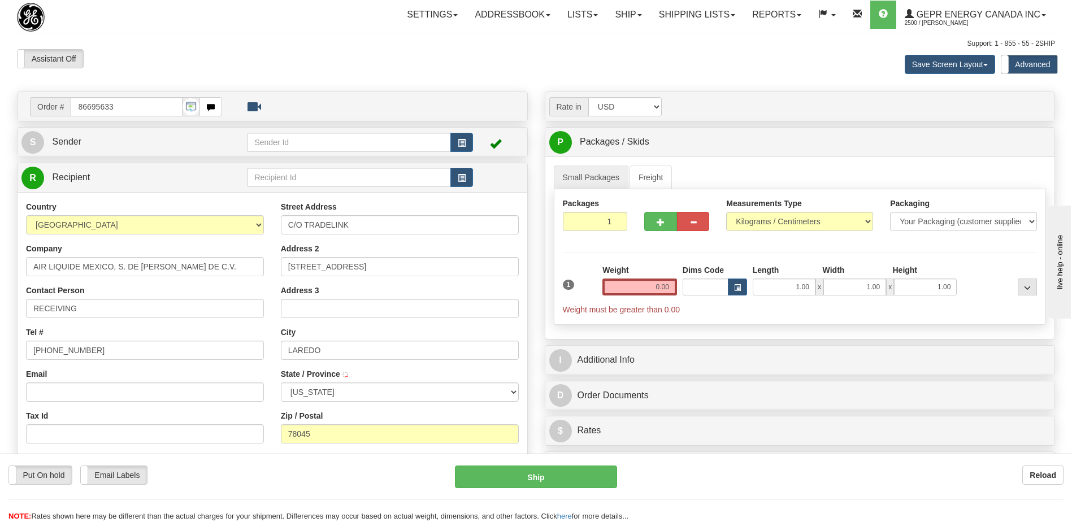
select select "TX"
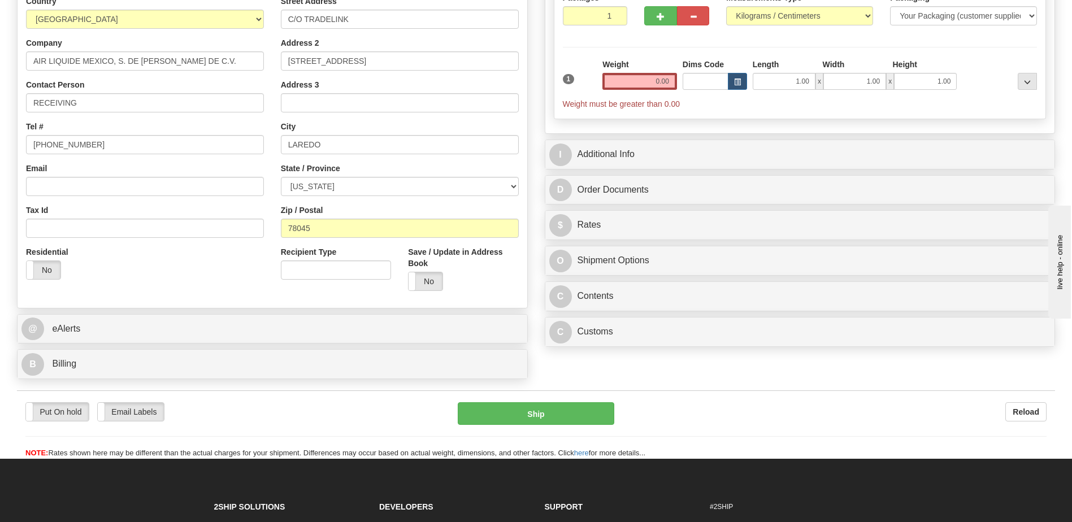
scroll to position [226, 0]
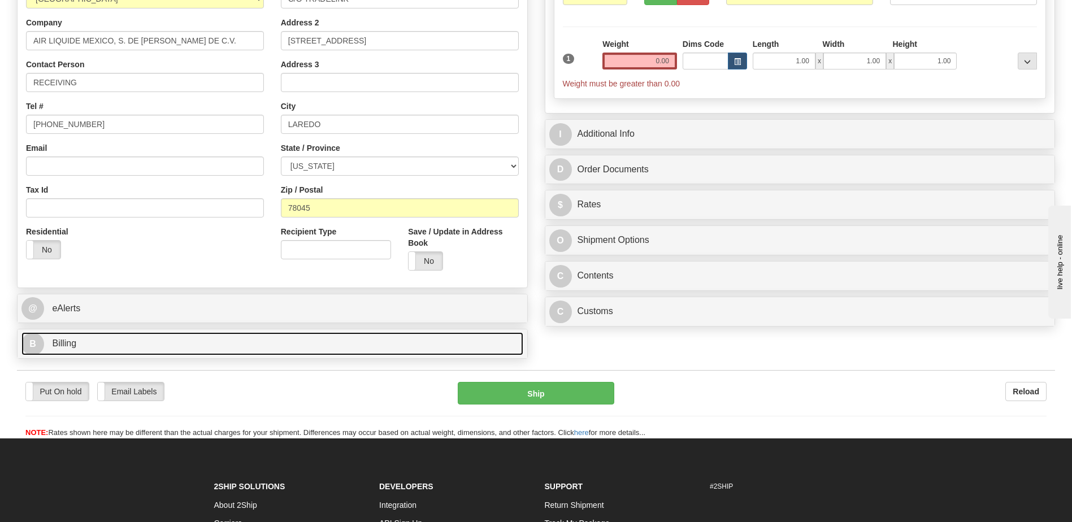
click at [222, 344] on link "B Billing" at bounding box center [272, 343] width 502 height 23
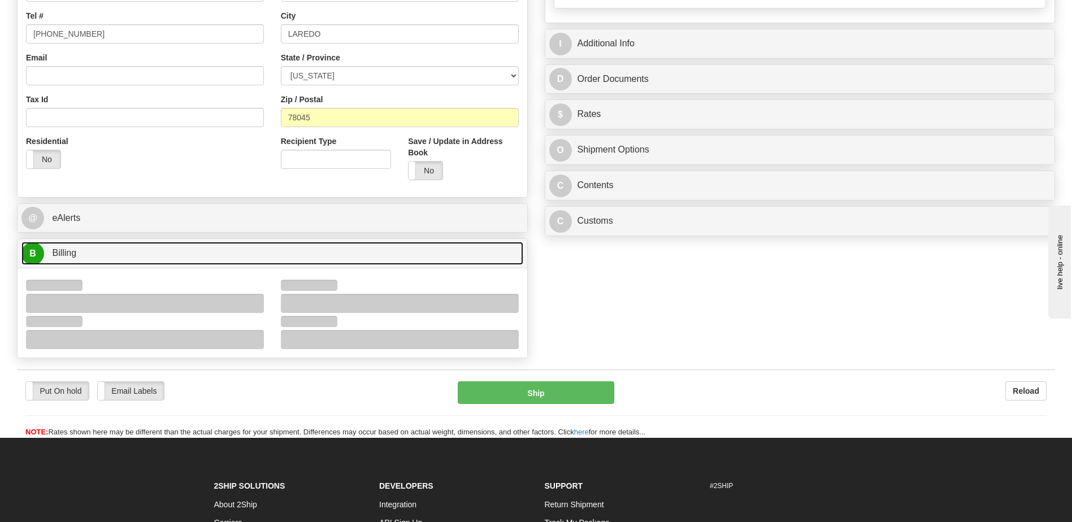
scroll to position [463, 0]
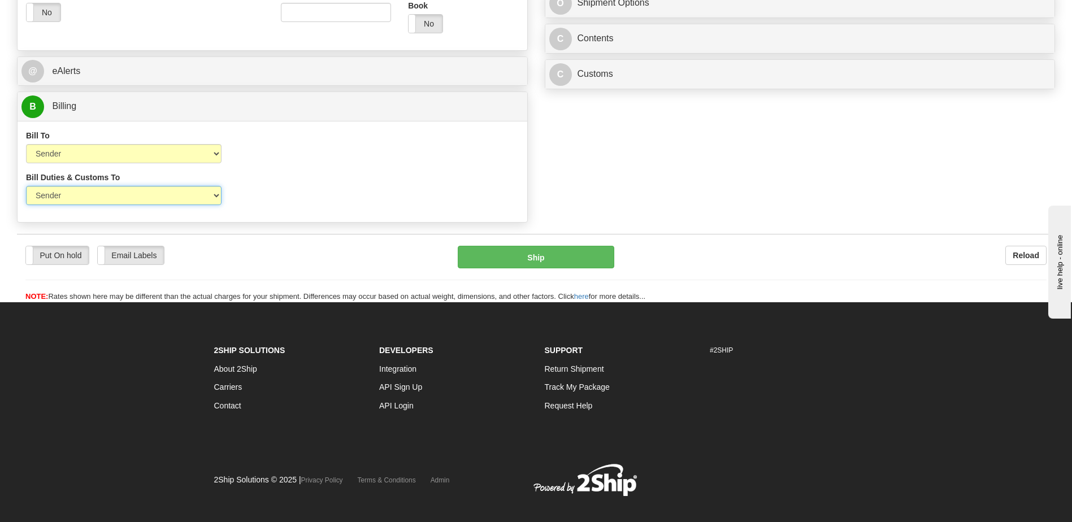
click at [185, 197] on select "Sender Recipient Third Party" at bounding box center [124, 195] width 196 height 19
select select "2"
click at [26, 186] on select "Sender Recipient Third Party" at bounding box center [124, 195] width 196 height 19
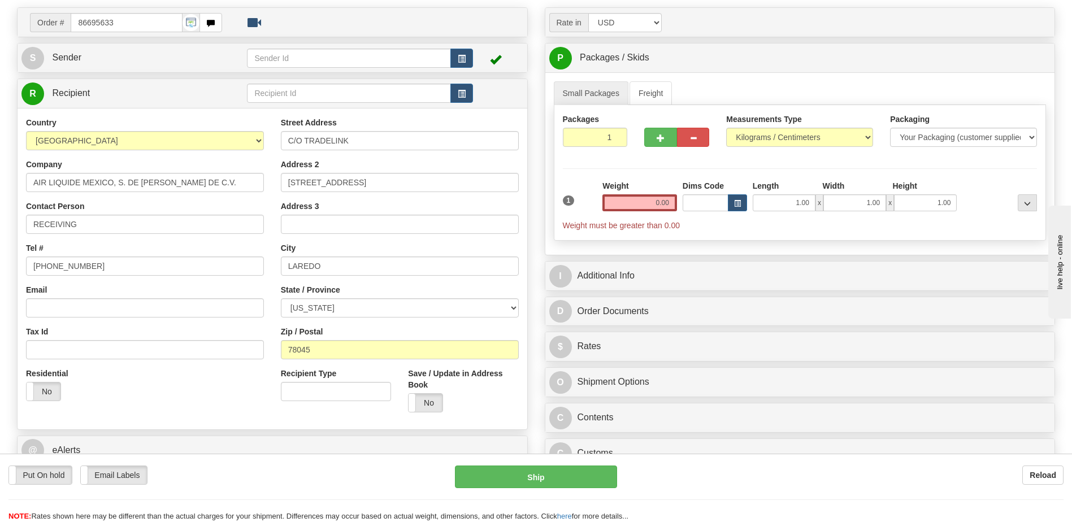
scroll to position [0, 0]
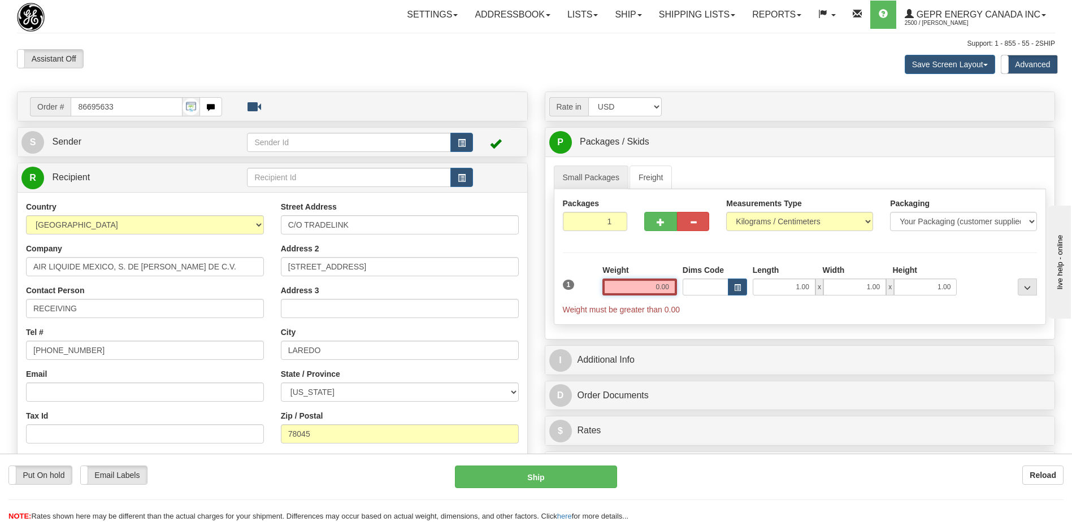
click at [661, 288] on input "0.00" at bounding box center [639, 287] width 75 height 17
click at [661, 288] on input "text" at bounding box center [639, 287] width 75 height 17
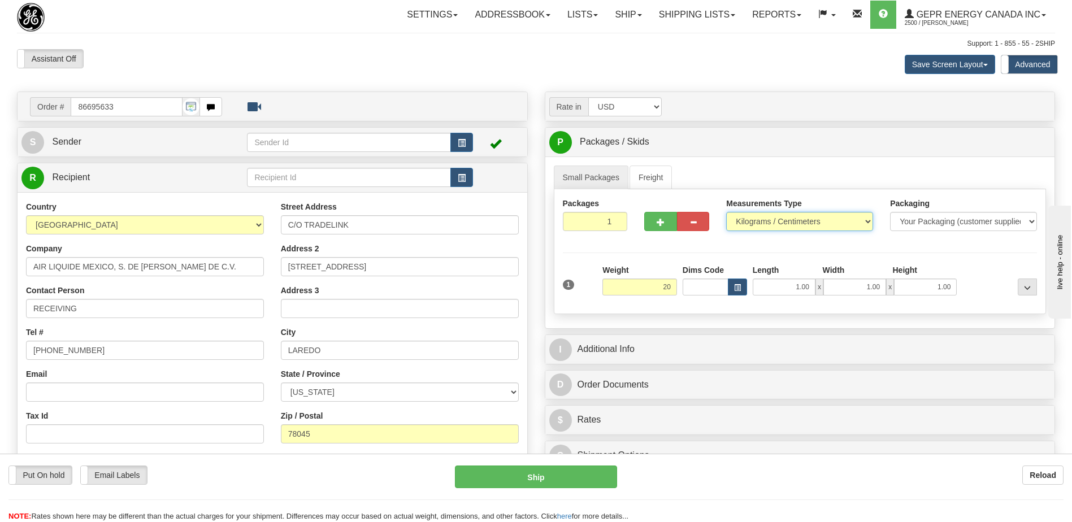
type input "20.00"
click at [761, 225] on select "Pounds / Inches Kilograms / Centimeters" at bounding box center [799, 221] width 147 height 19
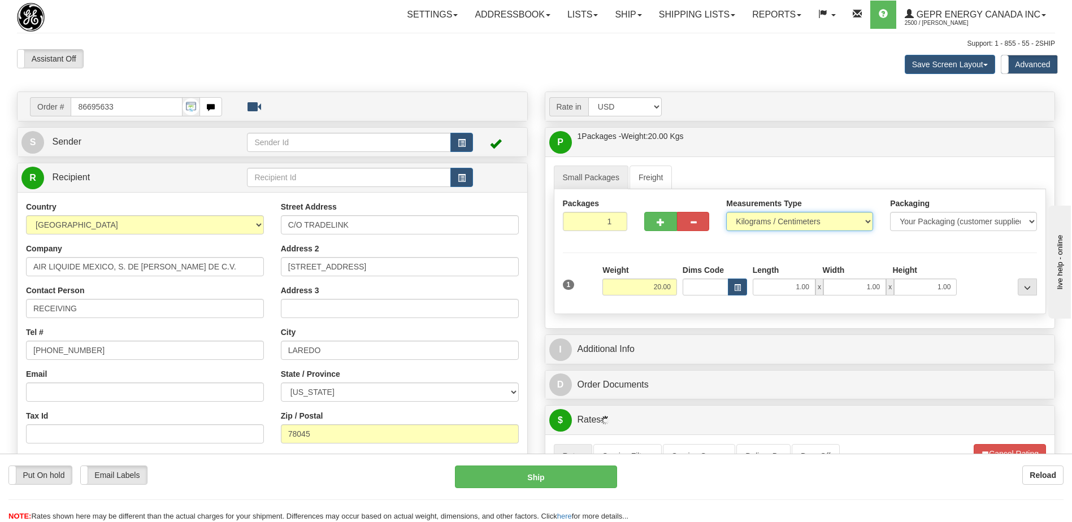
select select "0"
click at [726, 212] on select "Pounds / Inches Kilograms / Centimeters" at bounding box center [799, 221] width 147 height 19
click at [463, 143] on span "button" at bounding box center [462, 143] width 8 height 7
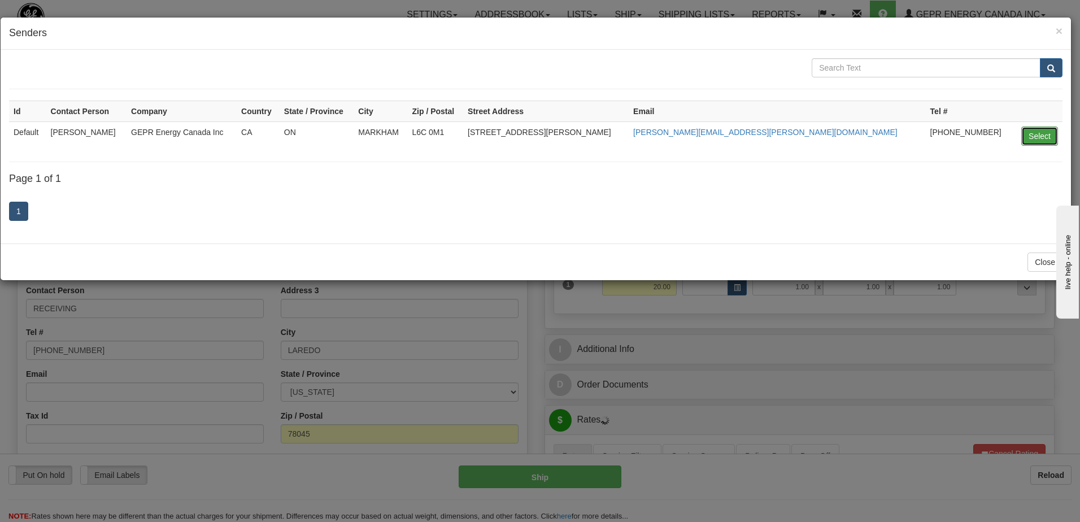
click at [1039, 140] on button "Select" at bounding box center [1040, 136] width 37 height 19
type input "Default"
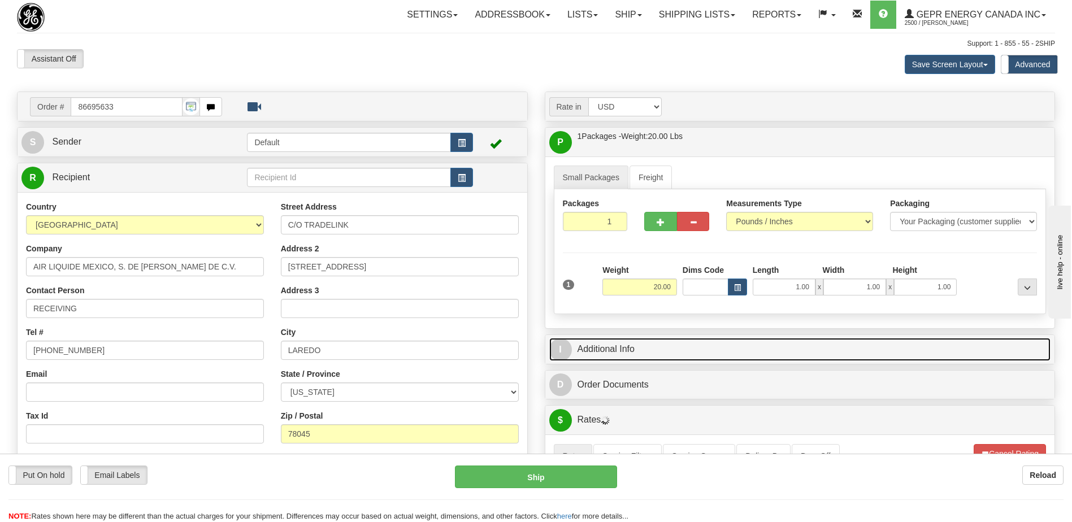
click at [775, 349] on link "I Additional Info" at bounding box center [800, 349] width 502 height 23
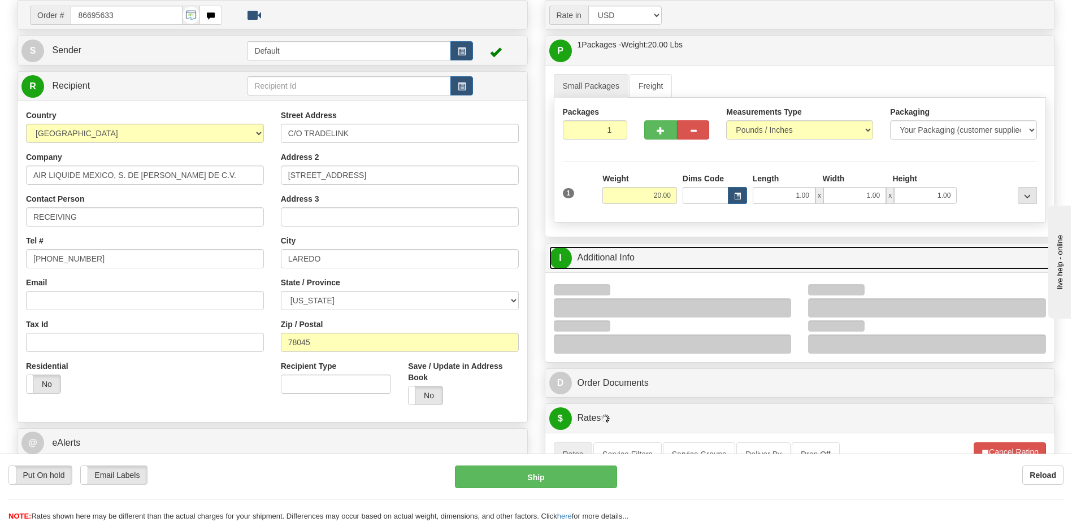
scroll to position [339, 0]
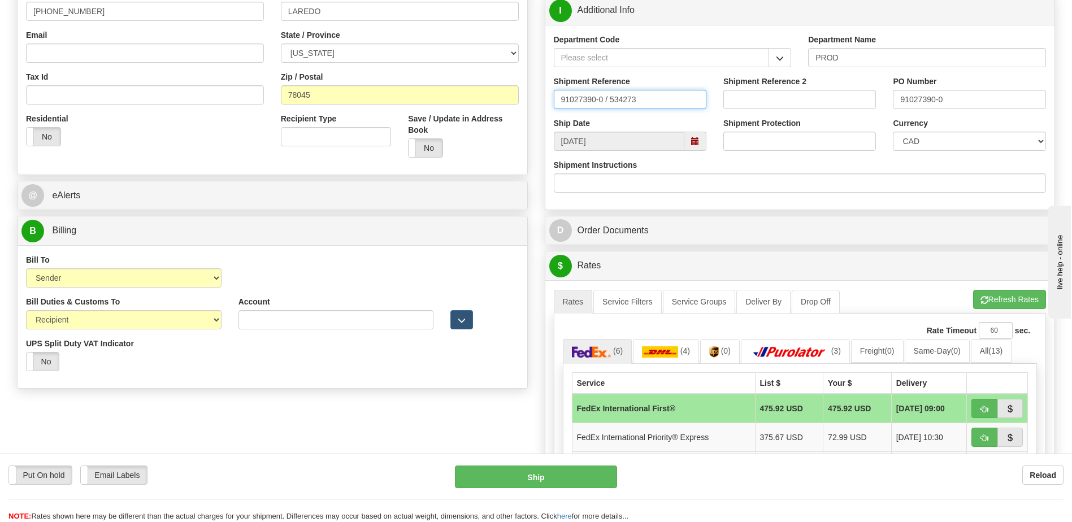
drag, startPoint x: 645, startPoint y: 100, endPoint x: 456, endPoint y: 106, distance: 189.4
type input "5399005437"
drag, startPoint x: 971, startPoint y: 88, endPoint x: 878, endPoint y: 105, distance: 94.2
click at [878, 105] on div "Shipment Reference 5399005437 Shipment Reference 2 PO Number 91027390-0" at bounding box center [800, 97] width 510 height 42
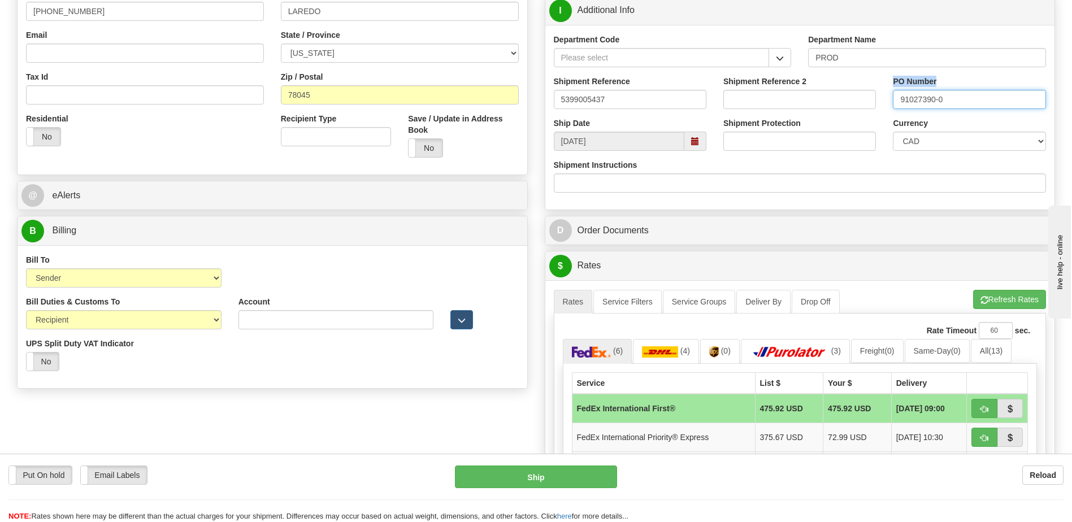
drag, startPoint x: 878, startPoint y: 105, endPoint x: 961, endPoint y: 94, distance: 83.8
click at [957, 96] on input "91027390-0" at bounding box center [969, 99] width 153 height 19
drag, startPoint x: 949, startPoint y: 99, endPoint x: 882, endPoint y: 108, distance: 67.8
click at [882, 108] on div "Shipment Reference 5399005437 Shipment Reference 2 PO Number 91027390-0" at bounding box center [800, 97] width 510 height 42
click at [922, 98] on input "420" at bounding box center [969, 99] width 153 height 19
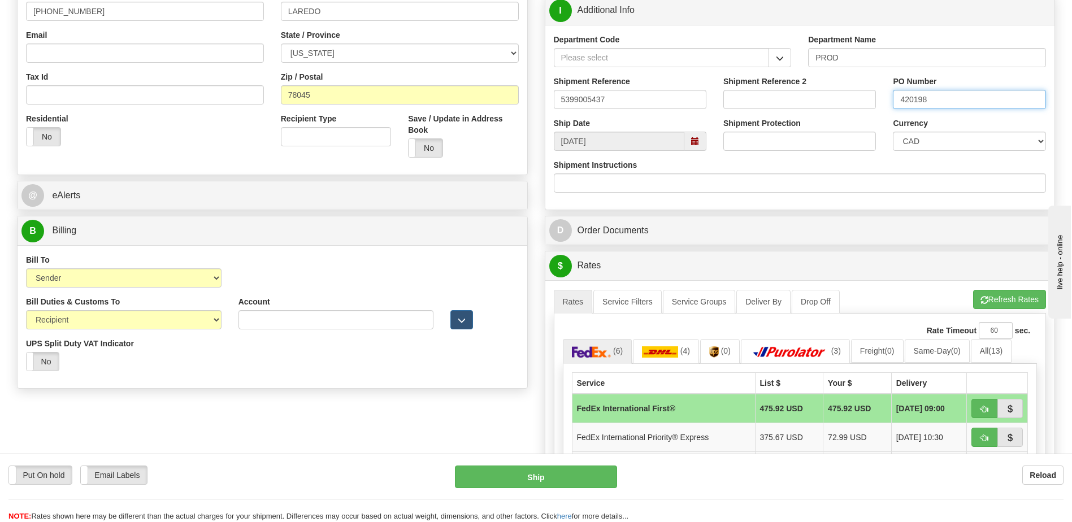
click at [944, 99] on input "420198" at bounding box center [969, 99] width 153 height 19
type input "4201983519"
click at [940, 139] on select "CAD USD EUR ZAR RON ANG ARN AUD AUS AWG BBD BFR BGN BHD BMD BND BRC BRL CHP CKZ…" at bounding box center [969, 141] width 153 height 19
select select "1"
click at [893, 132] on select "CAD USD EUR ZAR RON ANG ARN AUD AUS AWG BBD BFR BGN BHD BMD BND BRC BRL CHP CKZ…" at bounding box center [969, 141] width 153 height 19
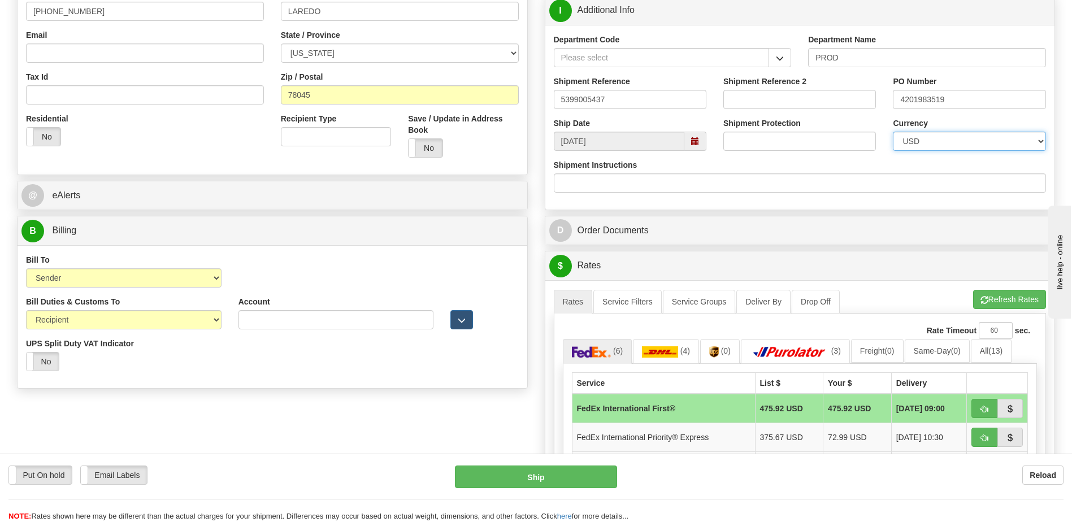
scroll to position [170, 0]
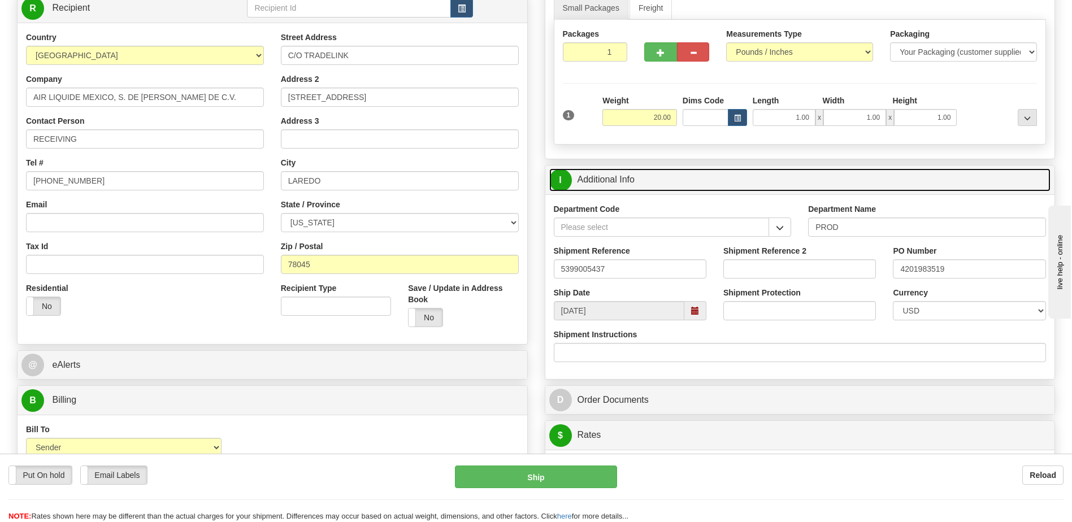
click at [729, 169] on link "I Additional Info" at bounding box center [800, 179] width 502 height 23
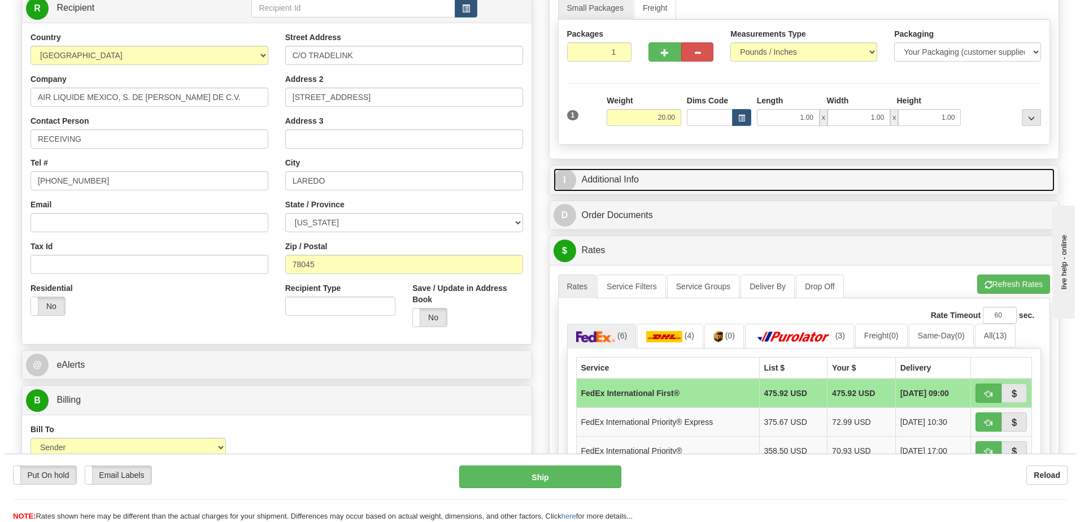
scroll to position [396, 0]
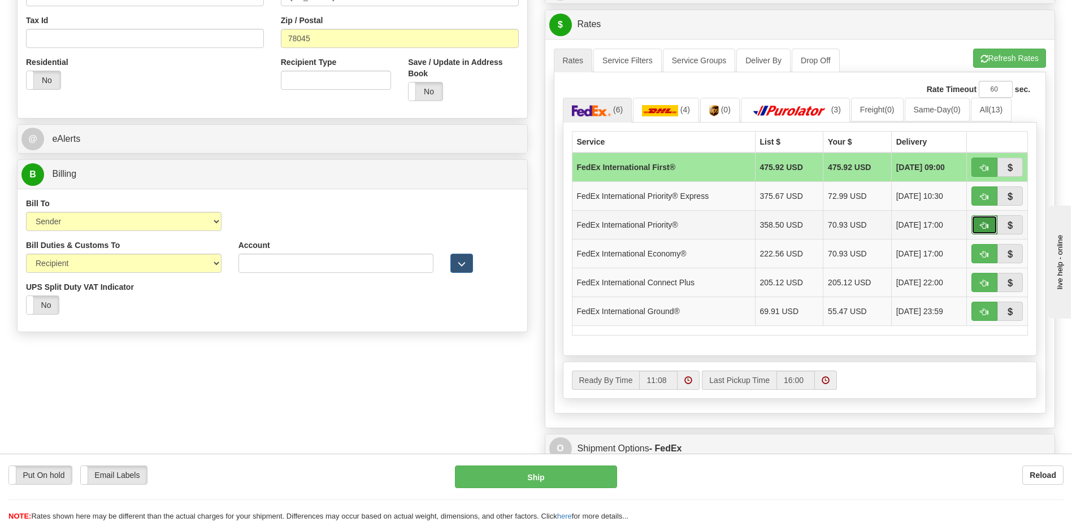
click at [980, 223] on span "button" at bounding box center [984, 225] width 8 height 7
type input "01"
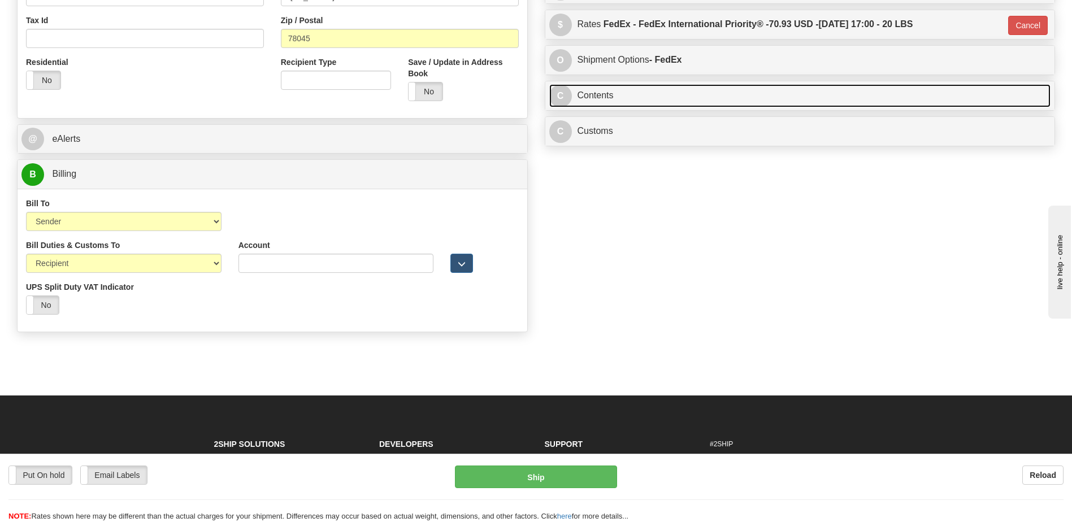
click at [651, 92] on link "C Contents" at bounding box center [800, 95] width 502 height 23
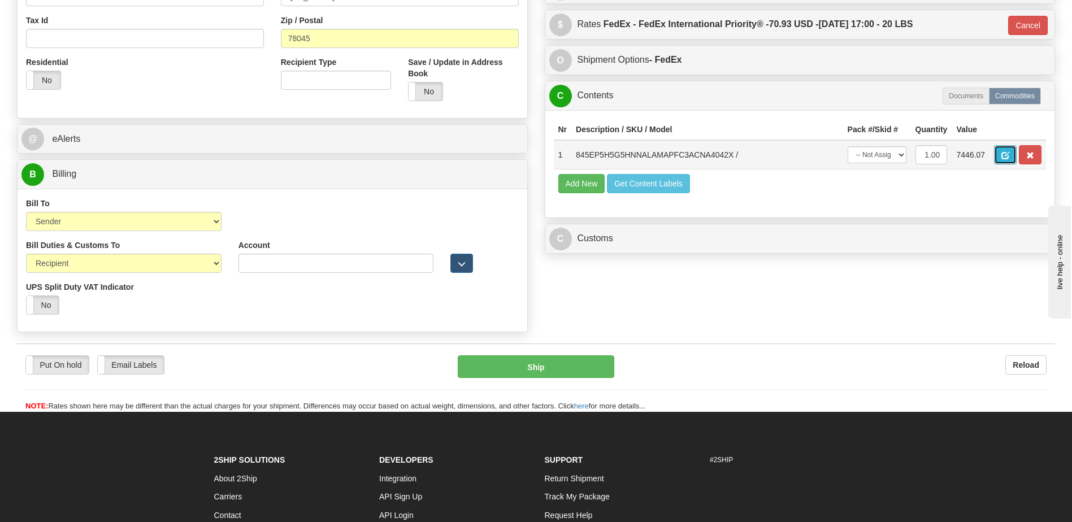
click at [1005, 149] on button "button" at bounding box center [1005, 154] width 23 height 19
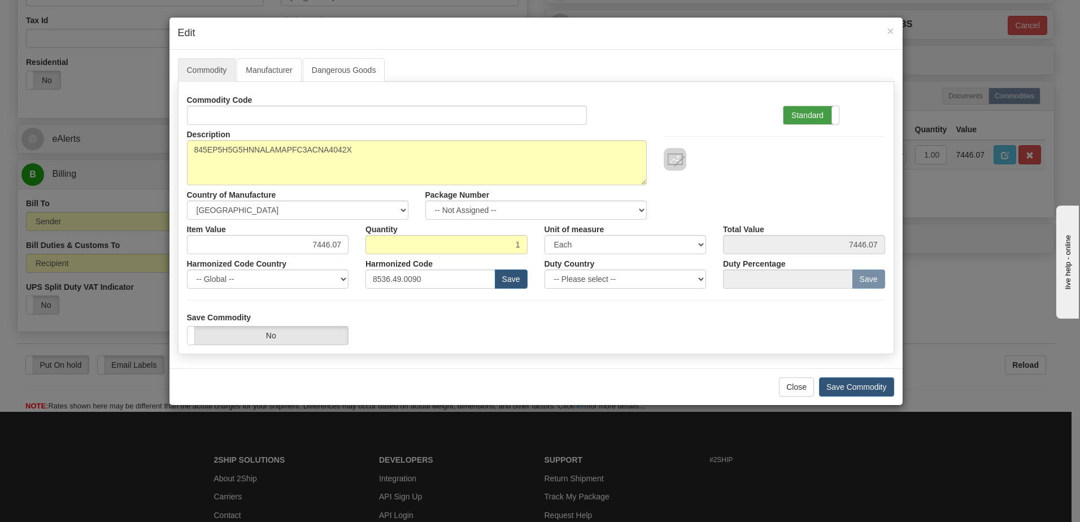
click at [796, 112] on label "Standard" at bounding box center [811, 115] width 55 height 18
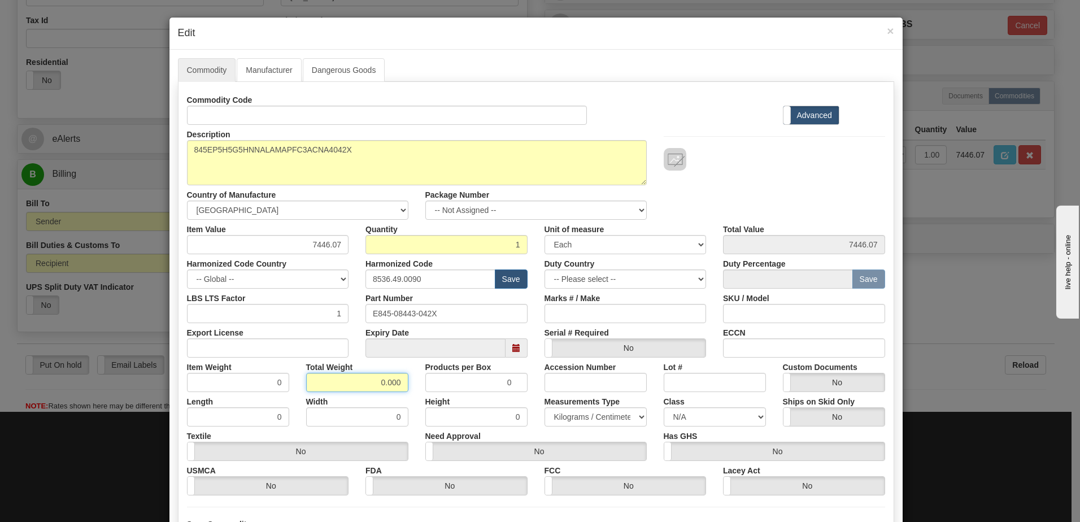
drag, startPoint x: 366, startPoint y: 387, endPoint x: 441, endPoint y: 391, distance: 75.8
click at [441, 391] on div "Item Weight 0 Total Weight 0.000 Products per Box 0 Accession Number Lot # Cust…" at bounding box center [536, 375] width 715 height 34
type input "1"
type input "1.0000"
click at [239, 388] on input "1.0000" at bounding box center [238, 382] width 102 height 19
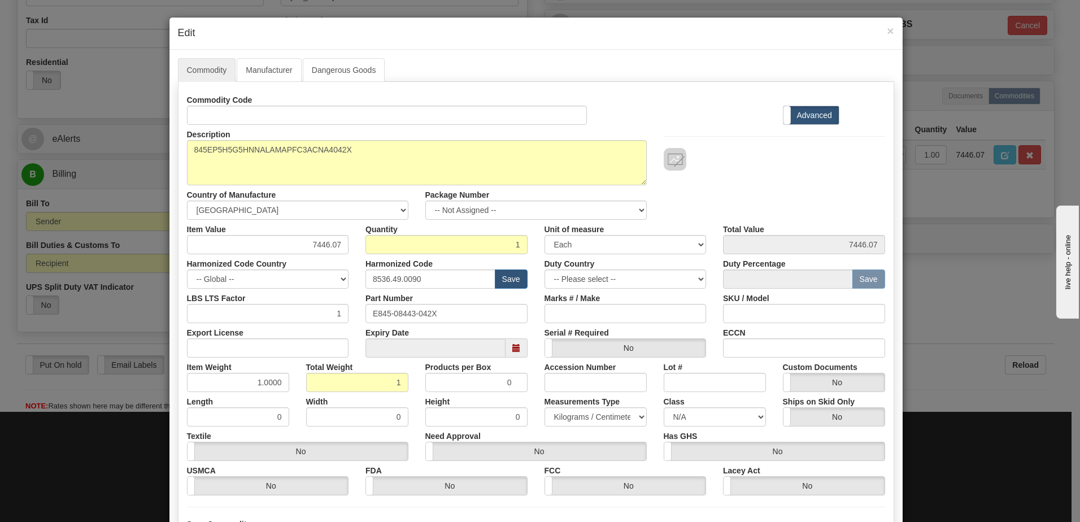
click at [745, 182] on div "Description 845EP5H5G5HNNALAMAPFC3ACNA4042X Country of Manufacture -- Unknown -…" at bounding box center [536, 172] width 715 height 95
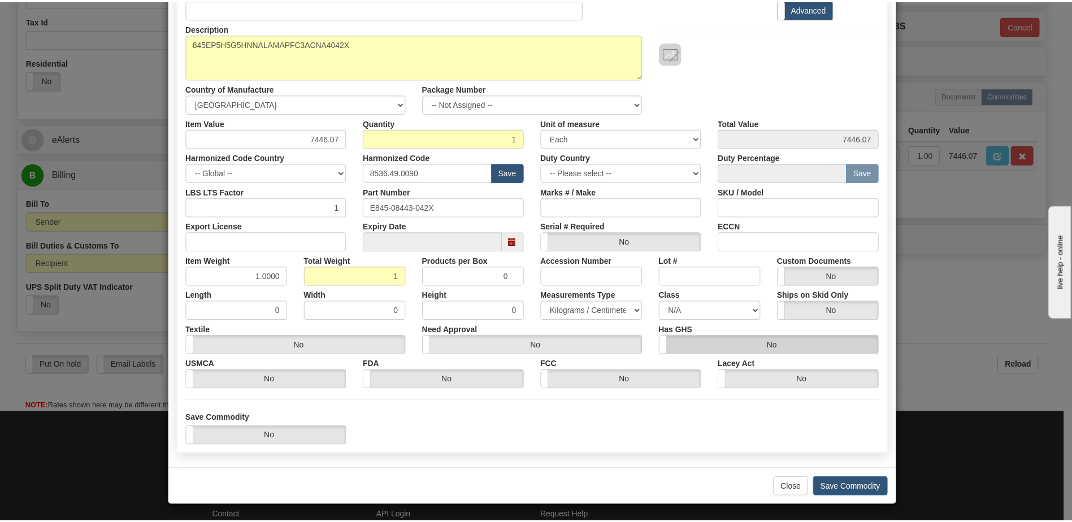
scroll to position [107, 0]
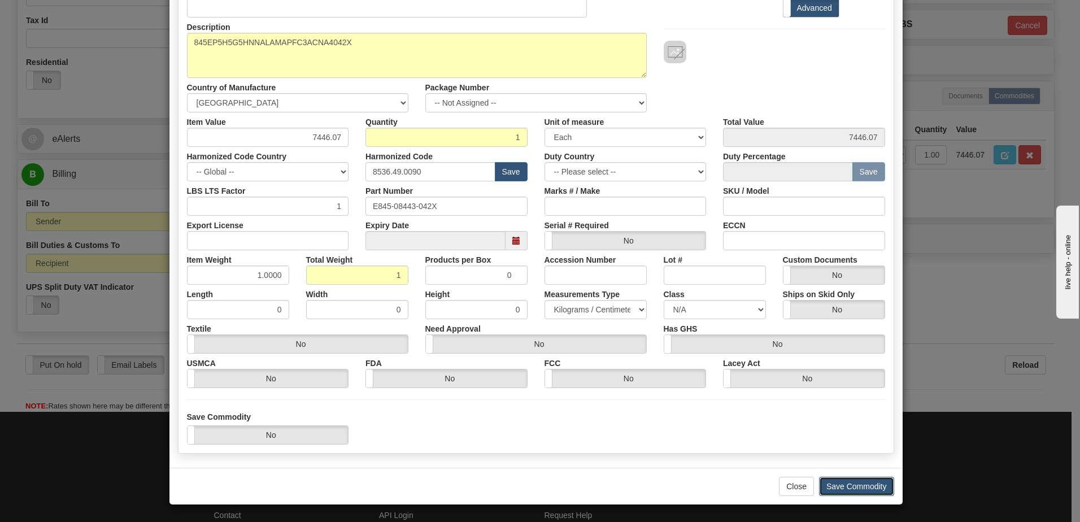
click at [842, 486] on button "Save Commodity" at bounding box center [856, 486] width 75 height 19
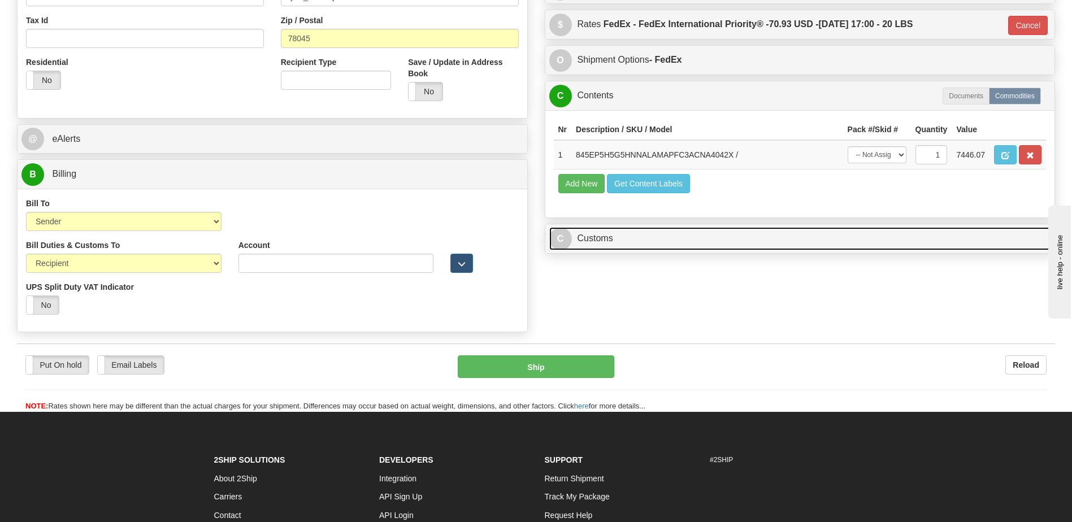
click at [605, 242] on link "C Customs" at bounding box center [800, 238] width 502 height 23
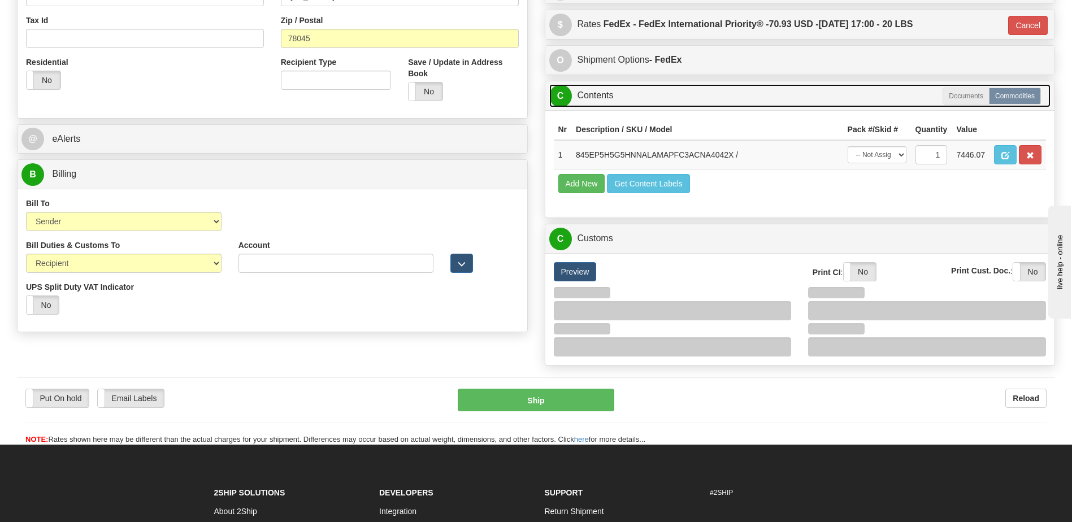
click at [621, 99] on link "C Contents" at bounding box center [800, 95] width 502 height 23
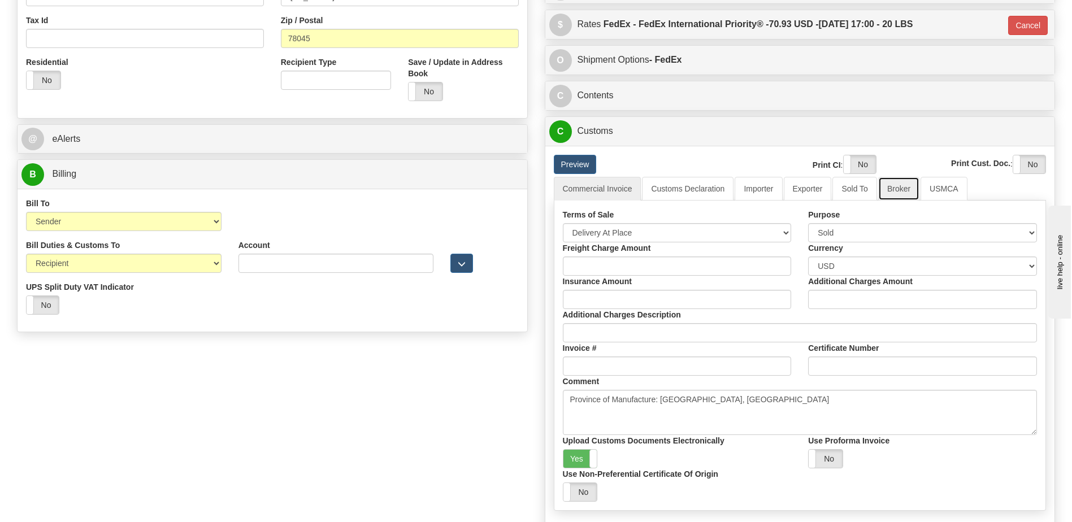
click at [898, 189] on link "Broker" at bounding box center [898, 189] width 41 height 24
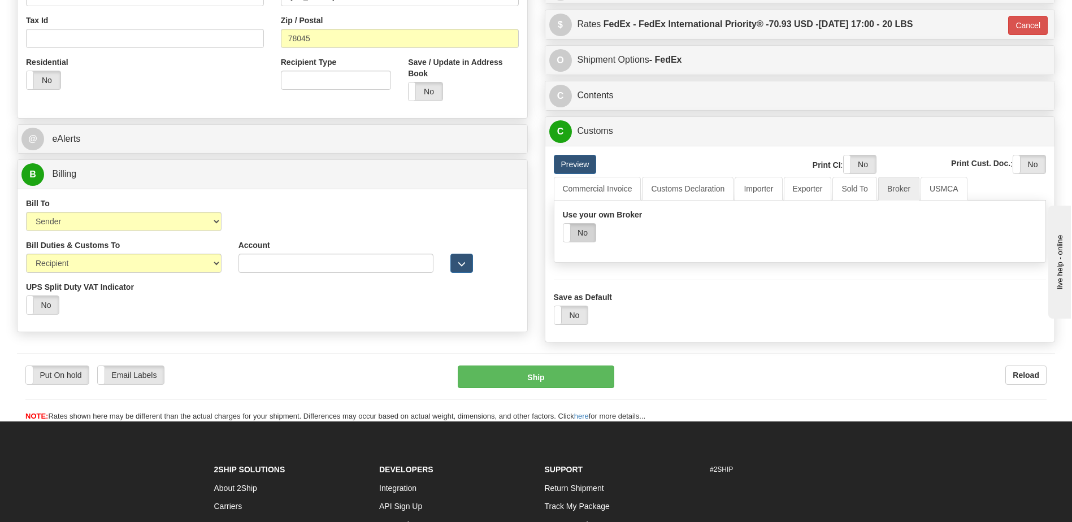
click at [586, 233] on label "No" at bounding box center [579, 233] width 32 height 18
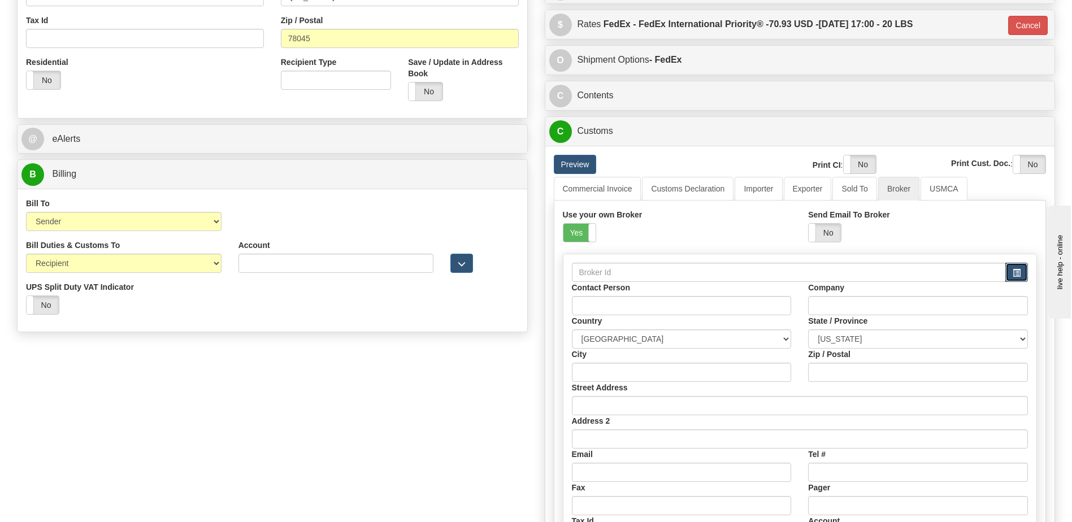
click at [1018, 270] on span "button" at bounding box center [1017, 273] width 8 height 7
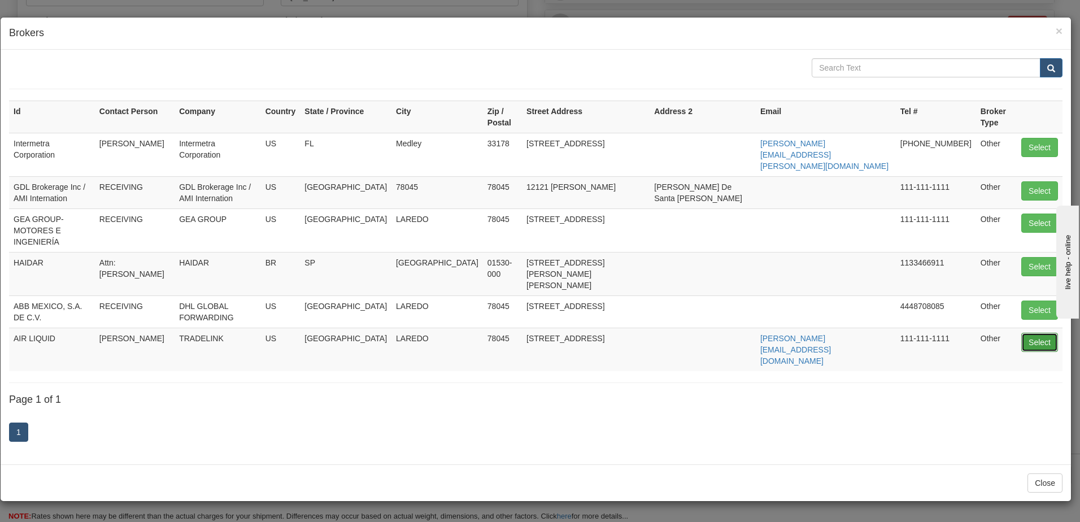
click at [1033, 333] on button "Select" at bounding box center [1040, 342] width 37 height 19
type input "AIR LIQUID"
type input "DAVID"
type input "TRADELINK"
type input "LAREDO"
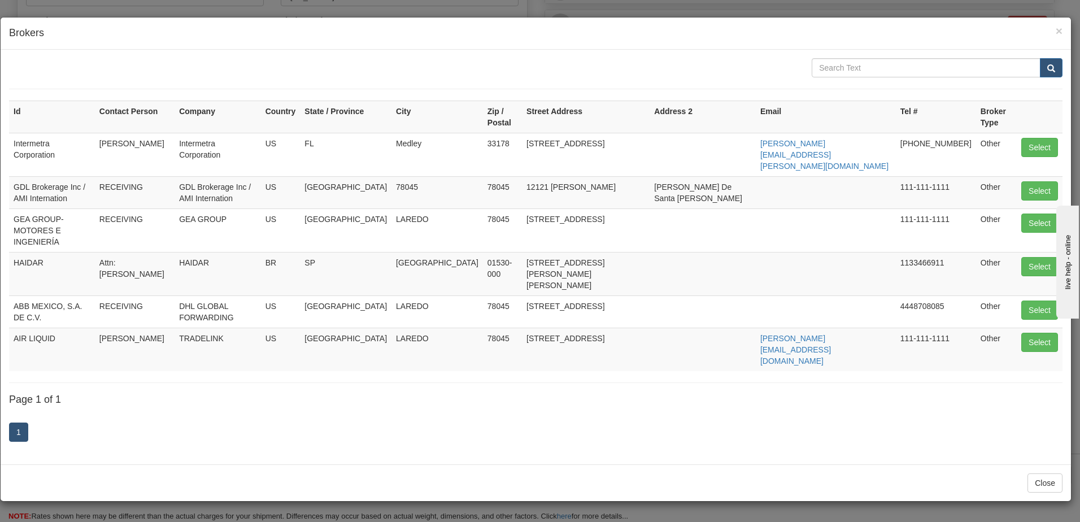
type input "78045"
type input "13710 IH35 FRONTAGE ROAD"
type input "david@tradelinksynergy.com"
type input "111-111-1111"
select select "TX"
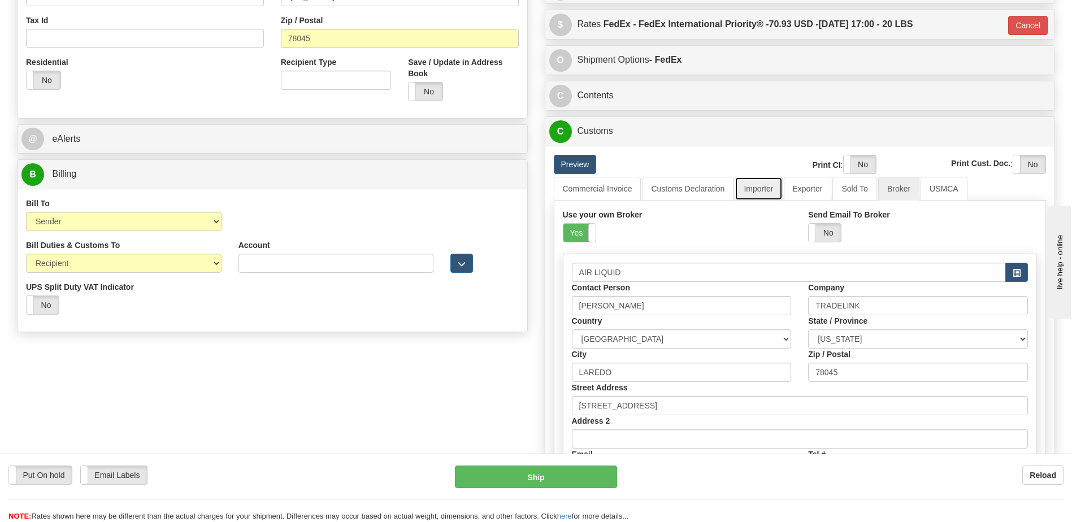
click at [765, 192] on link "Importer" at bounding box center [758, 189] width 47 height 24
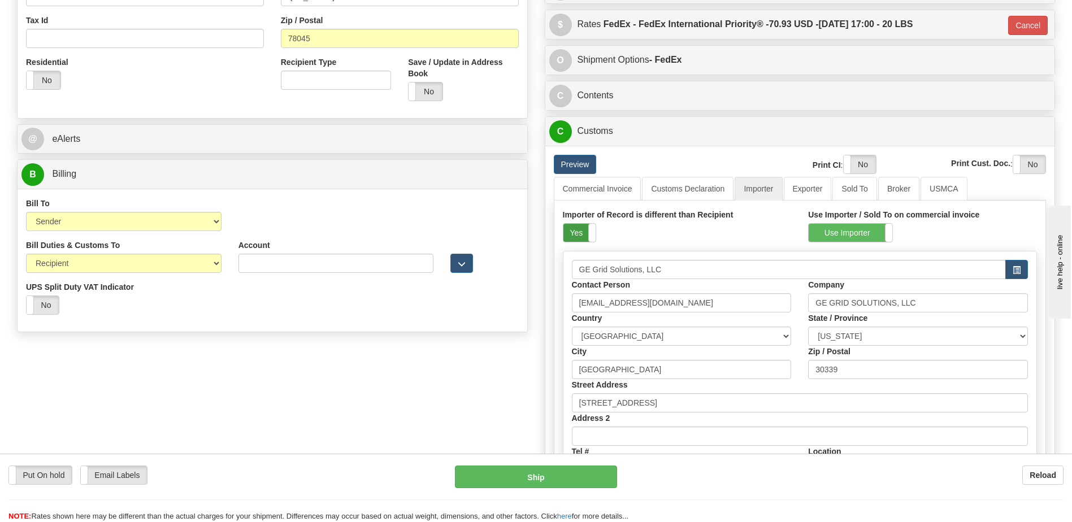
click at [574, 235] on label "Yes" at bounding box center [579, 233] width 32 height 18
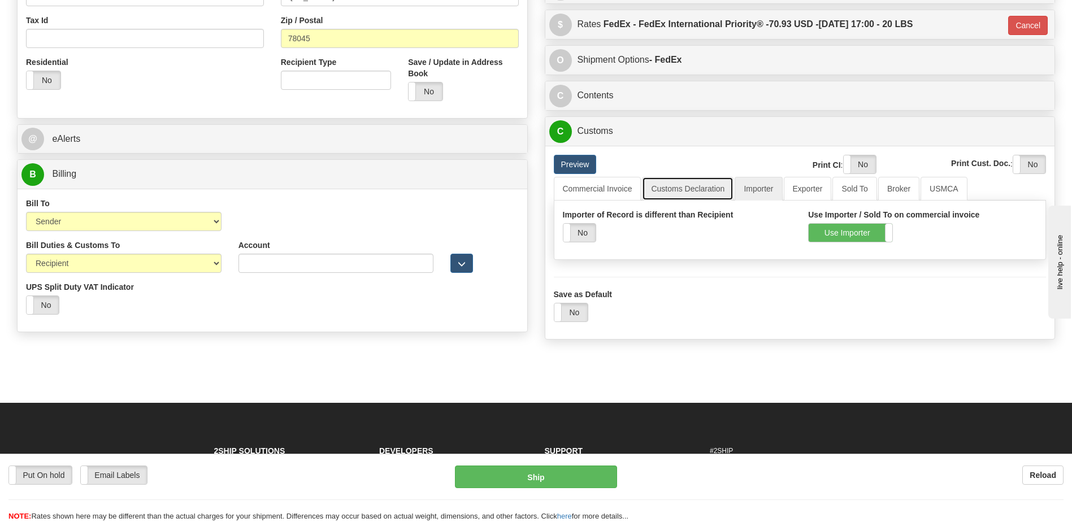
click at [682, 193] on link "Customs Declaration" at bounding box center [688, 189] width 92 height 24
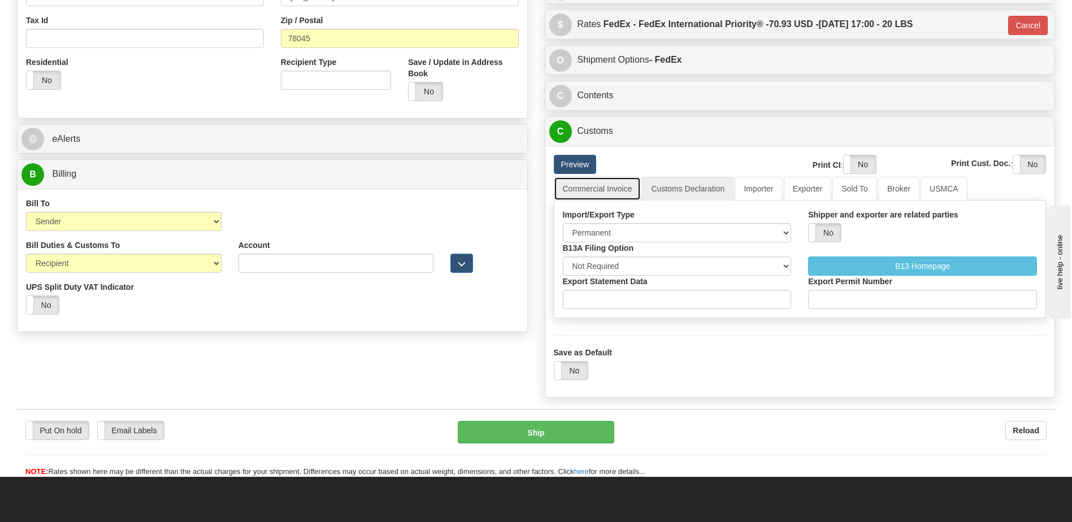
click at [599, 190] on link "Commercial Invoice" at bounding box center [598, 189] width 88 height 24
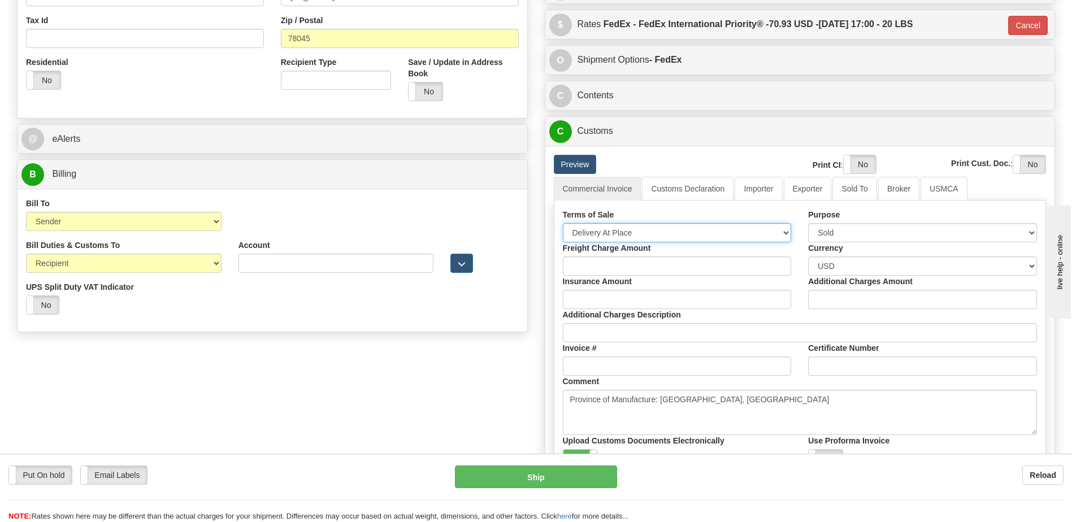
click at [601, 227] on select "Free Carrier Free On Board Ex Works Delivered Duty Unpaid Delivered Duty Paid C…" at bounding box center [677, 232] width 229 height 19
select select "7"
click at [563, 223] on select "Free Carrier Free On Board Ex Works Delivered Duty Unpaid Delivered Duty Paid C…" at bounding box center [677, 232] width 229 height 19
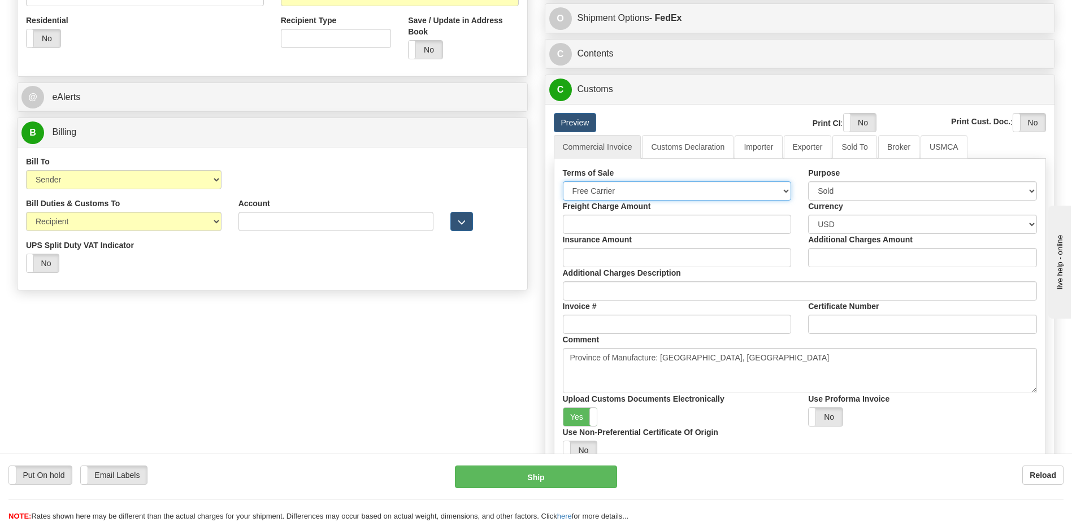
scroll to position [509, 0]
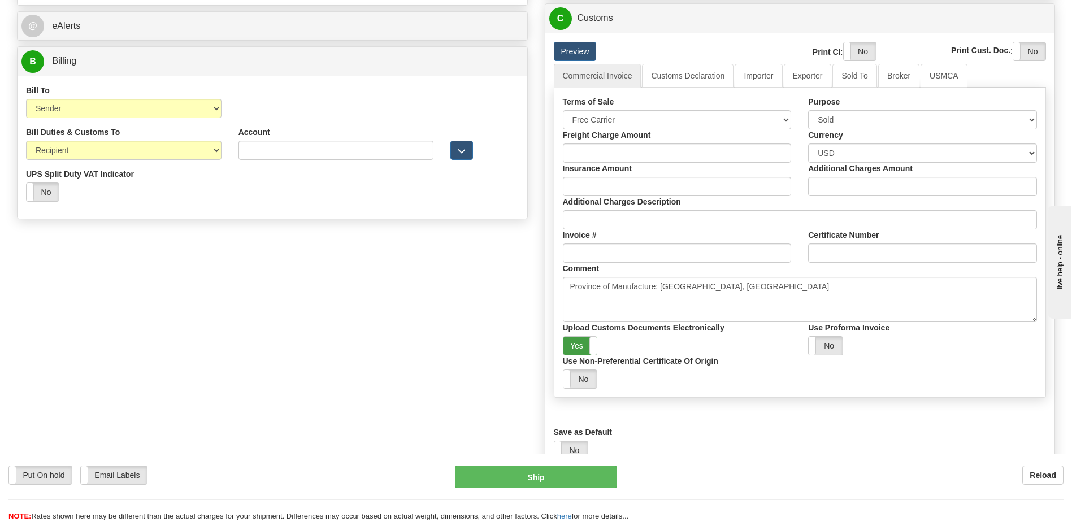
click at [580, 346] on label "Yes" at bounding box center [580, 346] width 34 height 18
click at [861, 49] on label "Yes" at bounding box center [860, 51] width 32 height 18
click at [1017, 45] on label "Yes" at bounding box center [1029, 51] width 32 height 18
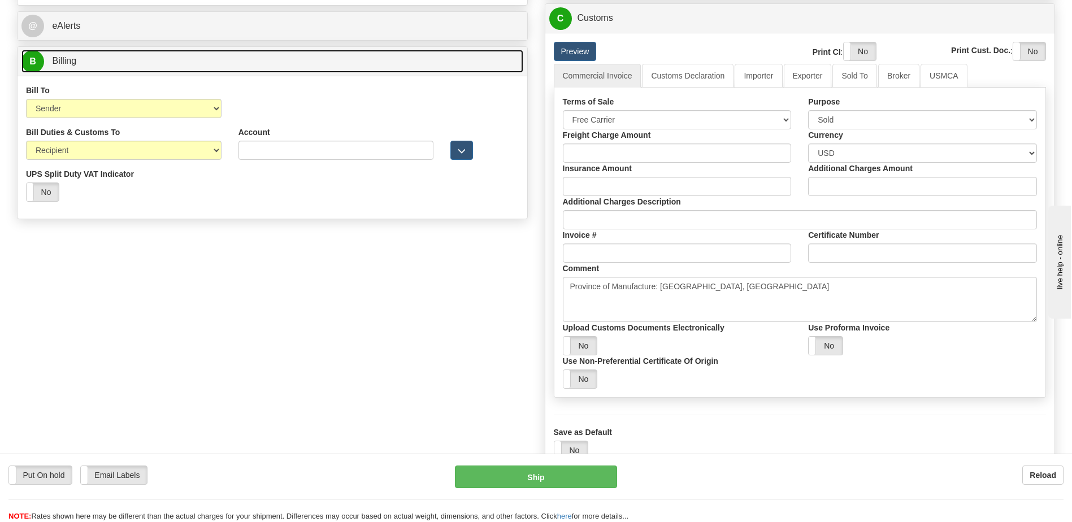
click at [126, 66] on link "B Billing" at bounding box center [272, 61] width 502 height 23
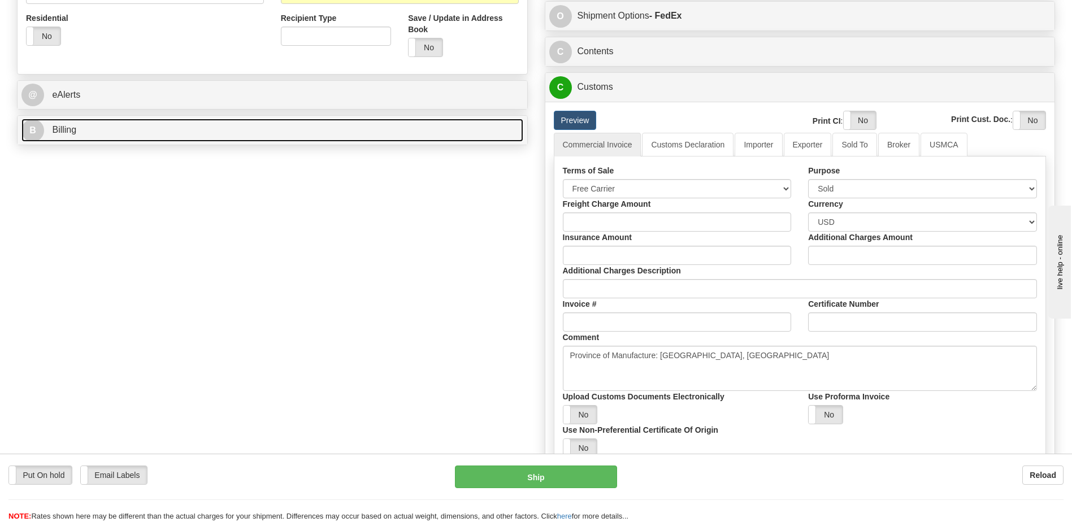
scroll to position [339, 0]
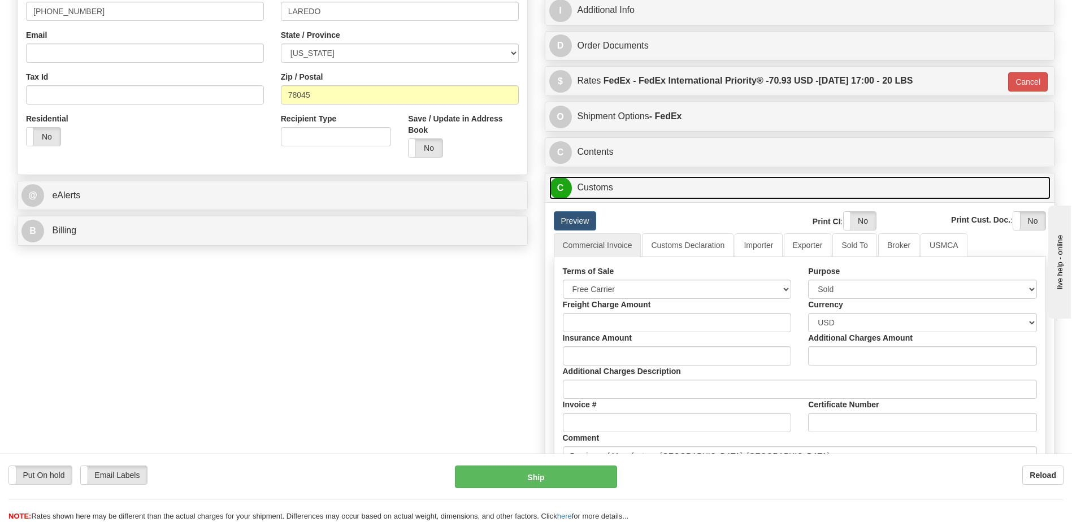
click at [589, 181] on link "C Customs" at bounding box center [800, 187] width 502 height 23
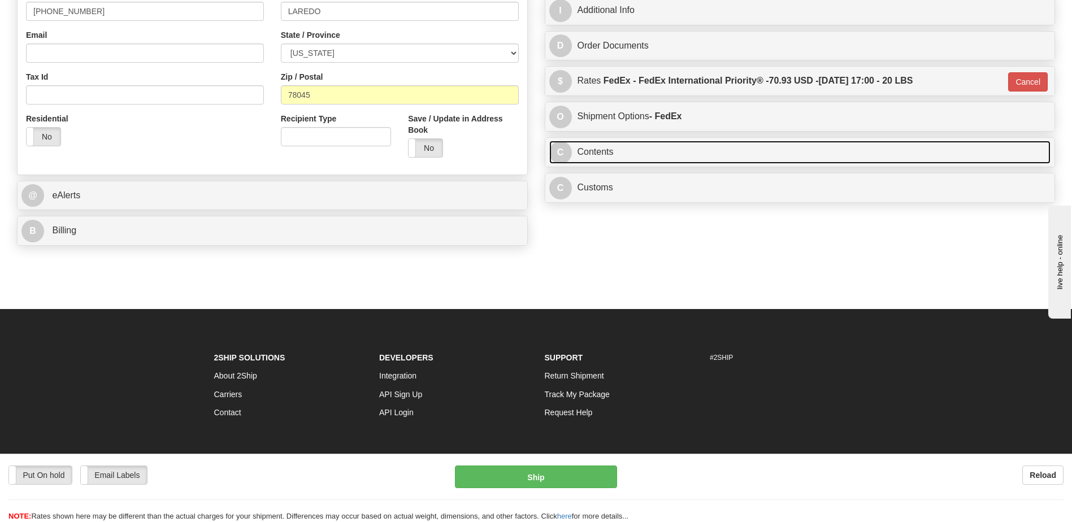
click at [602, 158] on link "C Contents" at bounding box center [800, 152] width 502 height 23
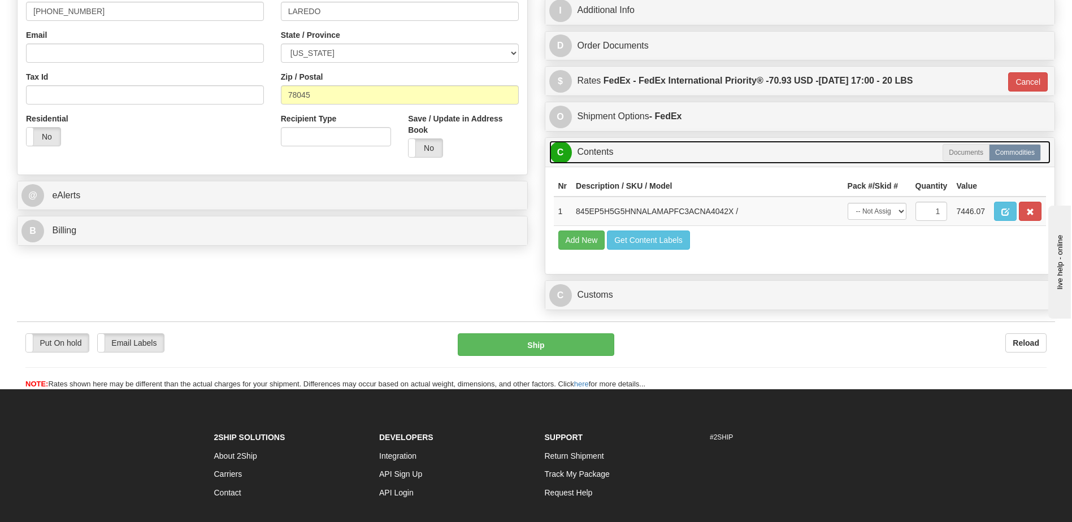
click at [602, 158] on link "C Contents" at bounding box center [800, 152] width 502 height 23
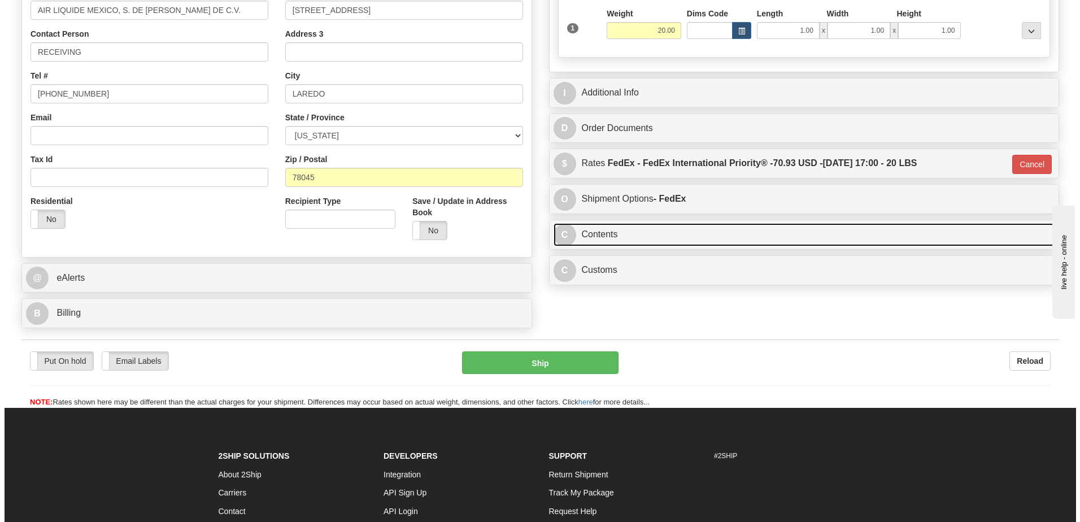
scroll to position [170, 0]
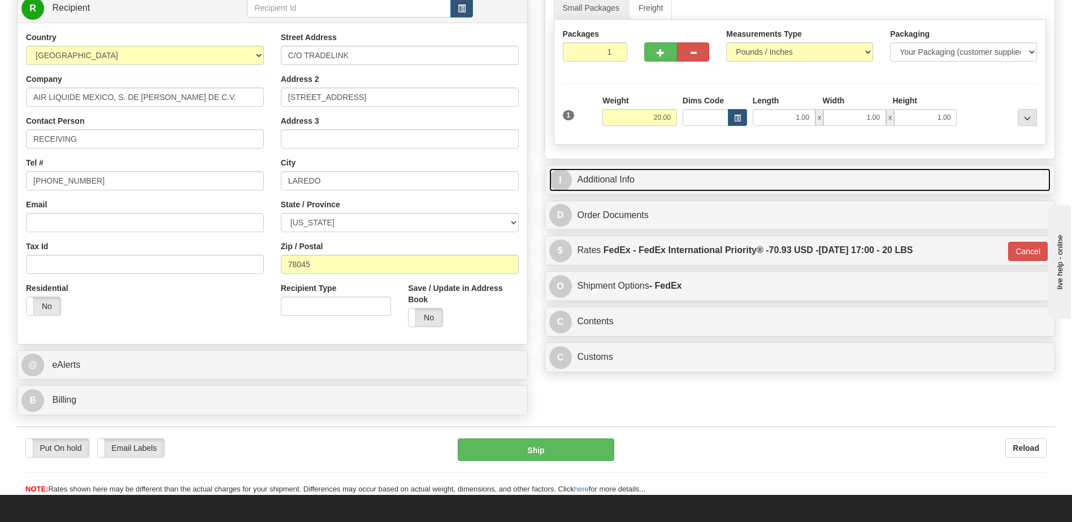
click at [620, 183] on link "I Additional Info" at bounding box center [800, 179] width 502 height 23
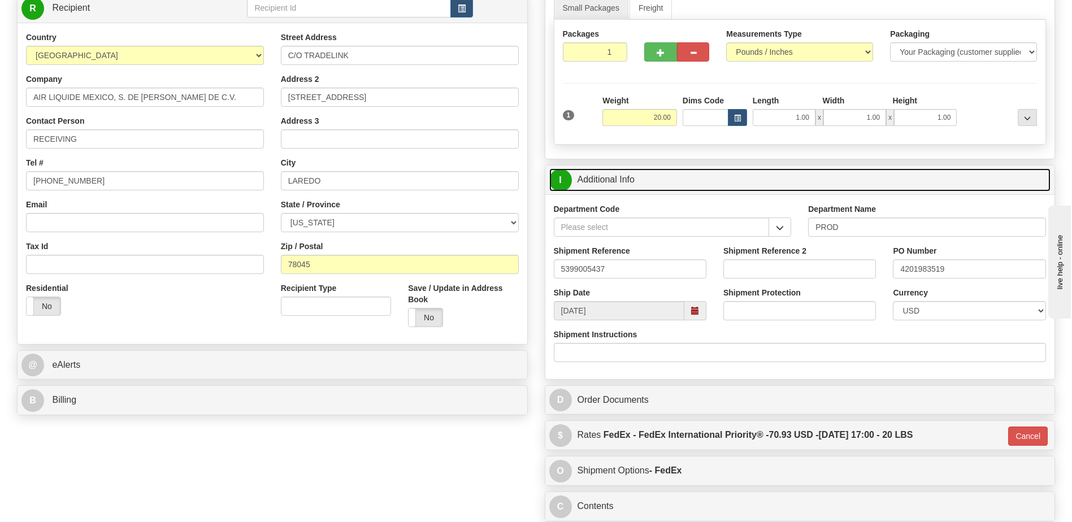
click at [620, 183] on link "I Additional Info" at bounding box center [800, 179] width 502 height 23
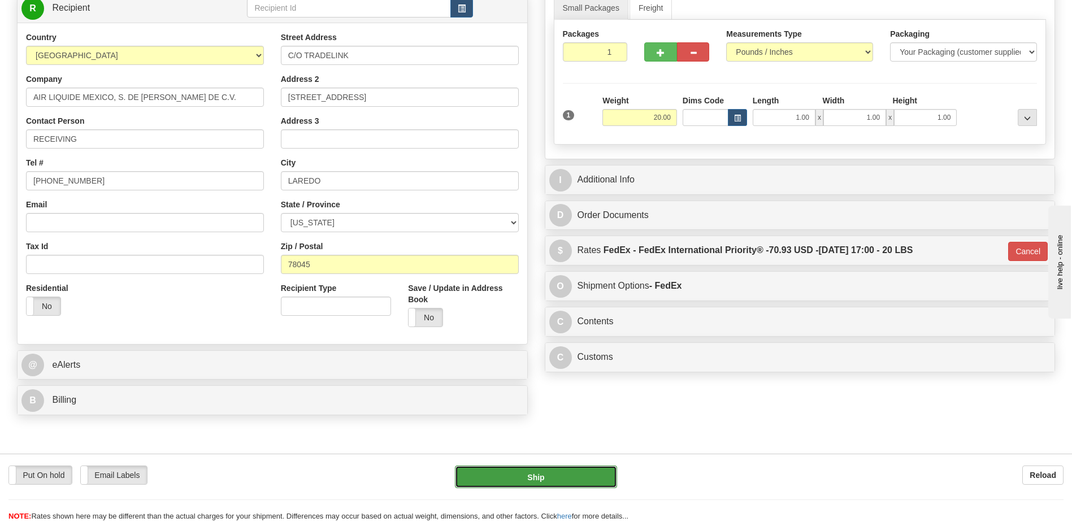
click at [480, 472] on button "Ship" at bounding box center [536, 477] width 162 height 23
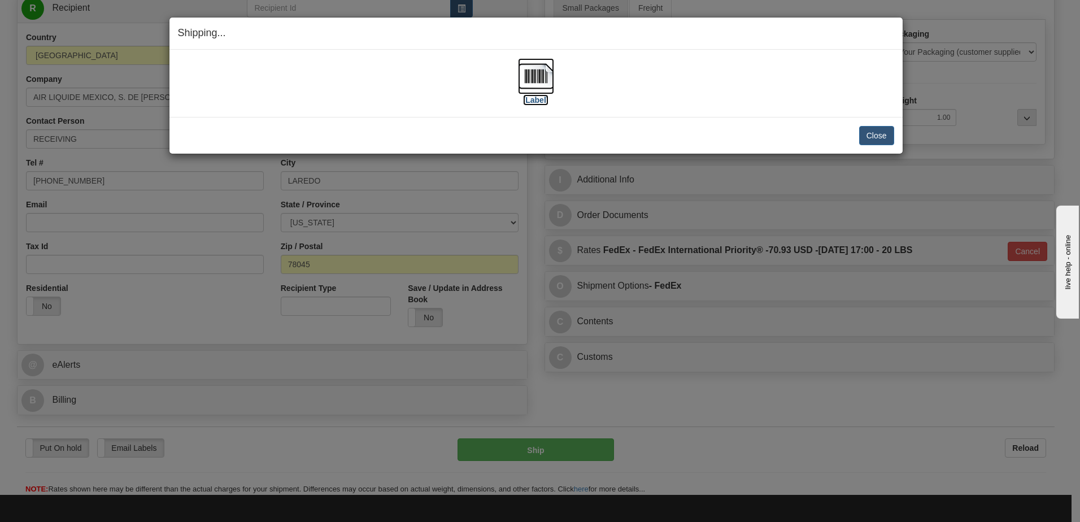
click at [547, 77] on img at bounding box center [536, 76] width 36 height 36
click at [872, 137] on button "Close" at bounding box center [876, 135] width 35 height 19
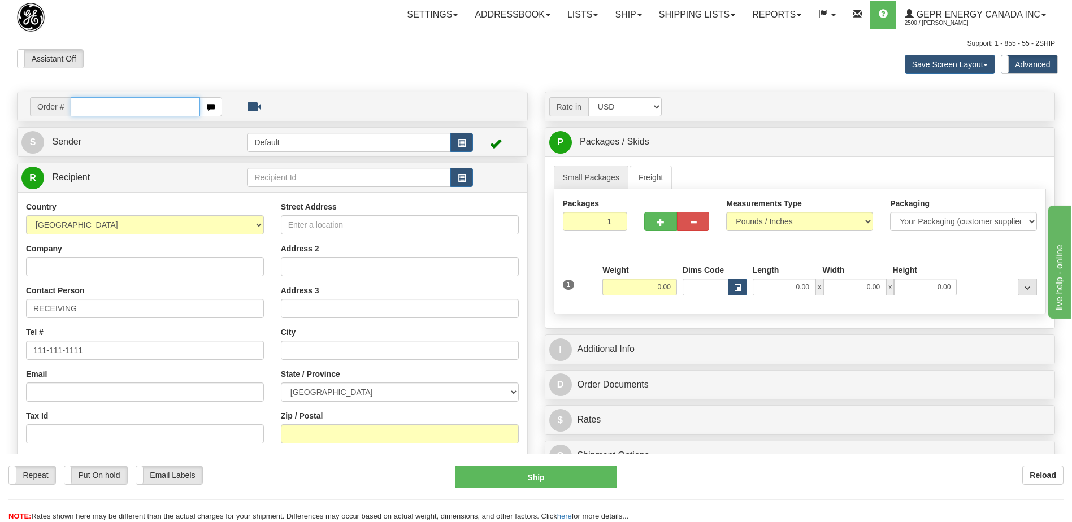
click at [106, 99] on input "text" at bounding box center [135, 106] width 129 height 19
drag, startPoint x: 106, startPoint y: 99, endPoint x: 116, endPoint y: 102, distance: 10.0
paste input "0086707152"
click at [85, 107] on input "0086707152" at bounding box center [135, 106] width 129 height 19
type input "86707152"
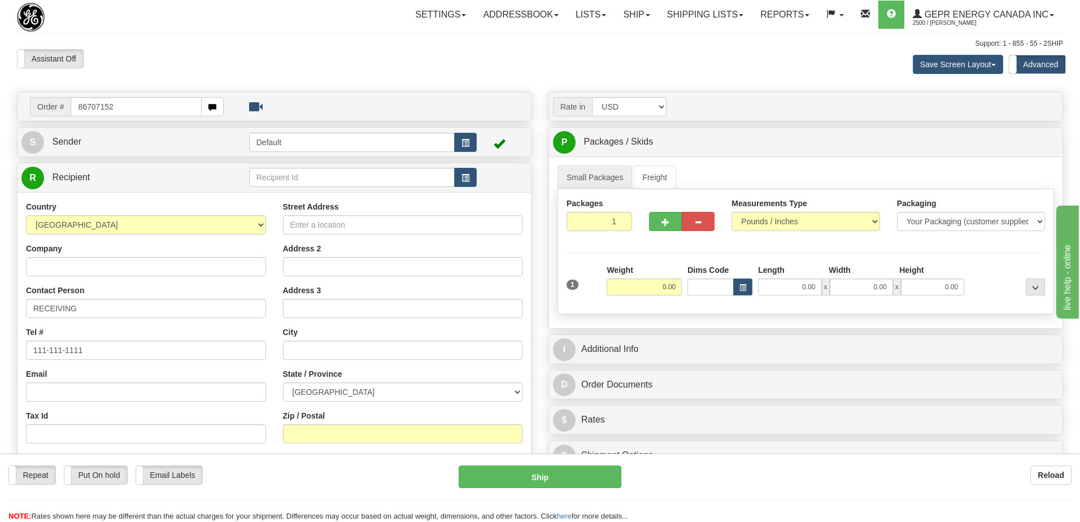
click at [236, 56] on body "Training Course Close Toggle navigation Settings Shipping Preferences New Recip…" at bounding box center [540, 261] width 1080 height 522
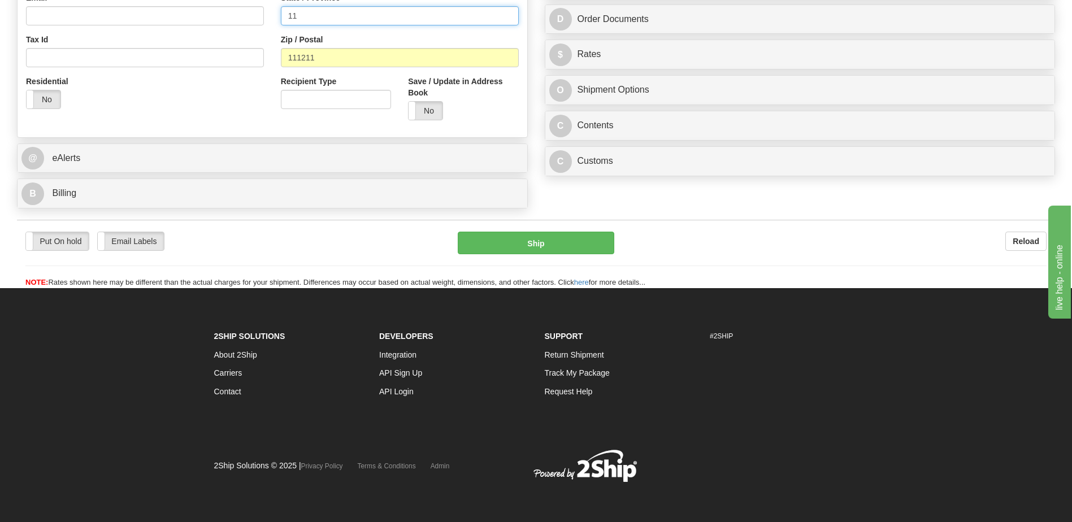
type input "0.00"
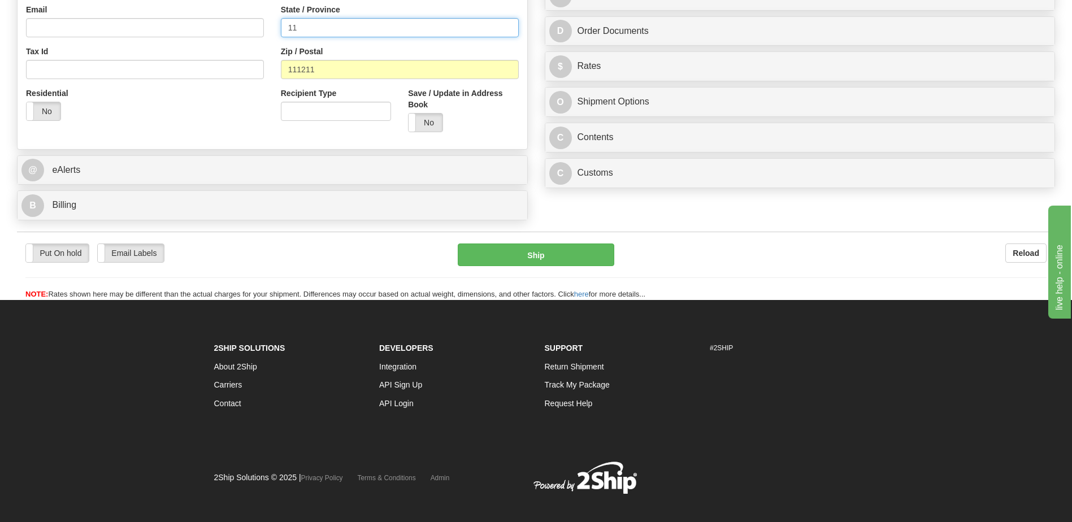
scroll to position [336, 0]
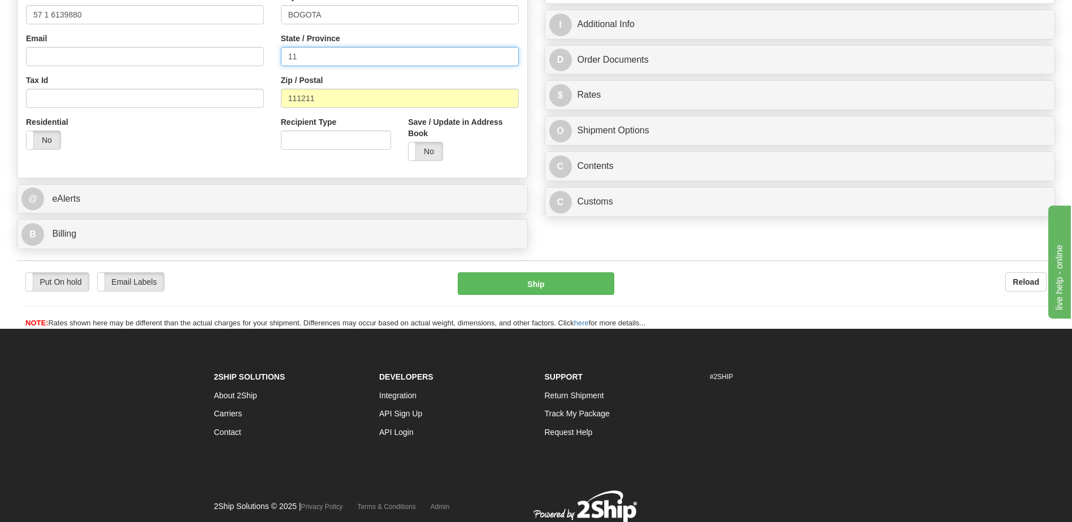
drag, startPoint x: 315, startPoint y: 16, endPoint x: 234, endPoint y: 4, distance: 81.7
click at [234, 4] on div "Country [GEOGRAPHIC_DATA] [GEOGRAPHIC_DATA] [GEOGRAPHIC_DATA] [GEOGRAPHIC_DATA]…" at bounding box center [273, 18] width 510 height 304
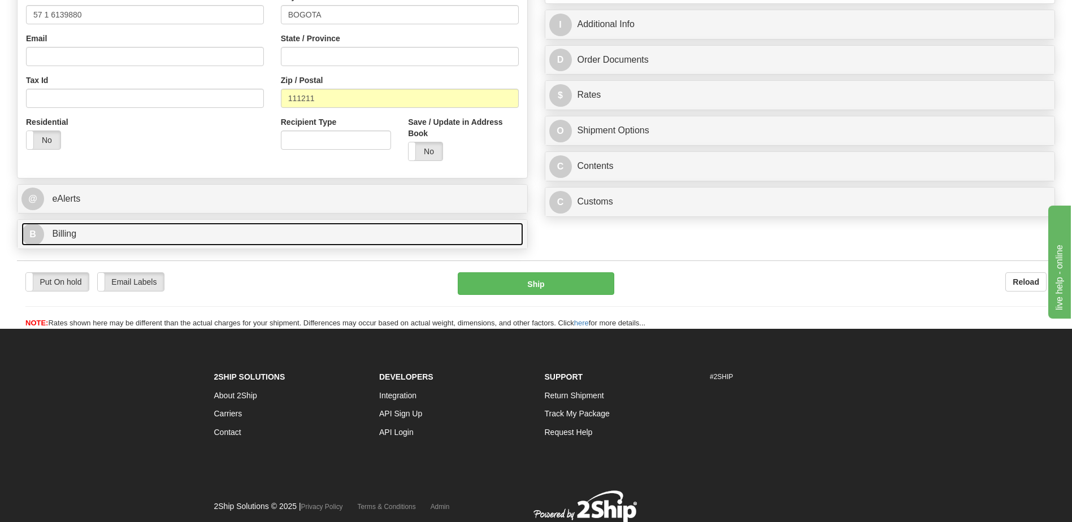
click at [258, 237] on link "B Billing" at bounding box center [272, 234] width 502 height 23
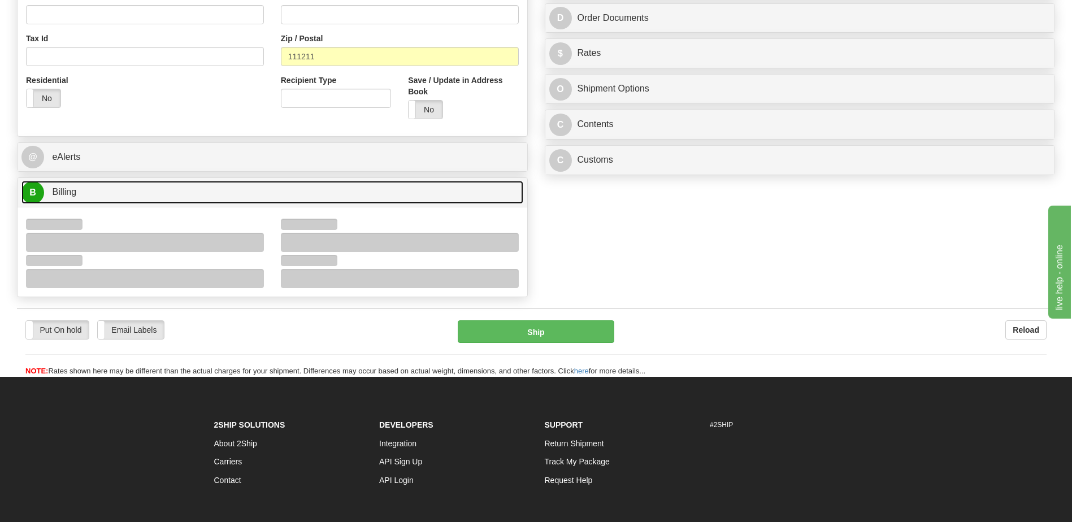
scroll to position [449, 0]
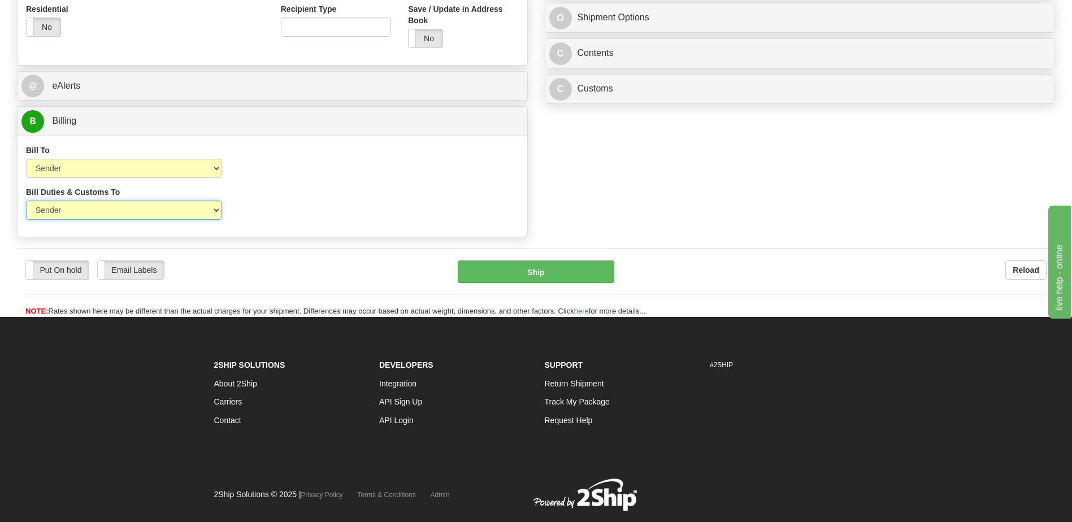
click at [202, 211] on select "Sender Recipient Third Party" at bounding box center [124, 210] width 196 height 19
select select "2"
click at [26, 201] on select "Sender Recipient Third Party" at bounding box center [124, 210] width 196 height 19
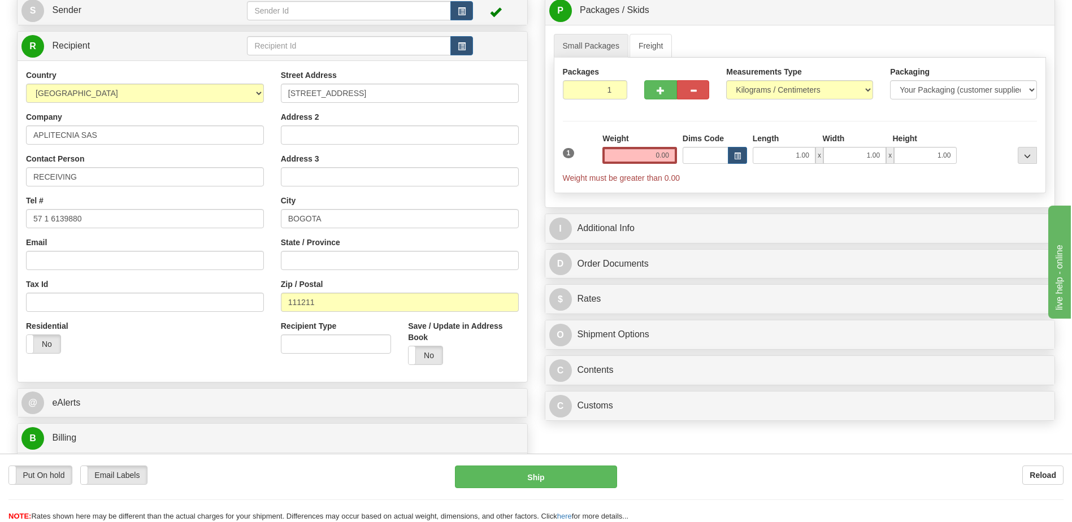
scroll to position [53, 0]
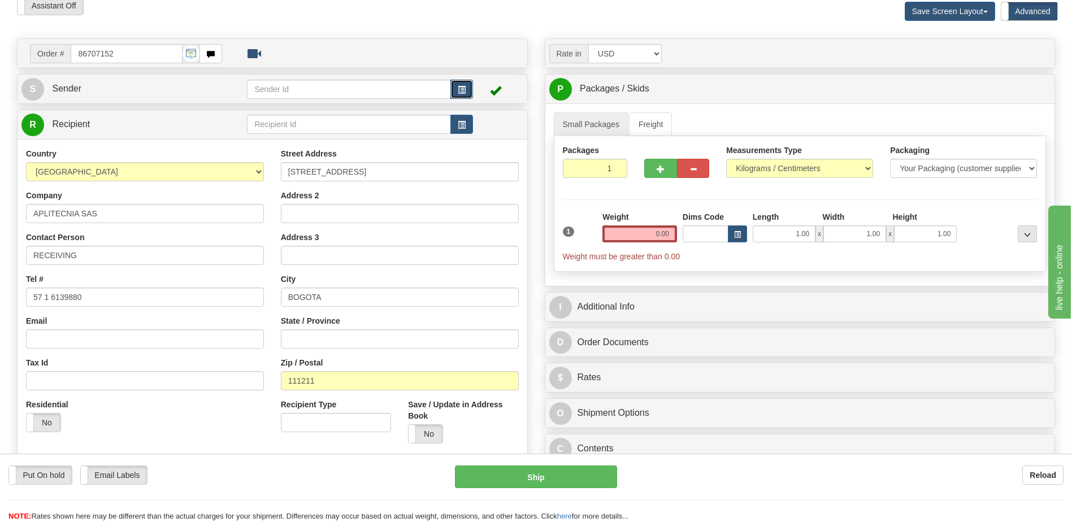
click at [458, 91] on span "button" at bounding box center [462, 89] width 8 height 7
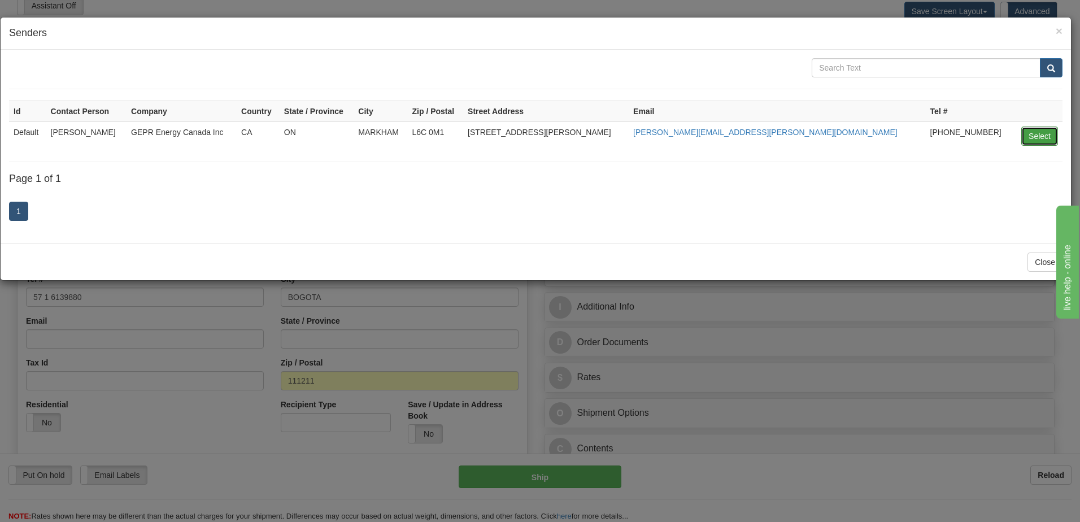
click at [1033, 133] on button "Select" at bounding box center [1040, 136] width 37 height 19
type input "Default"
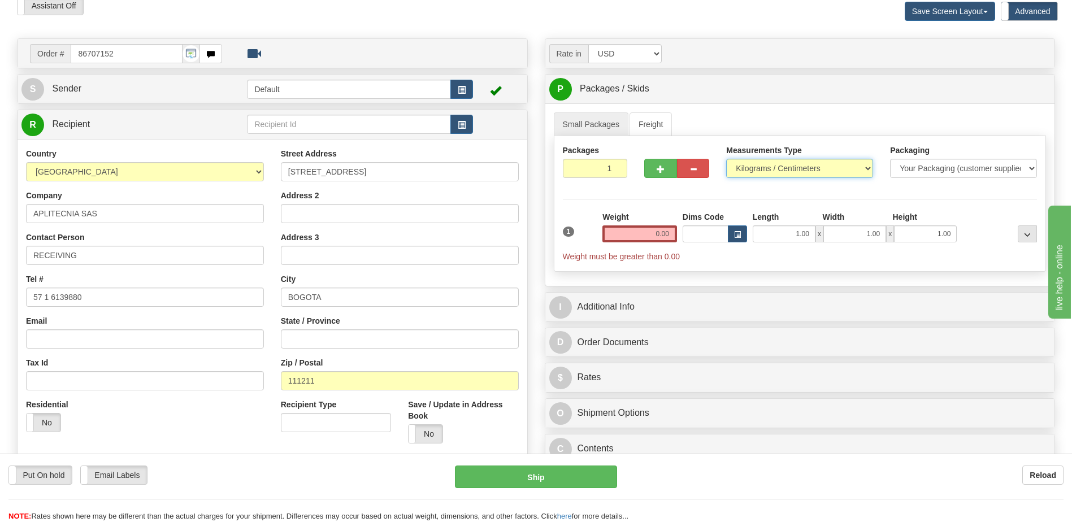
click at [777, 169] on select "Pounds / Inches Kilograms / Centimeters" at bounding box center [799, 168] width 147 height 19
select select "0"
click at [726, 159] on select "Pounds / Inches Kilograms / Centimeters" at bounding box center [799, 168] width 147 height 19
click at [665, 236] on input "0.00" at bounding box center [639, 233] width 75 height 17
type input "0.00"
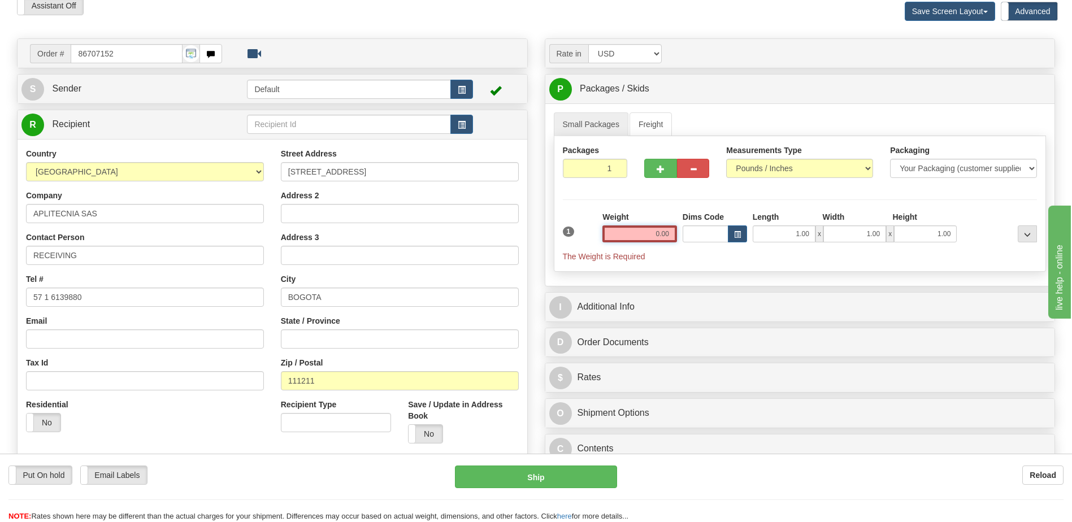
click at [653, 235] on input "0.00" at bounding box center [639, 233] width 75 height 17
click at [653, 235] on input "text" at bounding box center [639, 233] width 75 height 17
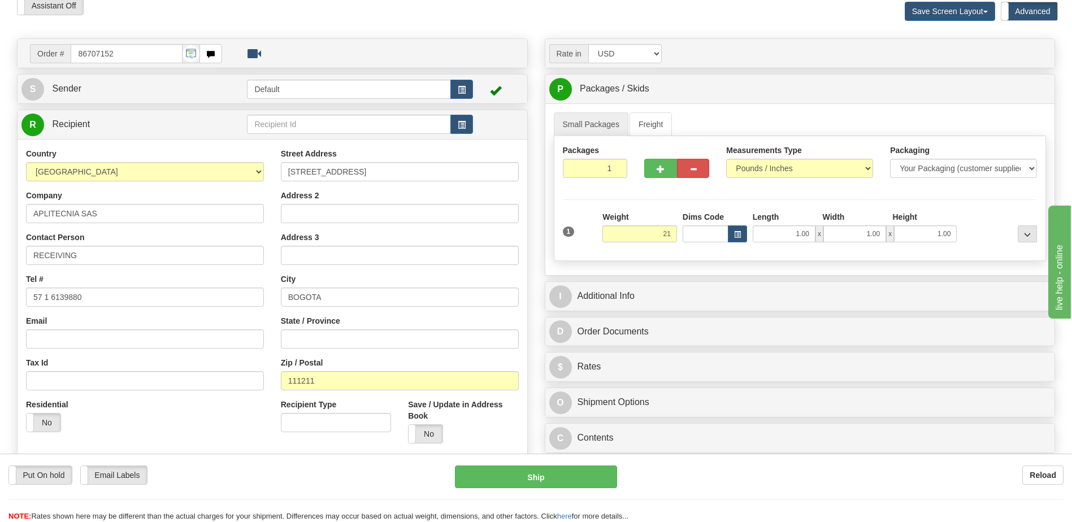
type input "21.00"
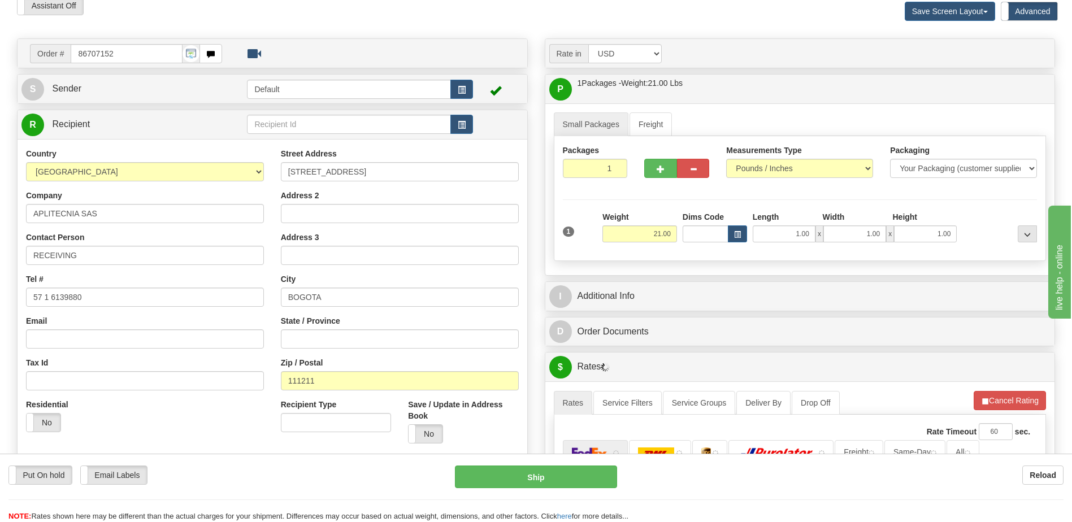
click at [432, 320] on div "State / Province" at bounding box center [400, 331] width 238 height 33
click at [247, 435] on div "Residential Yes No" at bounding box center [145, 420] width 255 height 42
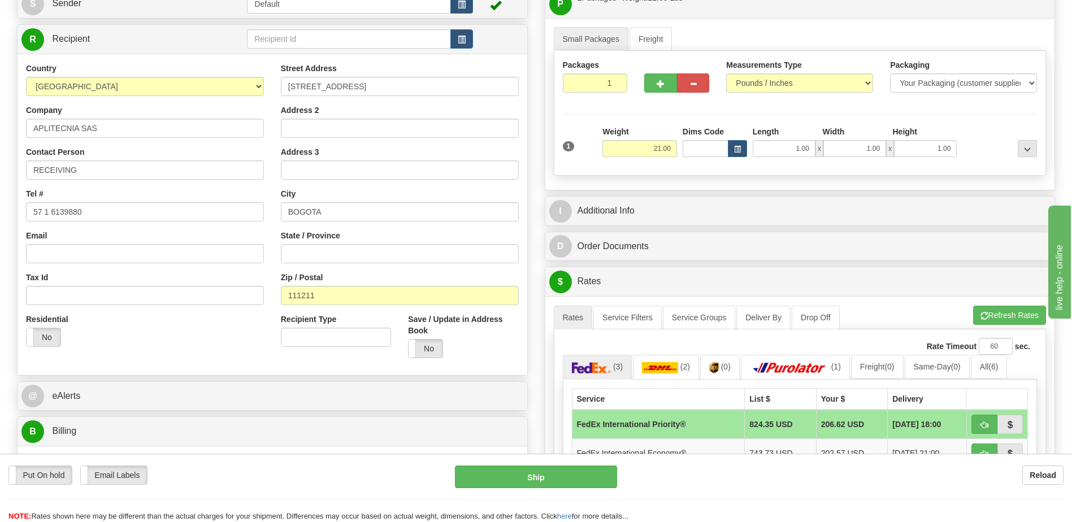
scroll to position [223, 0]
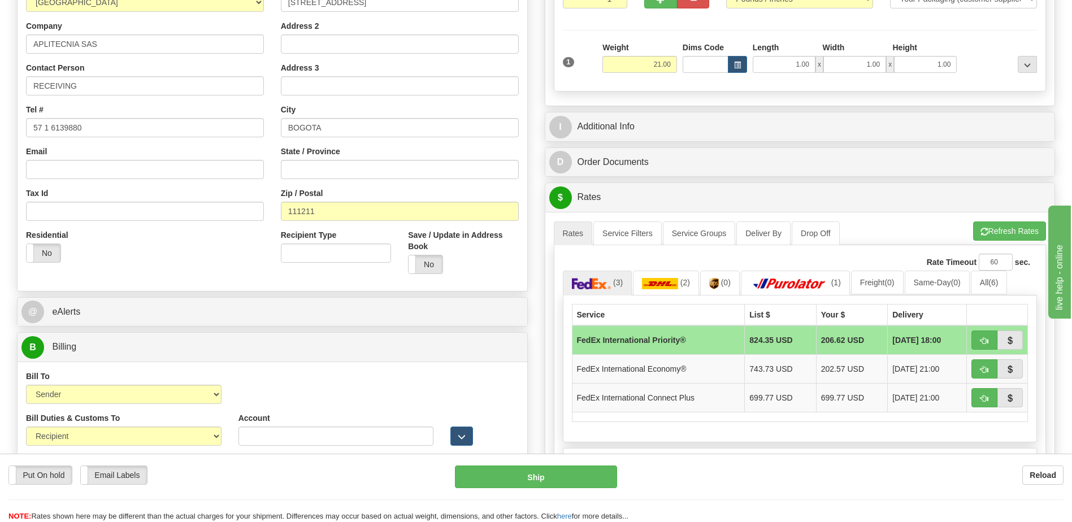
click at [354, 399] on div "Bill To Sender Recipient Third Party Collect Account 3rd Party Account List Ple…" at bounding box center [273, 392] width 510 height 42
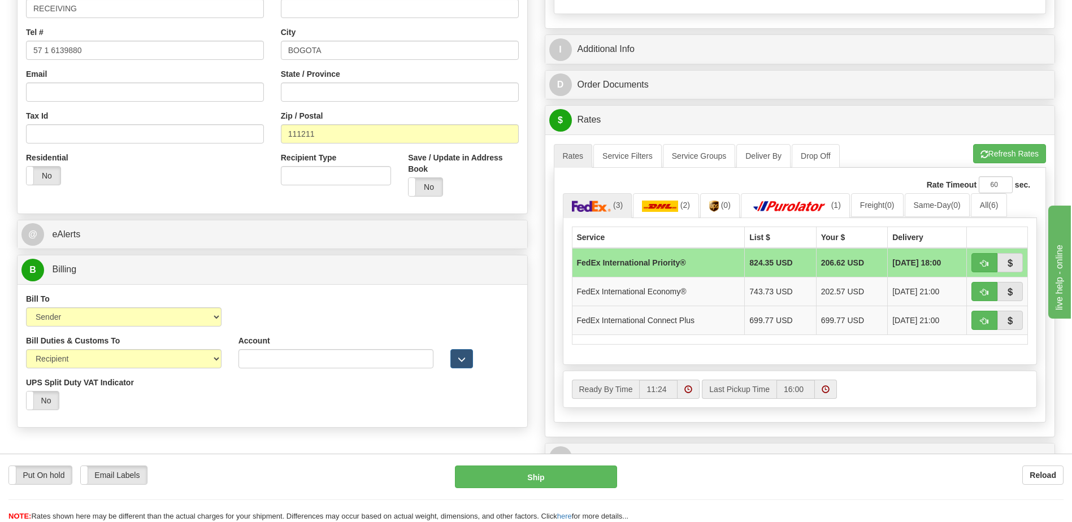
scroll to position [392, 0]
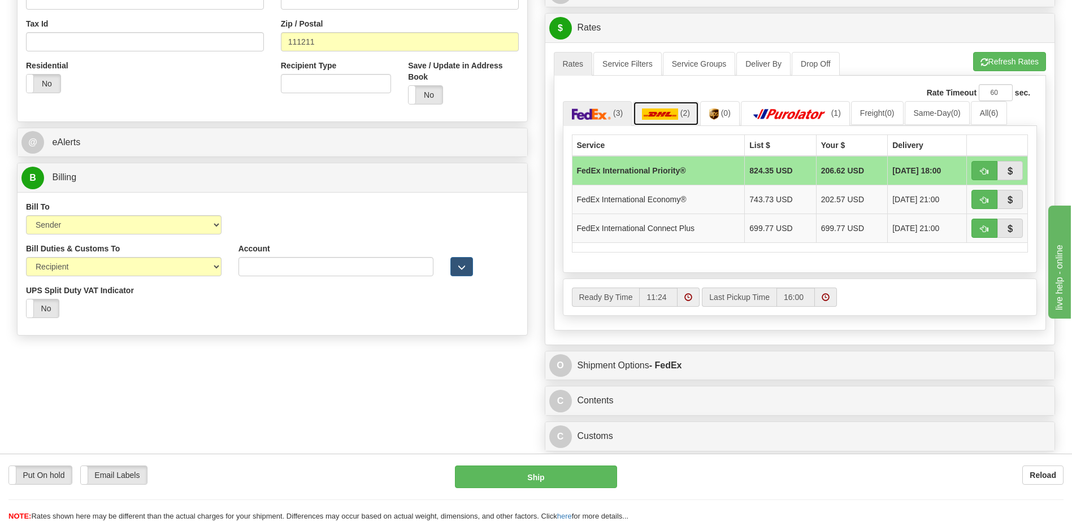
click at [657, 104] on link "(2)" at bounding box center [666, 113] width 66 height 24
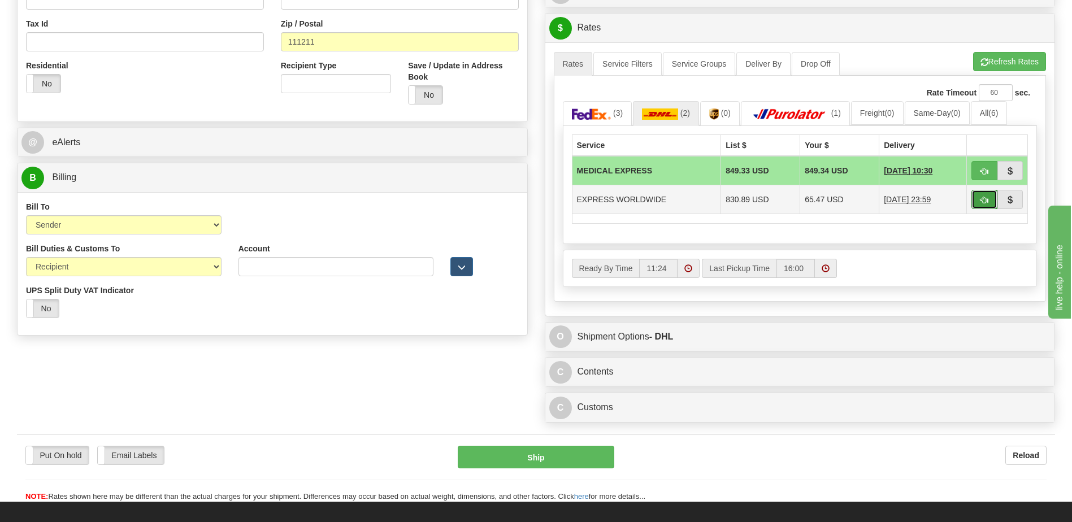
click at [985, 201] on span "button" at bounding box center [984, 200] width 8 height 7
type input "P"
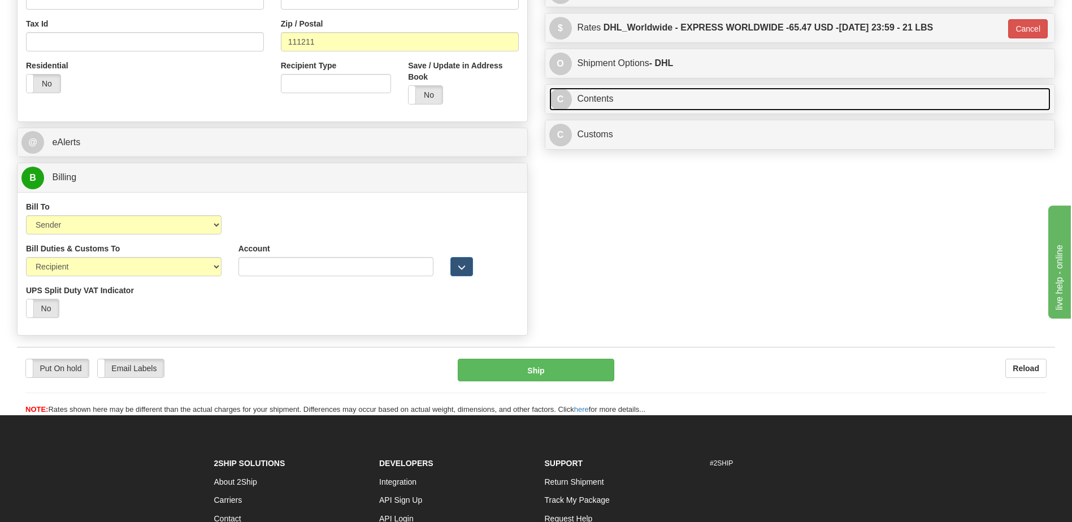
click at [621, 94] on link "C Contents" at bounding box center [800, 99] width 502 height 23
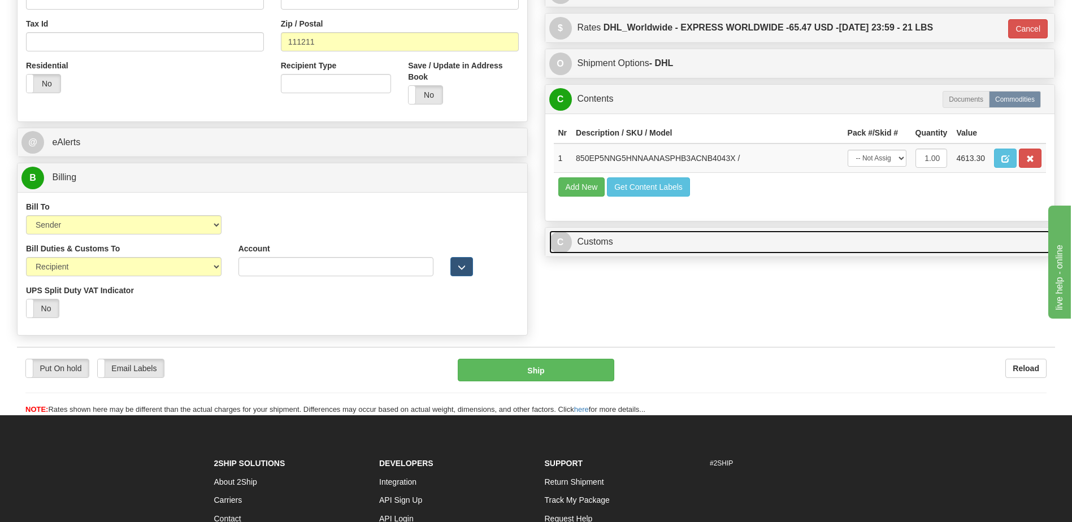
click at [581, 239] on link "C Customs" at bounding box center [800, 242] width 502 height 23
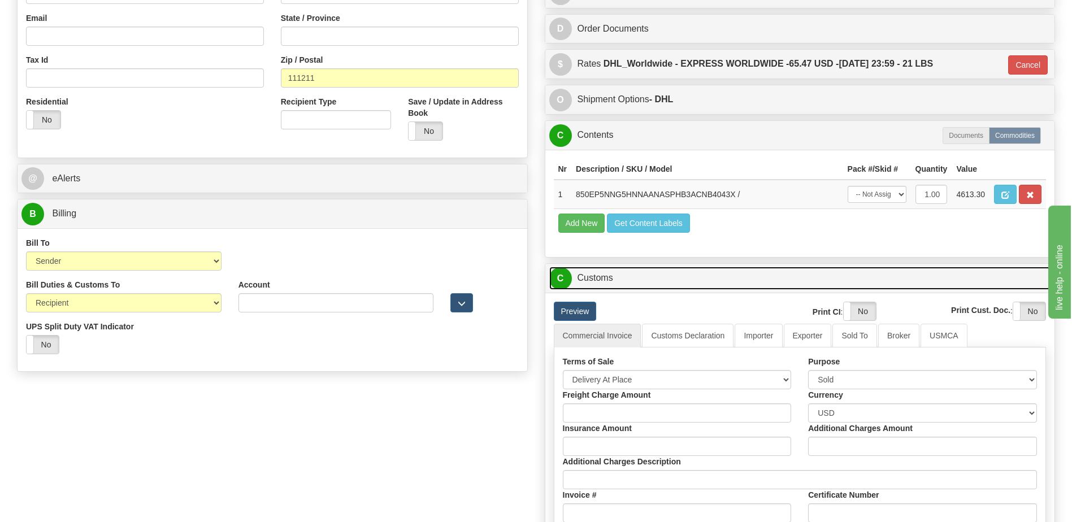
scroll to position [336, 0]
